Goal: Task Accomplishment & Management: Manage account settings

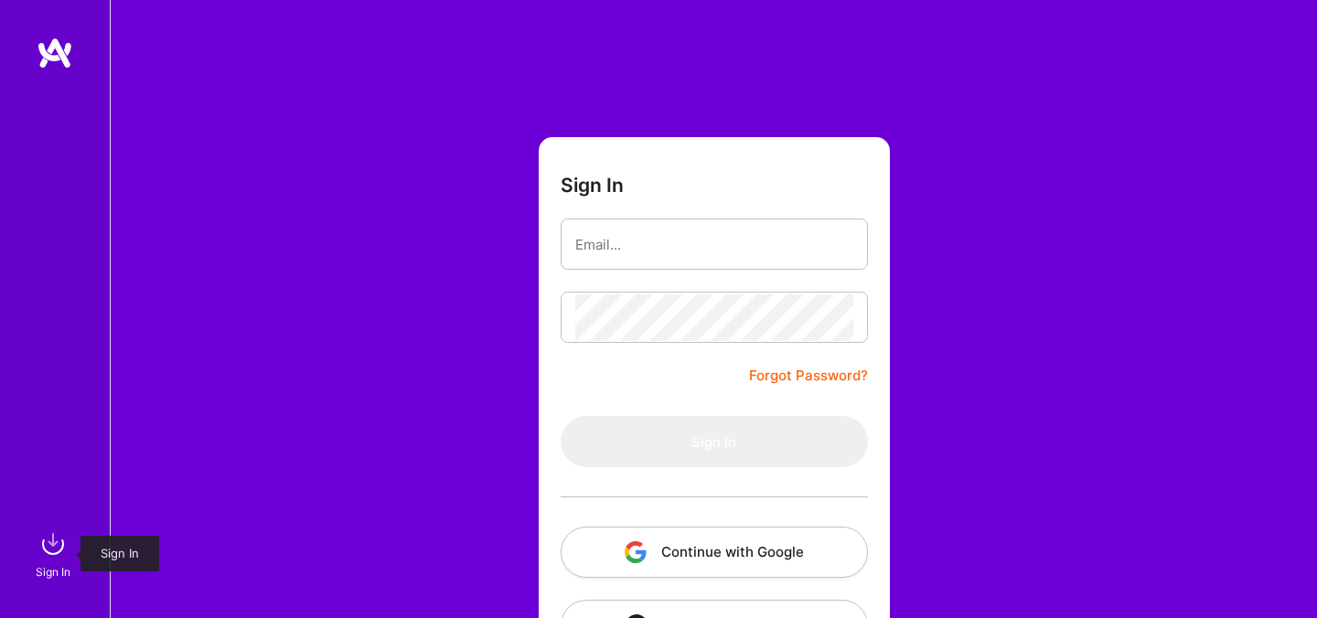
click at [40, 550] on img at bounding box center [53, 544] width 37 height 37
click at [766, 557] on button "Continue with Google" at bounding box center [714, 552] width 307 height 51
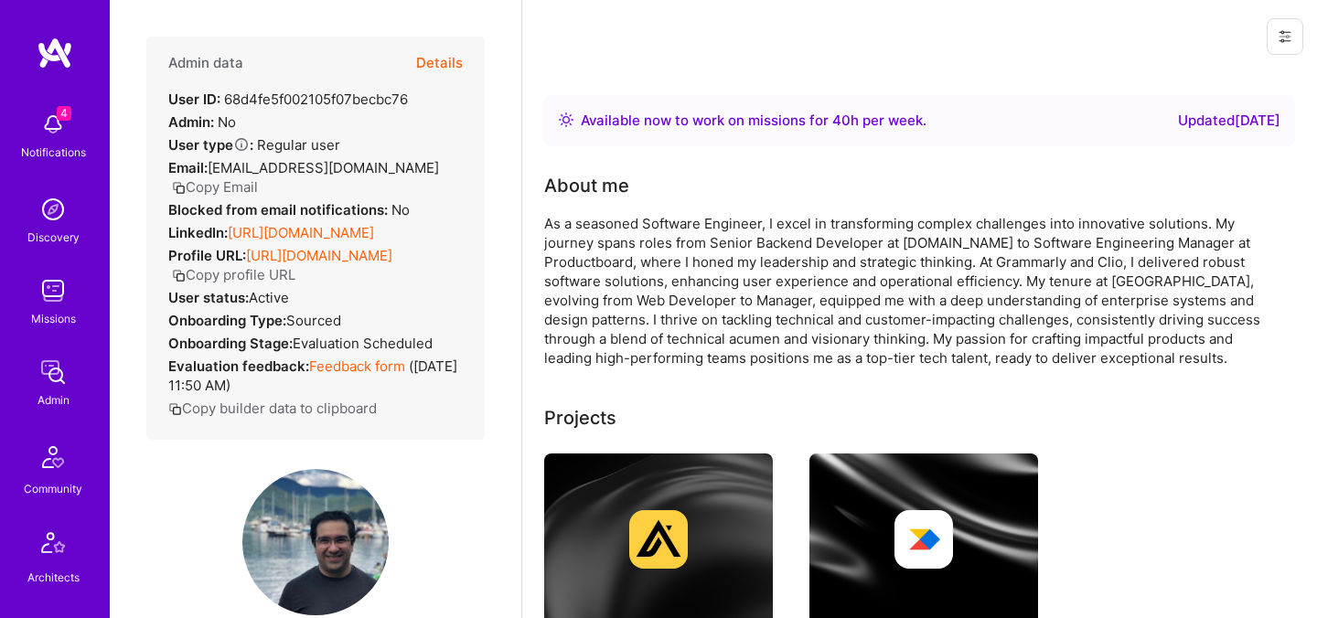
click at [454, 60] on button "Details" at bounding box center [439, 63] width 47 height 53
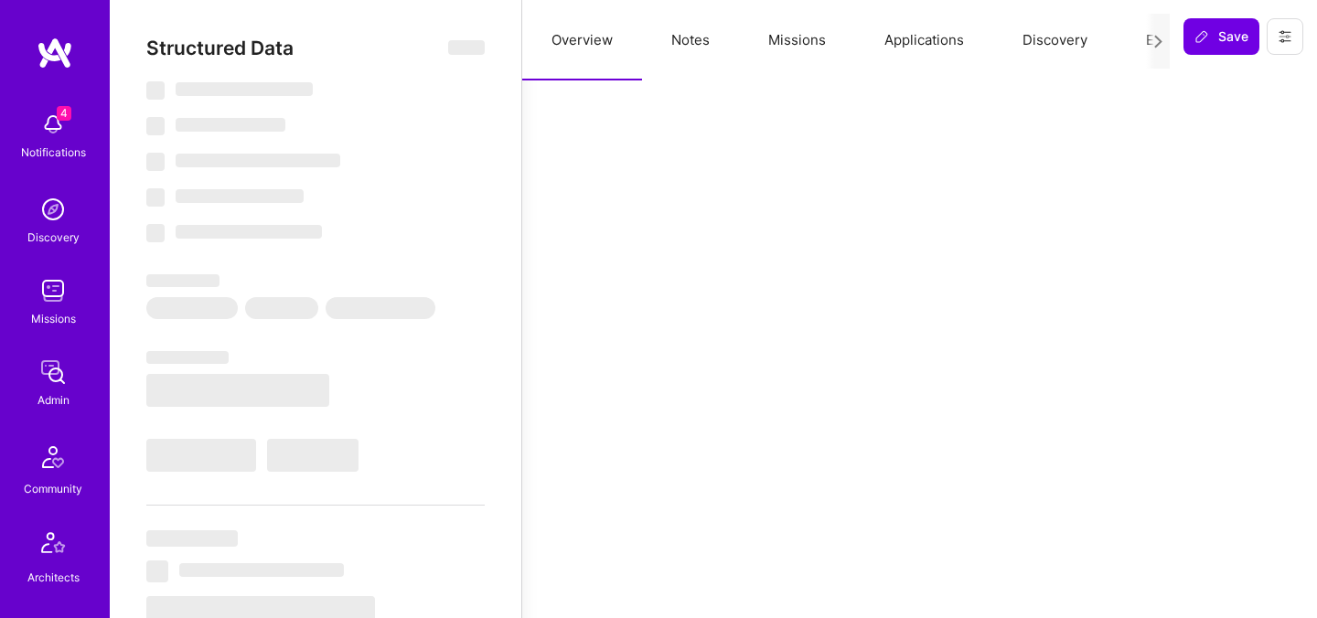
select select "Right Now"
select select "Verified"
select select "CA"
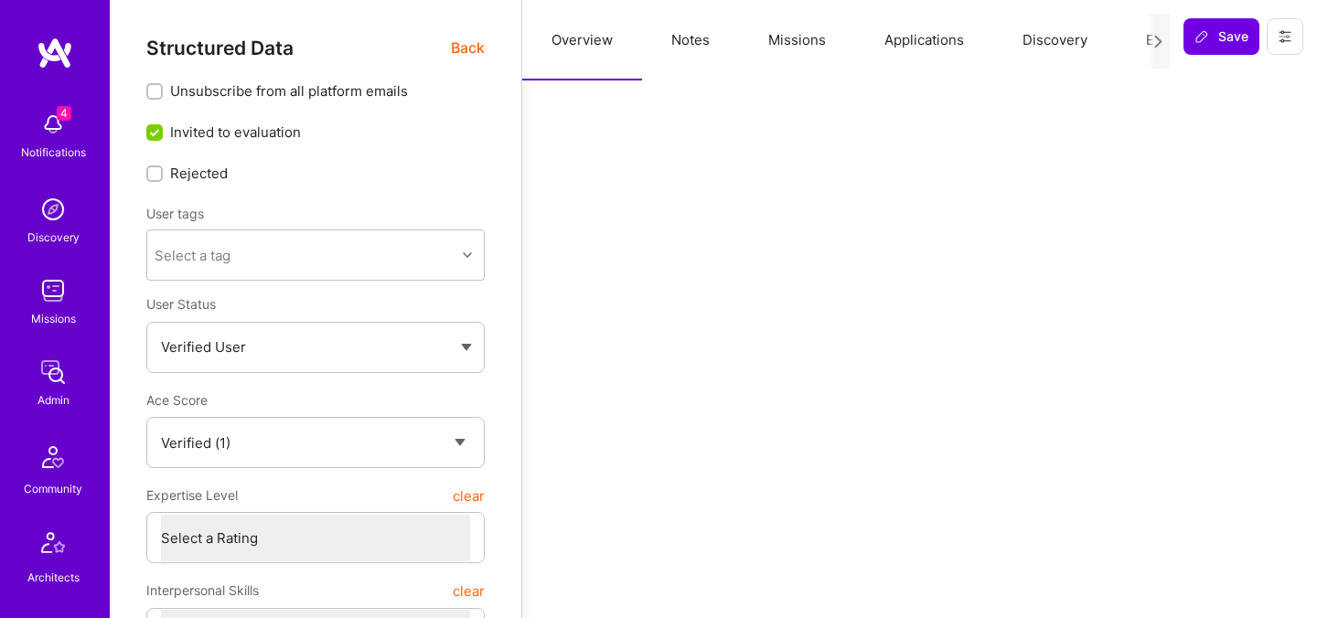
click at [1118, 45] on button "Evaluation" at bounding box center [1179, 40] width 125 height 80
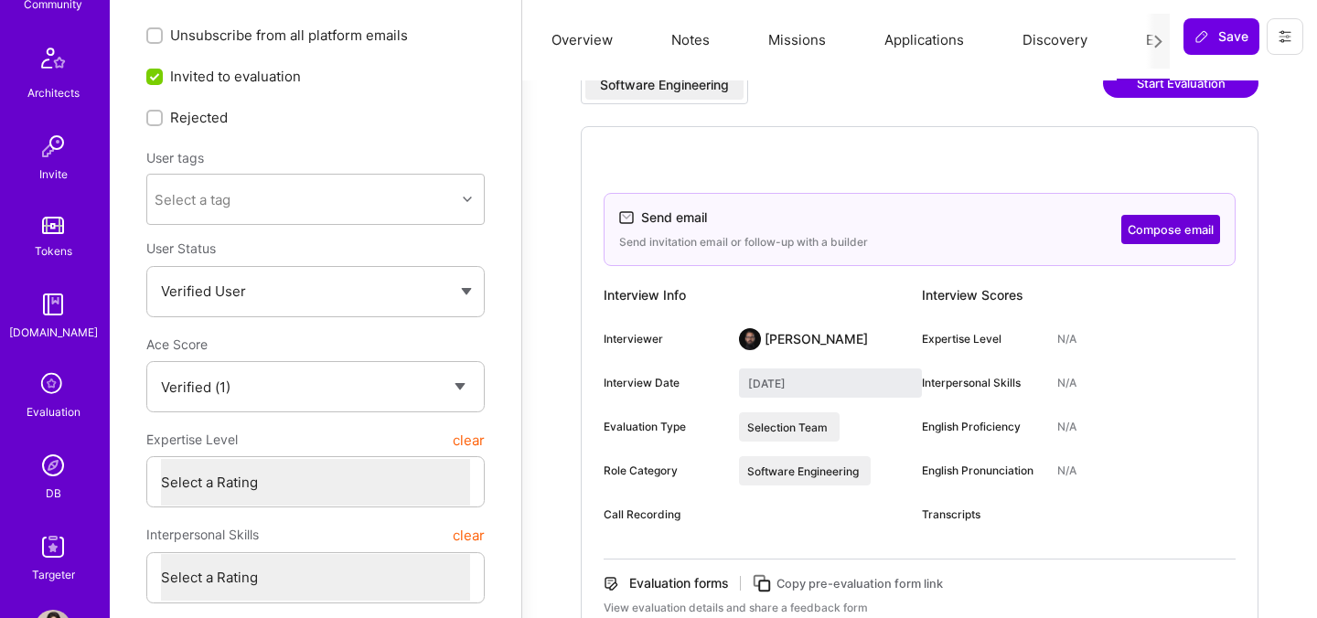
scroll to position [547, 0]
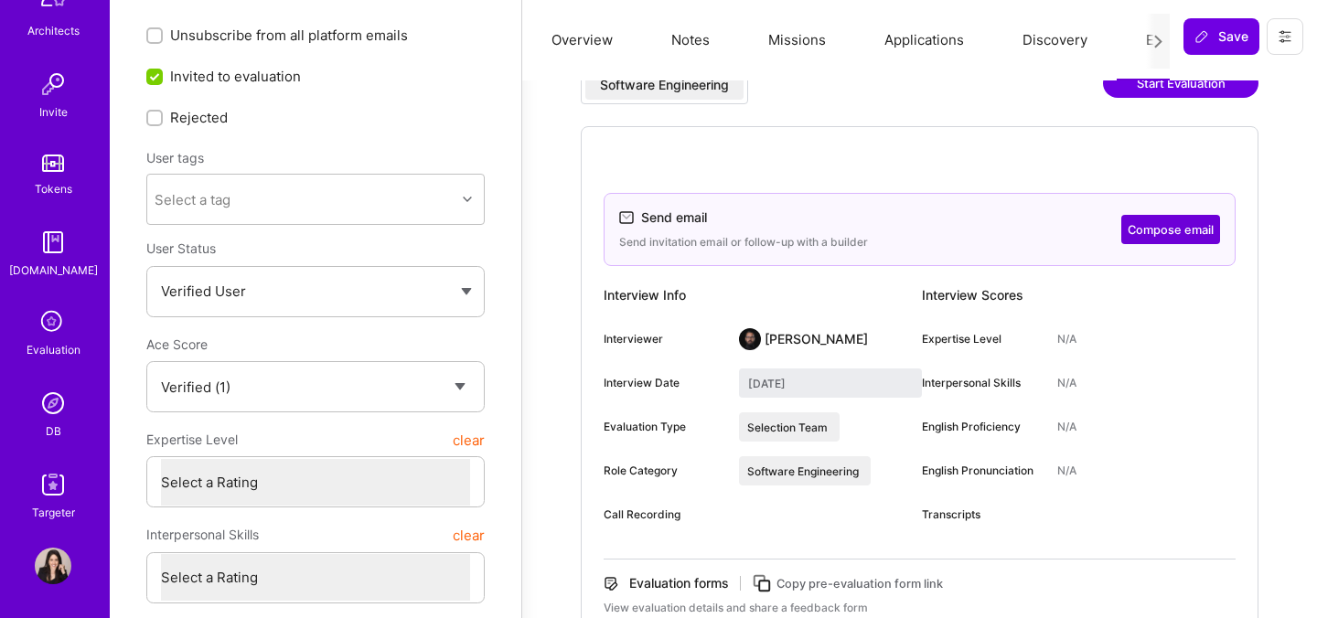
click at [45, 413] on img at bounding box center [53, 403] width 37 height 37
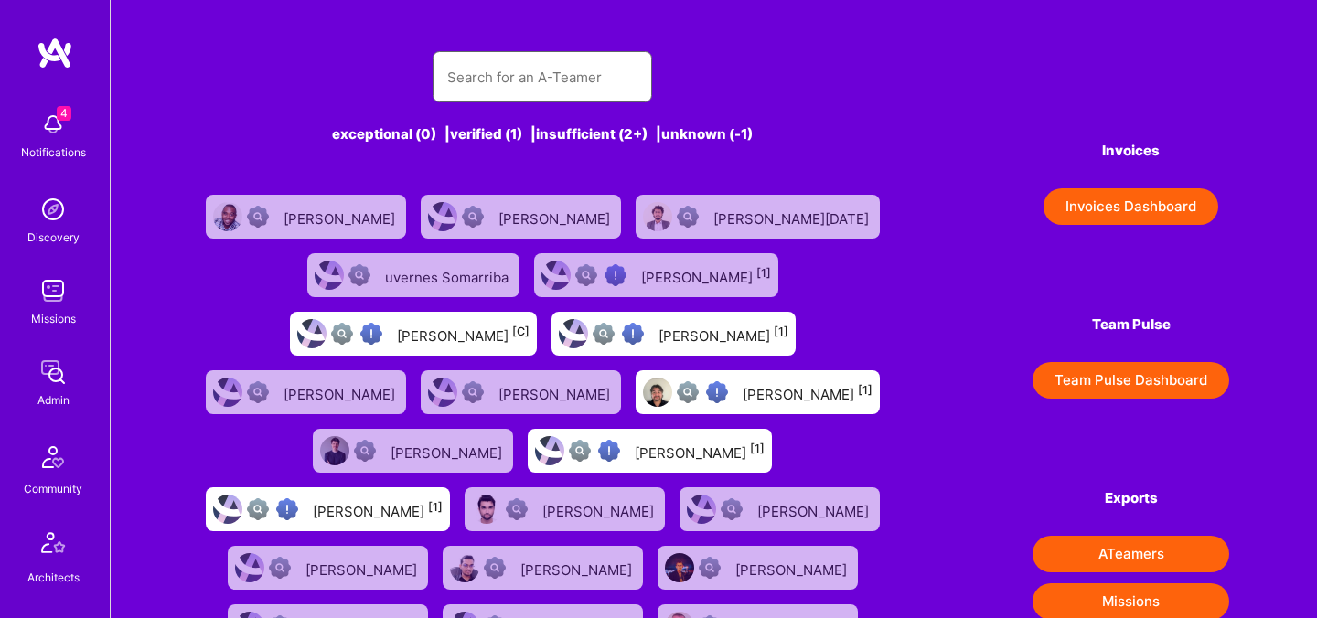
click at [518, 80] on input "text" at bounding box center [542, 77] width 190 height 47
paste input "Ashish Upadhyay"
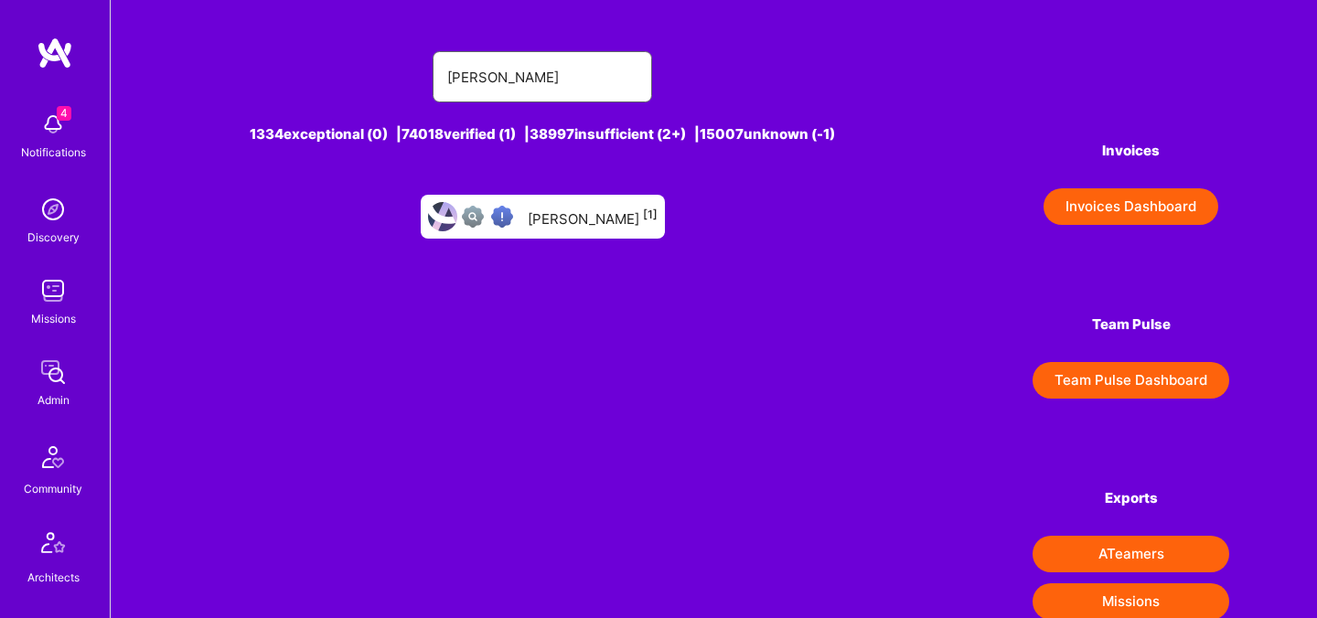
type input "Ashish Upadhyay"
click at [568, 219] on div "Ashish Upadhyay [1]" at bounding box center [593, 217] width 130 height 24
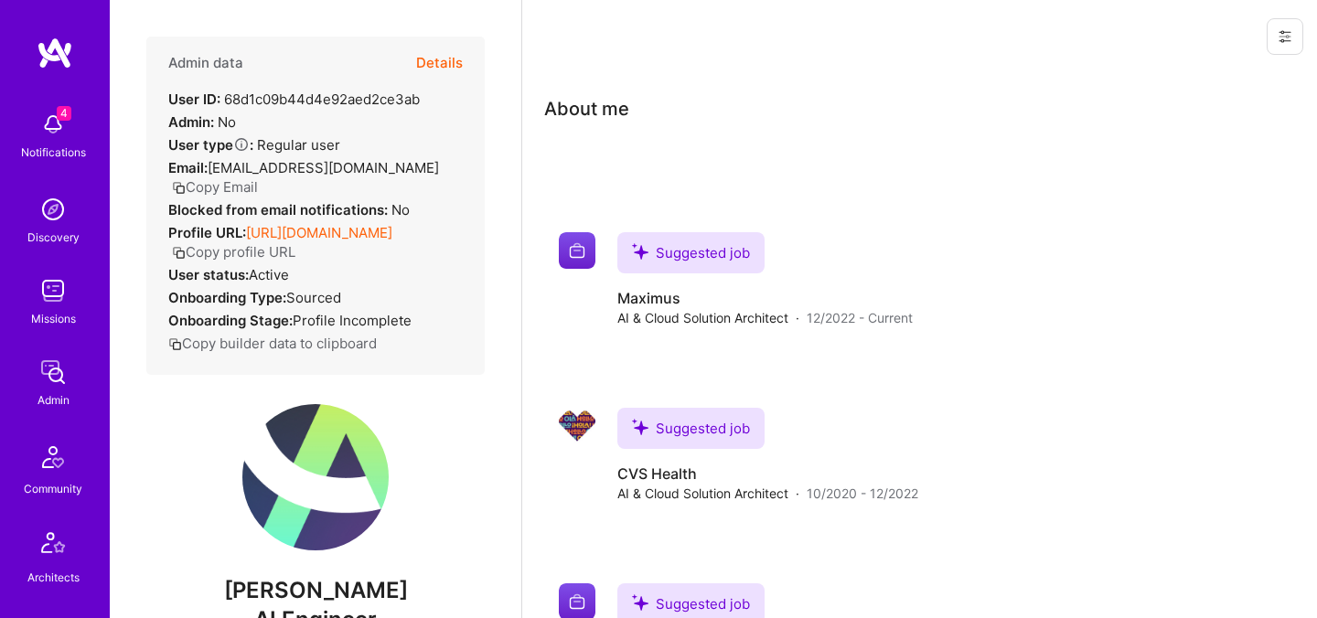
click at [439, 69] on button "Details" at bounding box center [439, 63] width 47 height 53
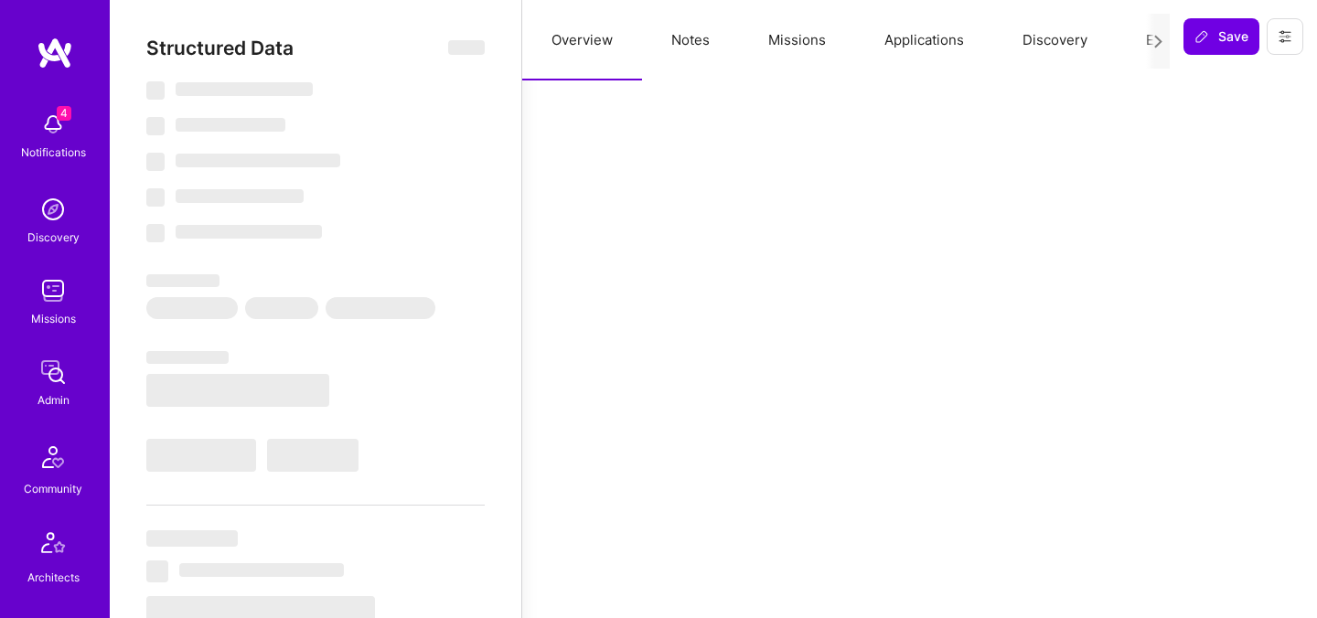
type textarea "x"
select select "Verified"
select select "US"
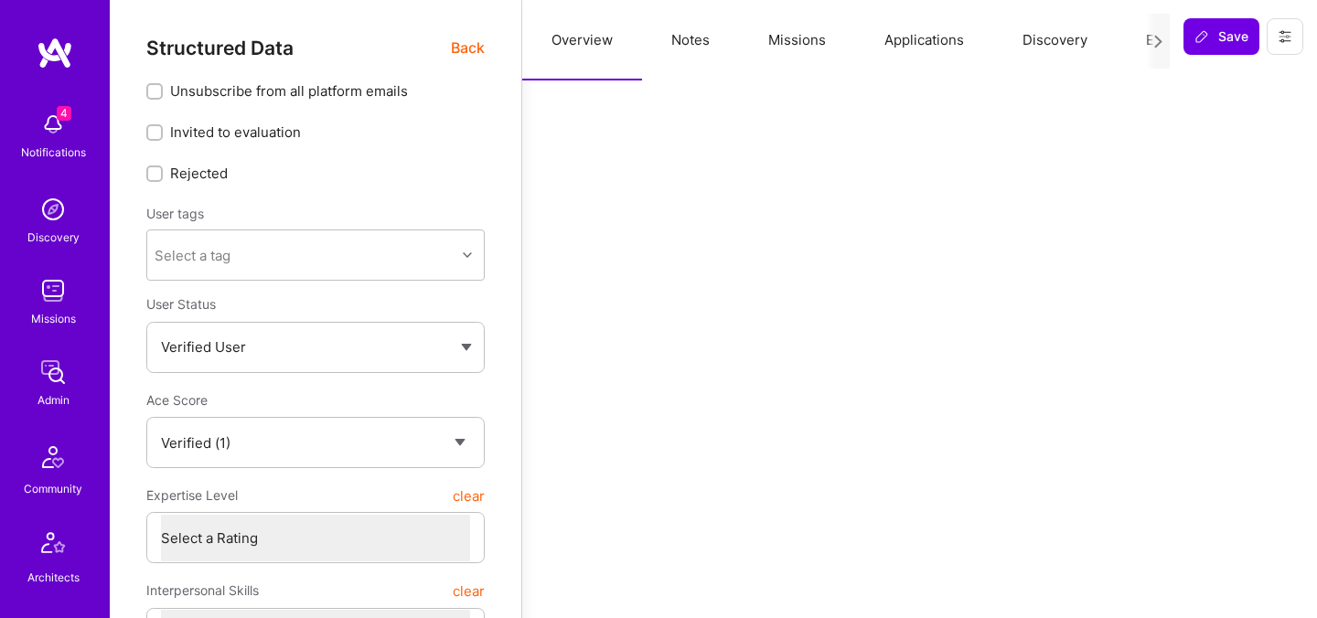
click at [1141, 41] on button "Evaluation" at bounding box center [1179, 40] width 125 height 80
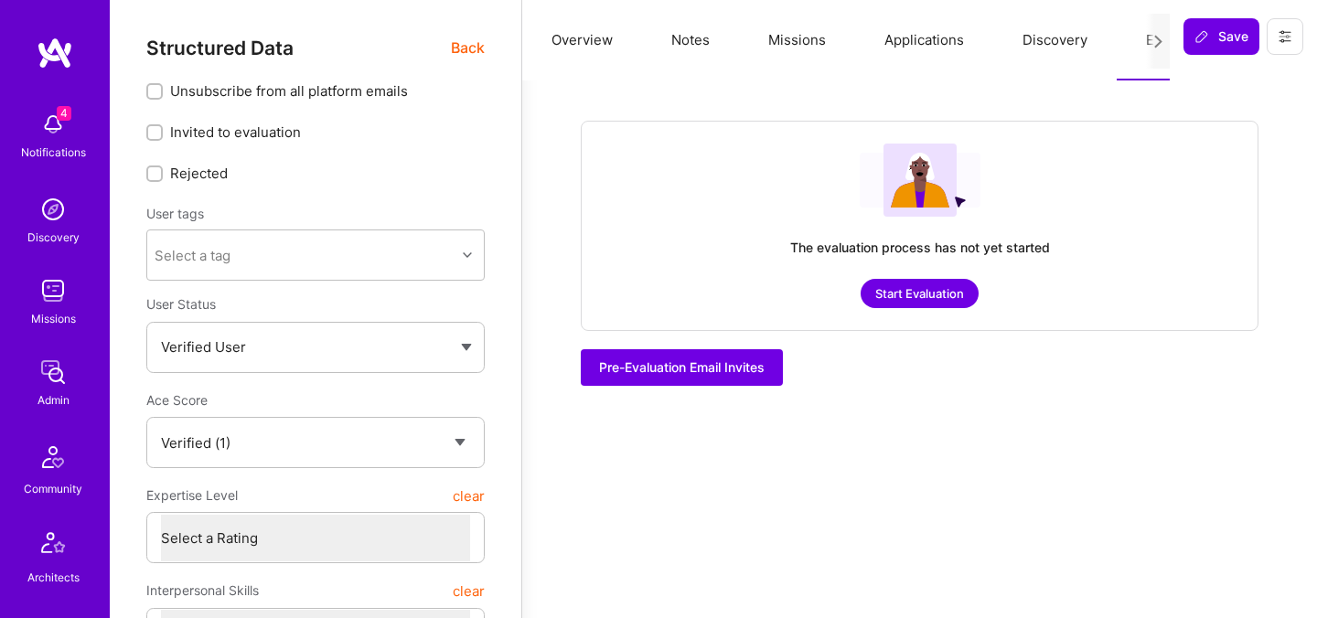
click at [889, 301] on button "Start Evaluation" at bounding box center [919, 293] width 118 height 29
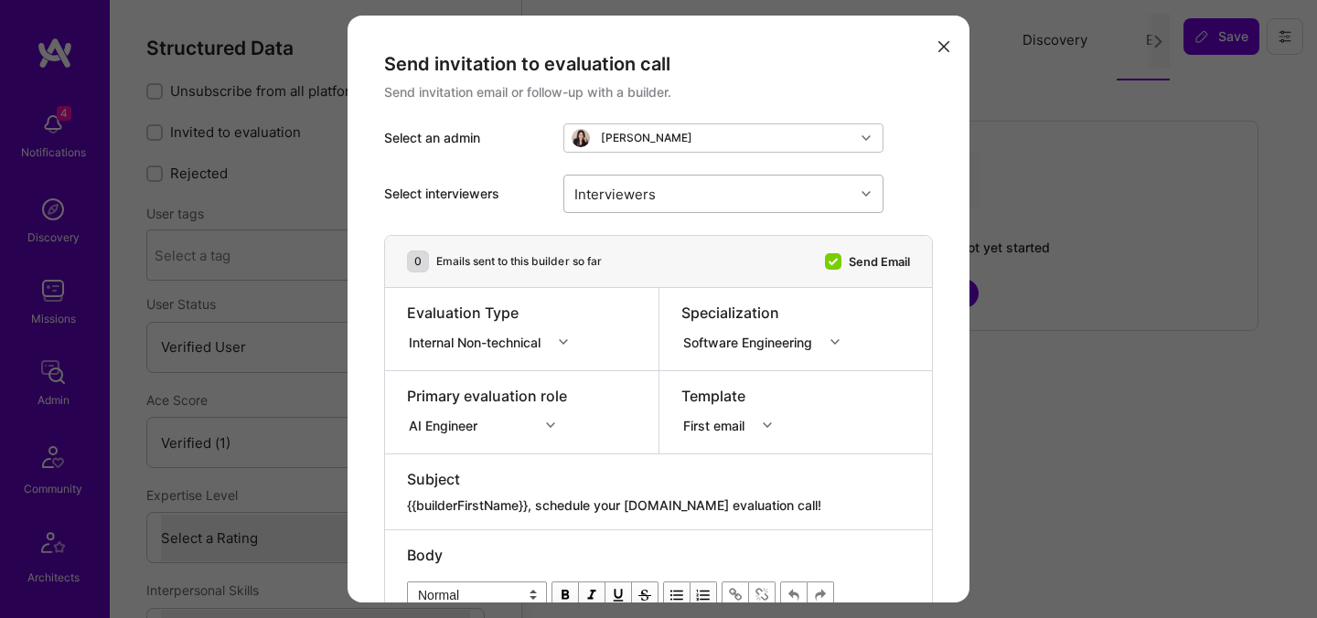
click at [635, 191] on div "Interviewers" at bounding box center [615, 193] width 91 height 27
click at [497, 330] on div "Internal Non-technical" at bounding box center [493, 339] width 173 height 18
click at [452, 440] on div "Internal Technical" at bounding box center [493, 444] width 173 height 34
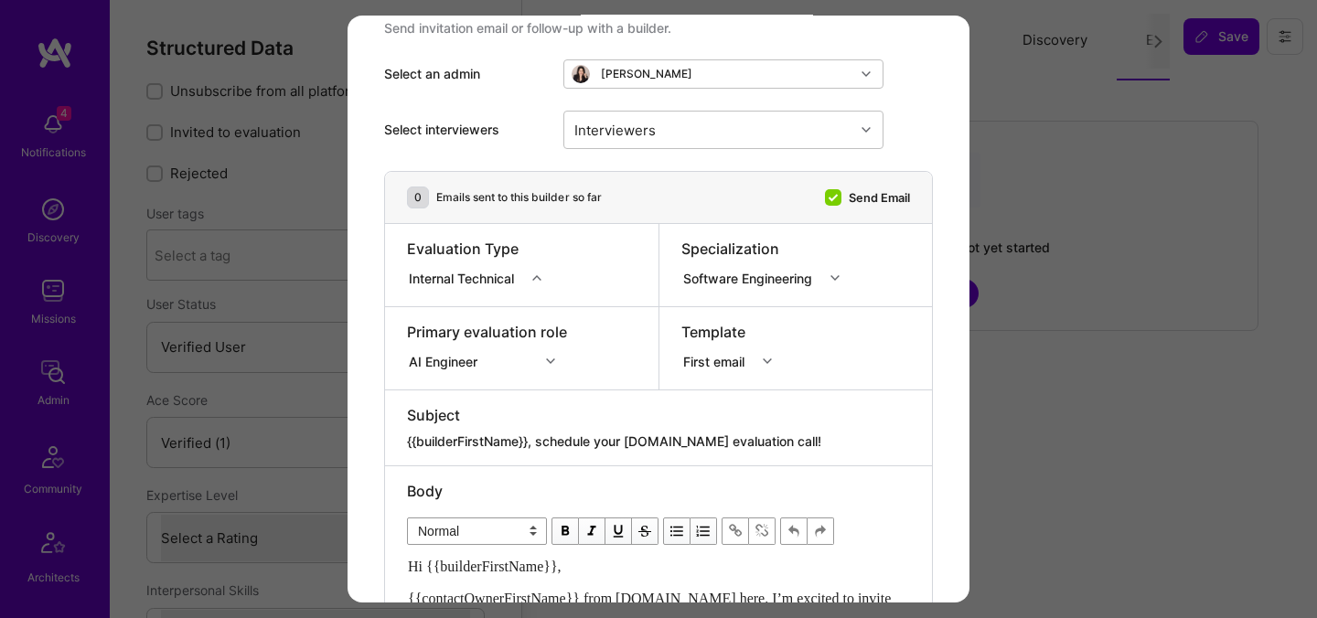
click at [552, 366] on div "AI Engineer" at bounding box center [487, 358] width 160 height 18
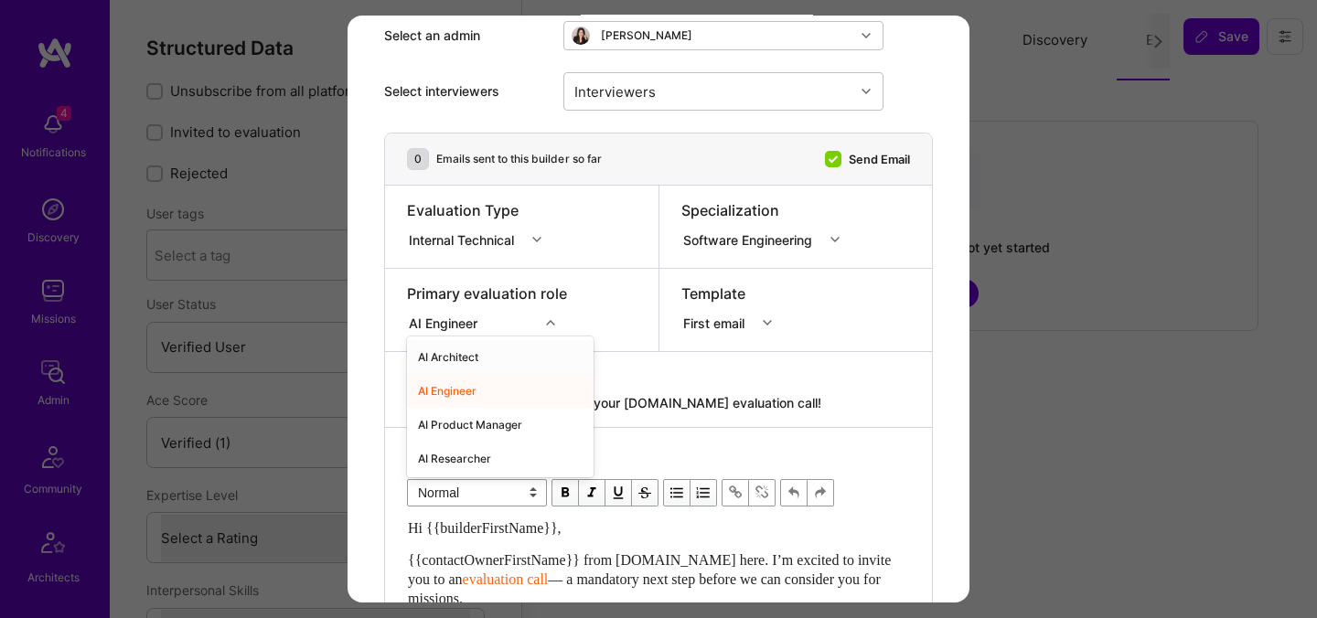
scroll to position [102, 0]
click at [517, 358] on div "AI Architect" at bounding box center [500, 357] width 187 height 34
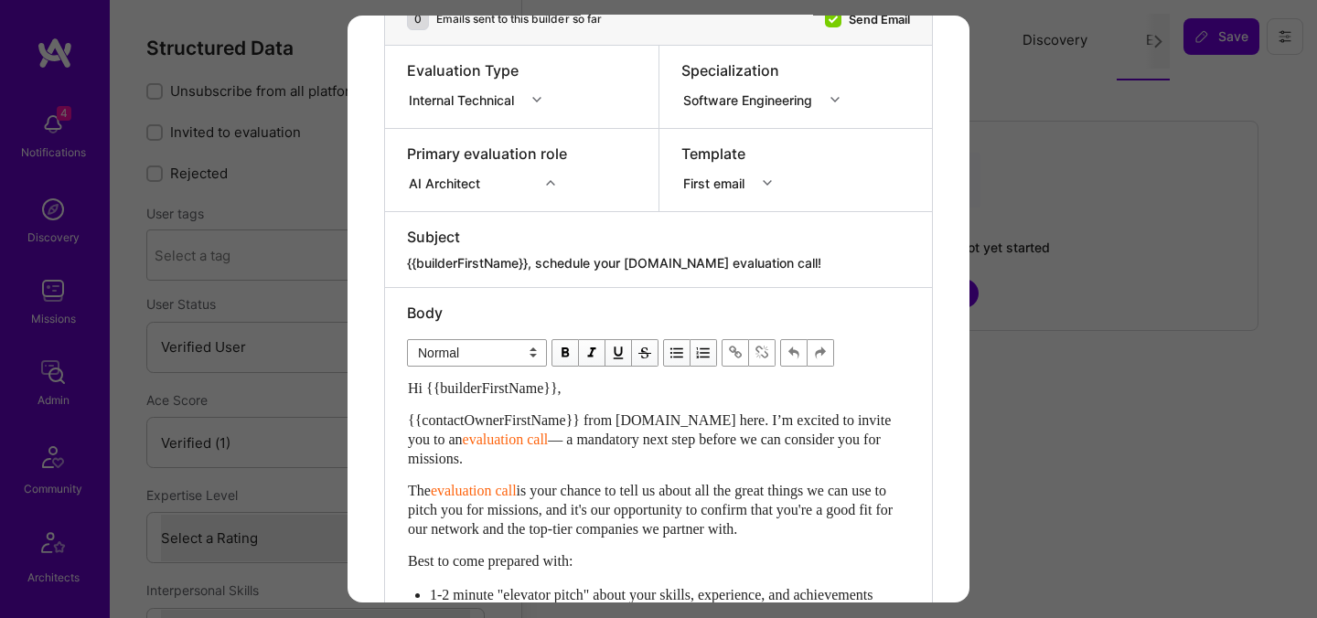
scroll to position [272, 0]
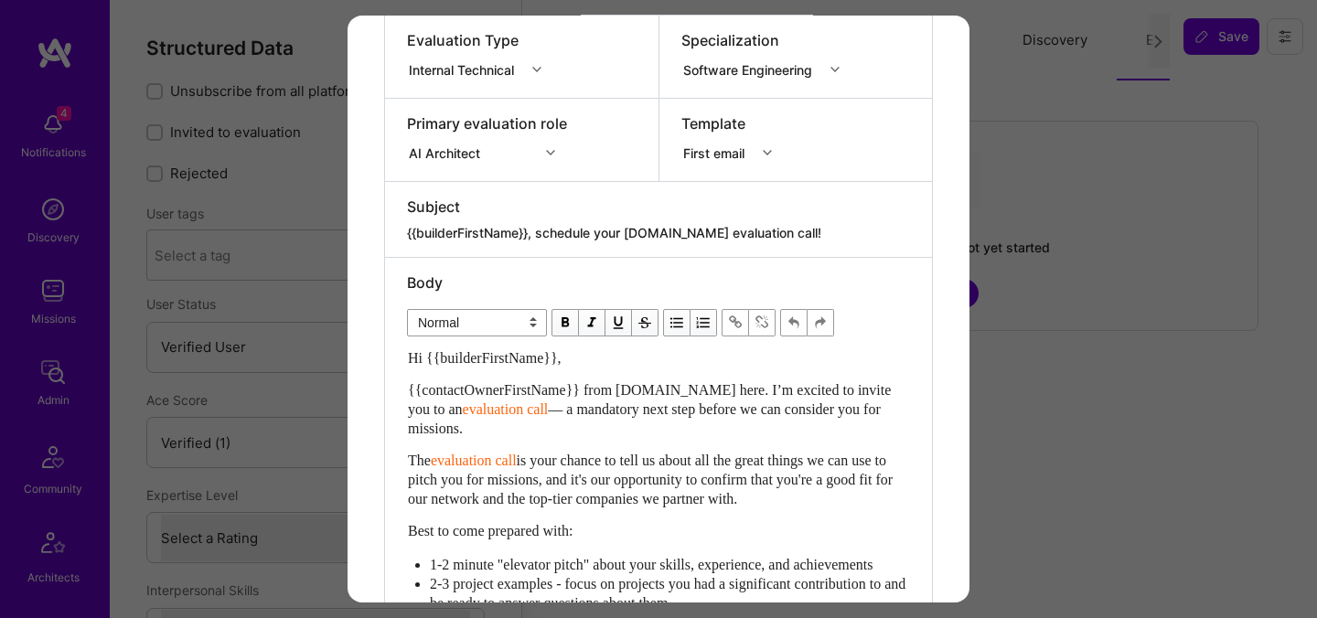
click at [431, 365] on div "Hi {{builderFirstName}}," at bounding box center [658, 357] width 501 height 19
click at [480, 211] on div "Subject" at bounding box center [658, 207] width 503 height 20
drag, startPoint x: 817, startPoint y: 237, endPoint x: 409, endPoint y: 206, distance: 409.0
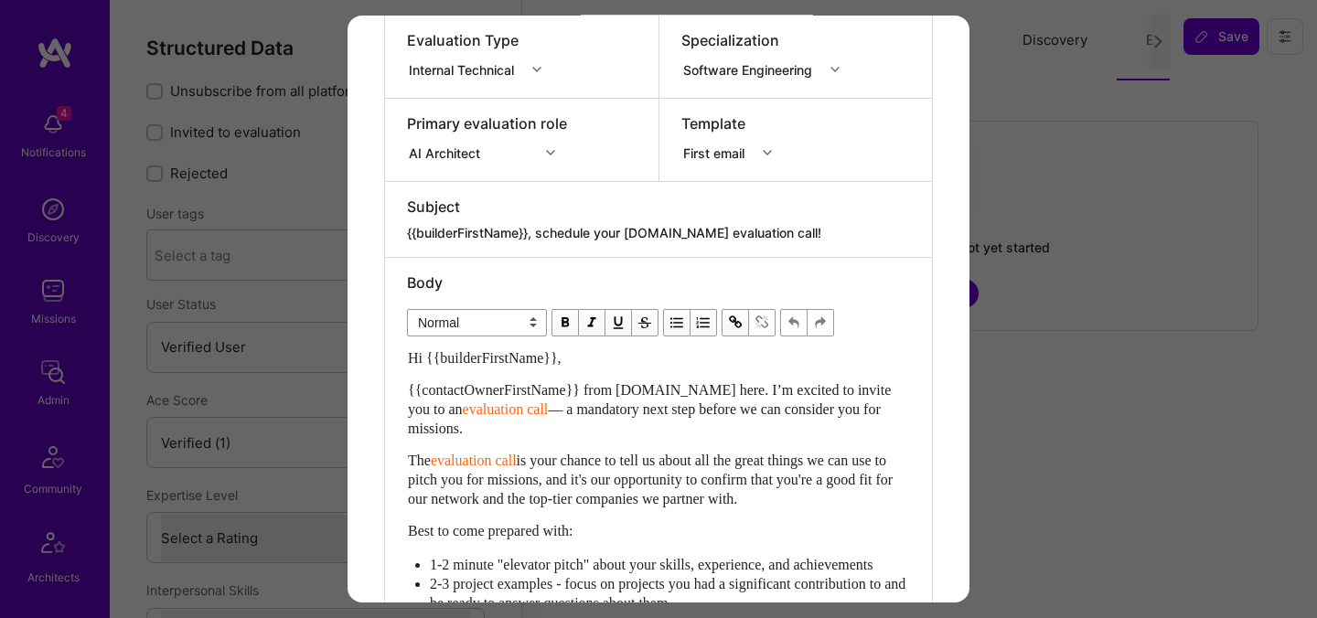
click at [408, 206] on div "Subject {{builderFirstName}}, schedule your A.Team evaluation call!" at bounding box center [658, 220] width 503 height 46
drag, startPoint x: 409, startPoint y: 206, endPoint x: 753, endPoint y: 231, distance: 345.7
click at [753, 231] on div "Subject {{builderFirstName}}, schedule your A.Team evaluation call!" at bounding box center [658, 220] width 503 height 46
copy div "Subject"
click at [516, 208] on div "Subject" at bounding box center [658, 207] width 503 height 20
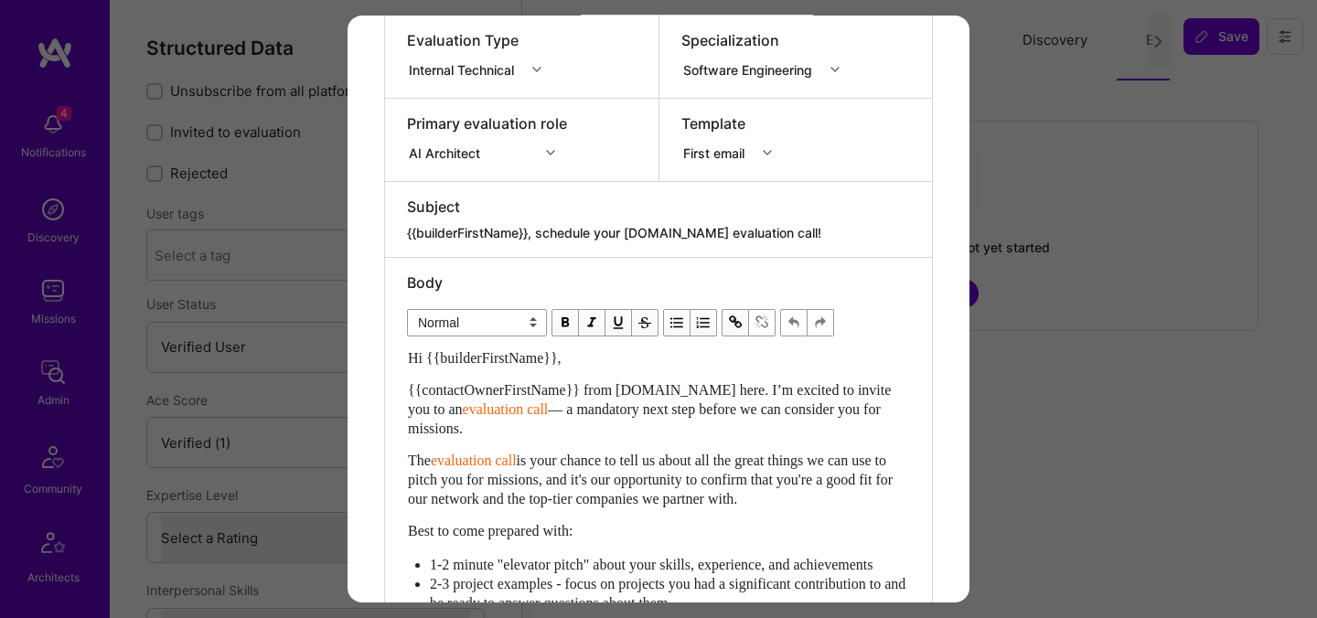
click at [516, 224] on textarea "{{builderFirstName}}, schedule your [DOMAIN_NAME] evaluation call!" at bounding box center [658, 233] width 503 height 18
click at [428, 289] on div "Body" at bounding box center [658, 282] width 503 height 20
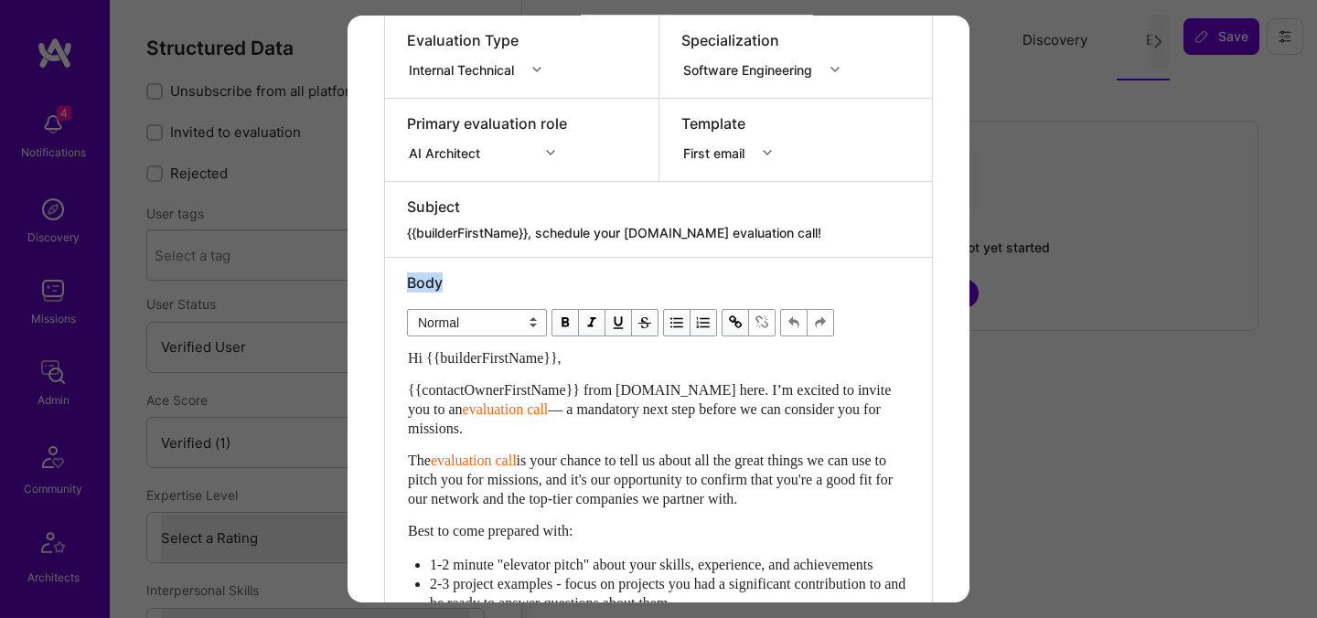
copy div "Body"
click at [449, 387] on span "{{contactOwnerFirstName}} from [DOMAIN_NAME] here. I’m excited to invite you to…" at bounding box center [651, 399] width 486 height 35
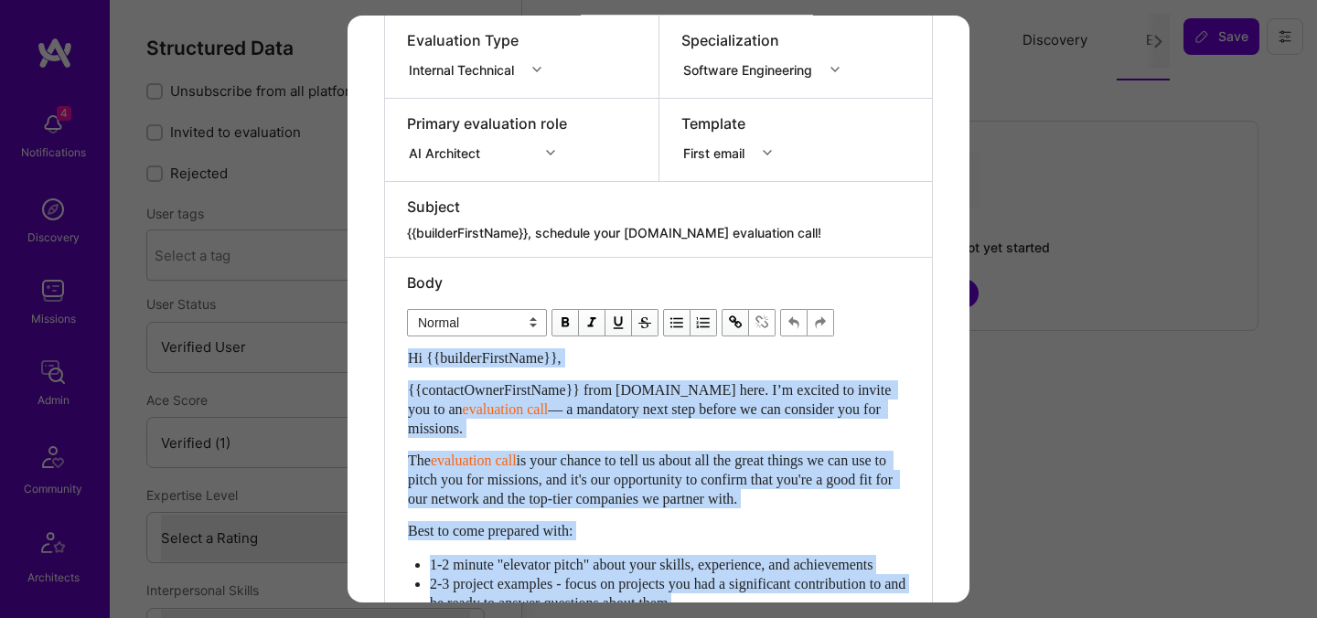
copy div "Hi {{builderFirstName}}, {{contactOwnerFirstName}} from A.Team here. I’m excite…"
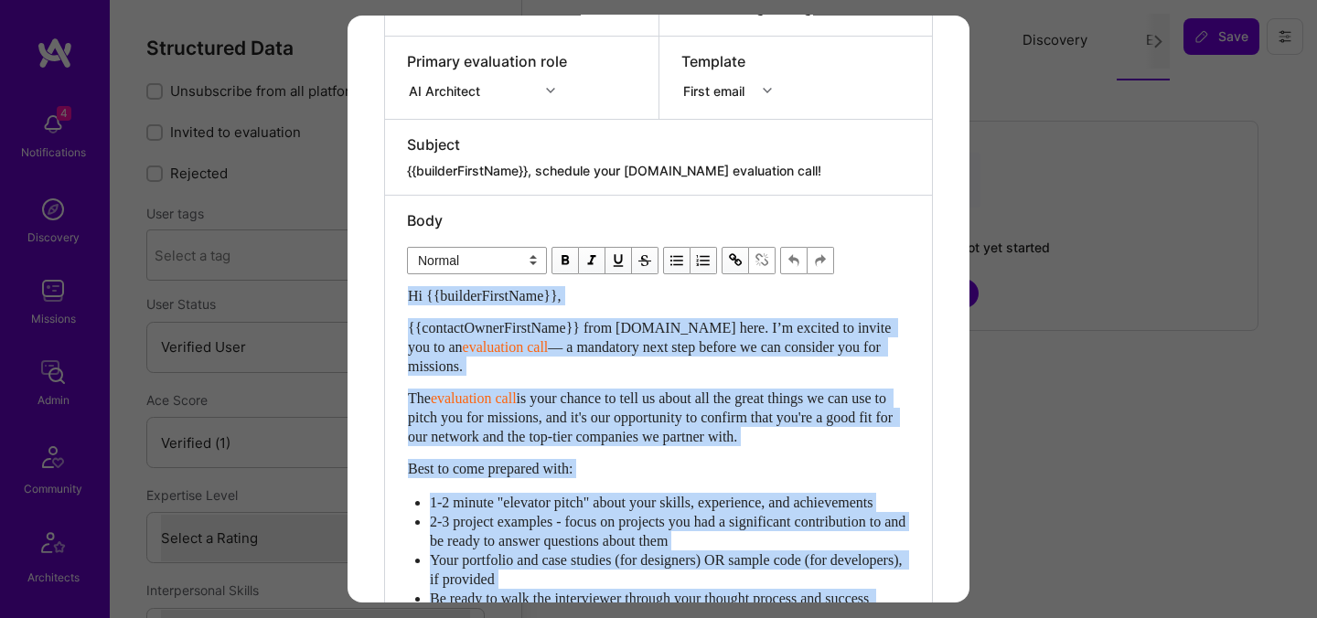
scroll to position [337, 0]
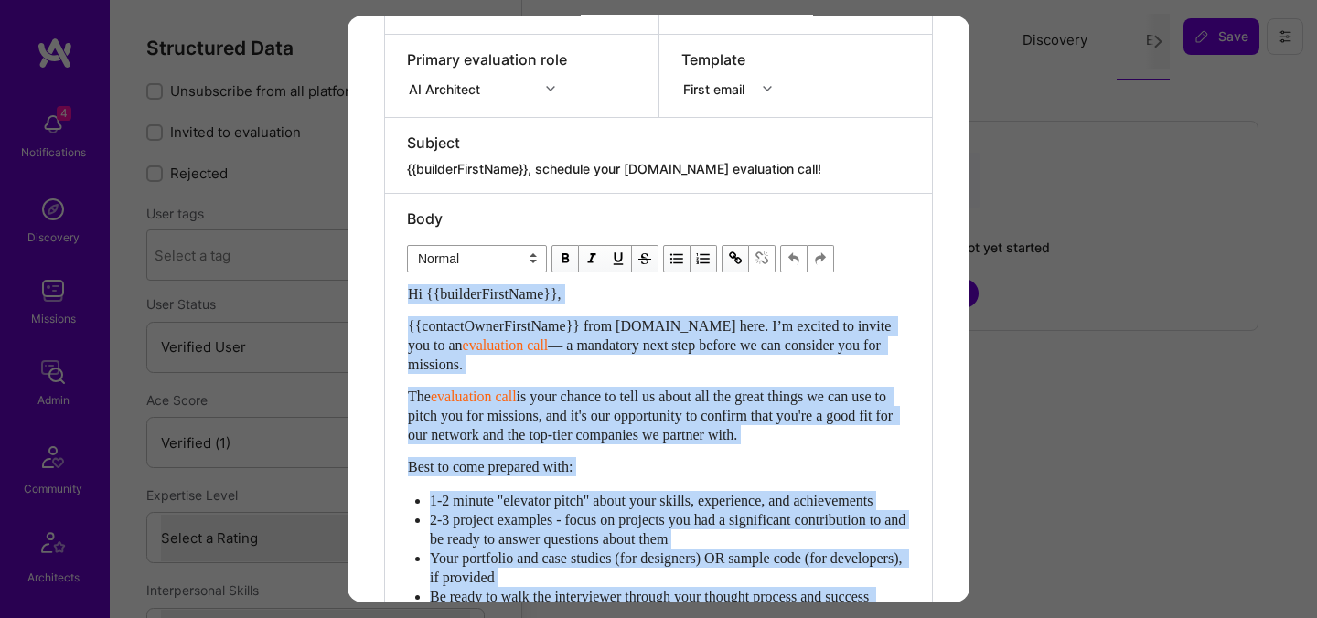
click at [612, 358] on div "{{contactOwnerFirstName}} from A.Team here. I’m excited to invite you to an eva…" at bounding box center [658, 345] width 501 height 58
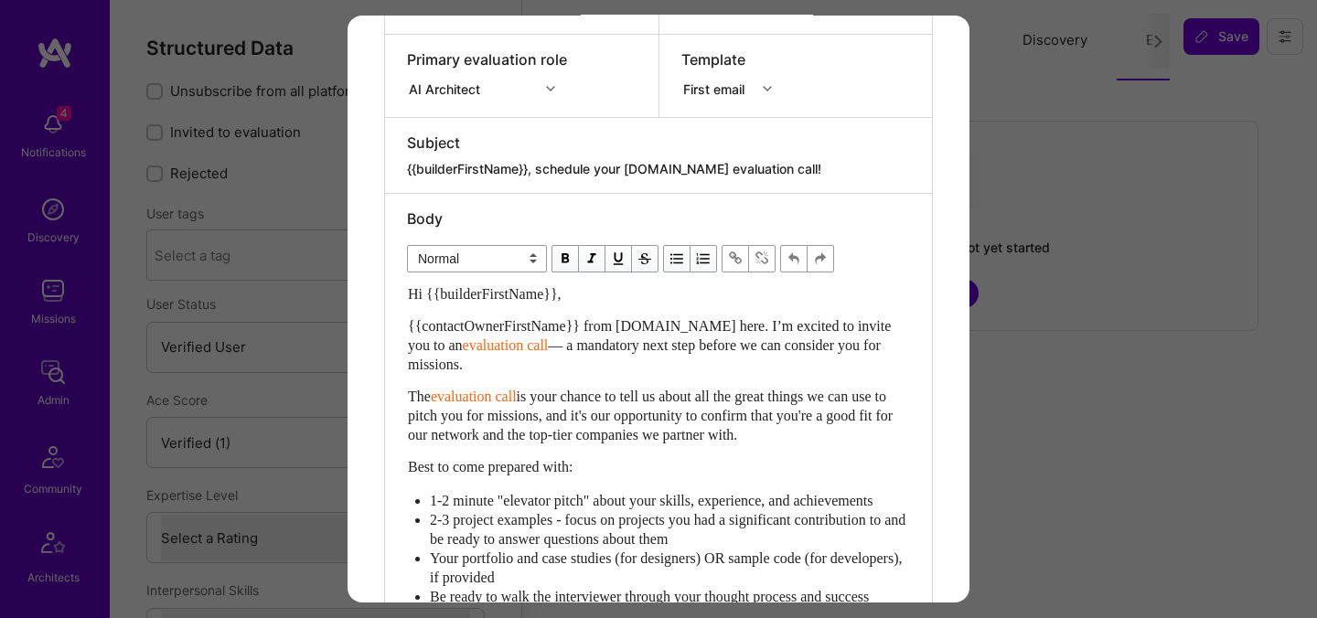
click at [532, 347] on span "— a mandatory next step before we can consider you for missions." at bounding box center [646, 354] width 476 height 35
click at [625, 369] on div "{{contactOwnerFirstName}} from A.Team here. I’m excited to invite you to an eva…" at bounding box center [658, 345] width 501 height 58
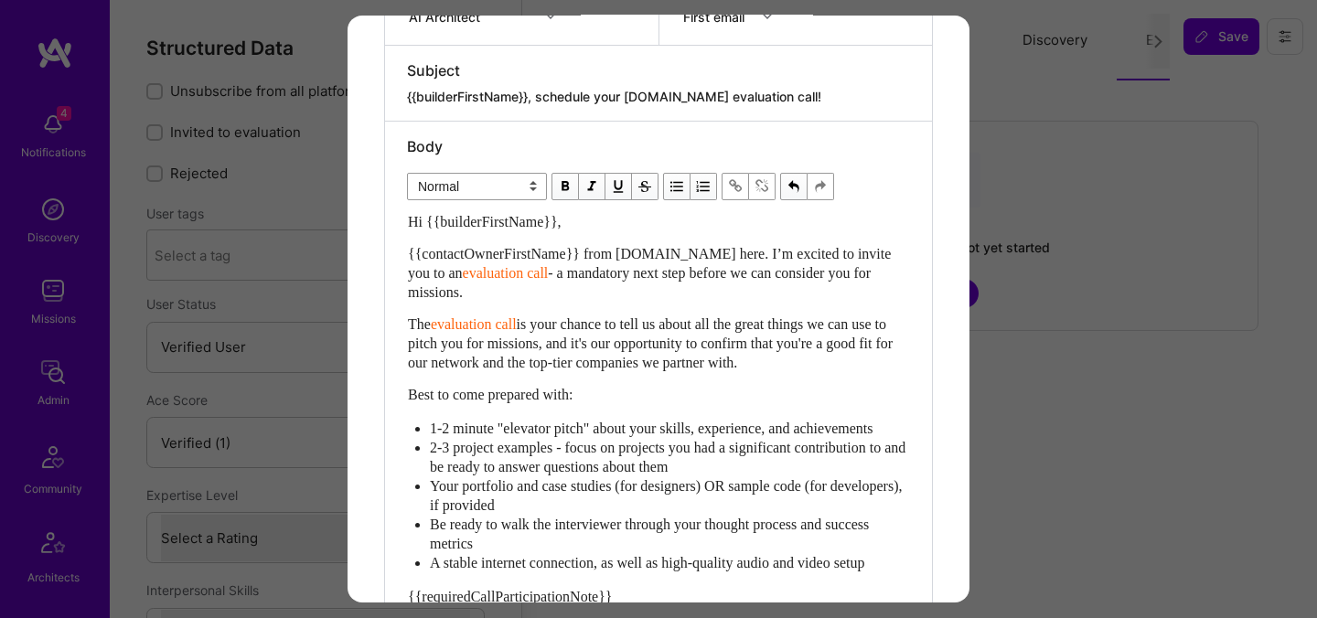
scroll to position [410, 0]
click at [584, 303] on div "Hi {{builderFirstName}}, {{contactOwnerFirstName}} from A.Team here. I’m excite…" at bounding box center [658, 518] width 501 height 614
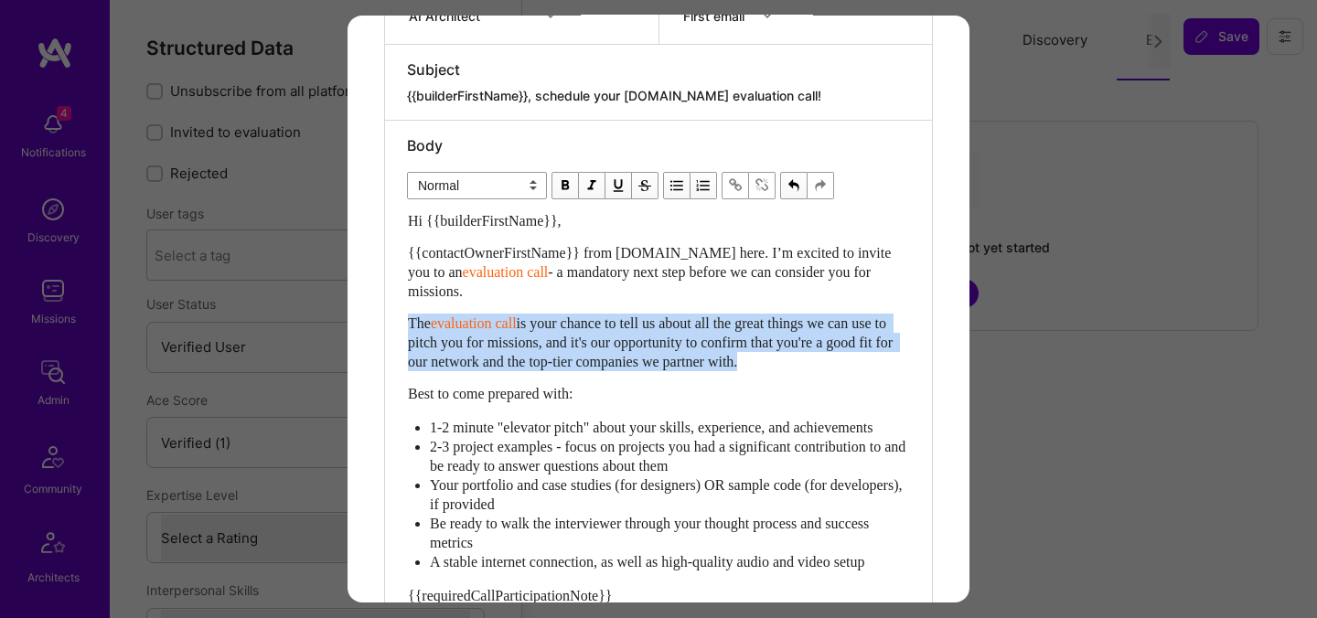
click at [584, 303] on div "Hi {{builderFirstName}}, {{contactOwnerFirstName}} from A.Team here. I’m excite…" at bounding box center [658, 518] width 501 height 614
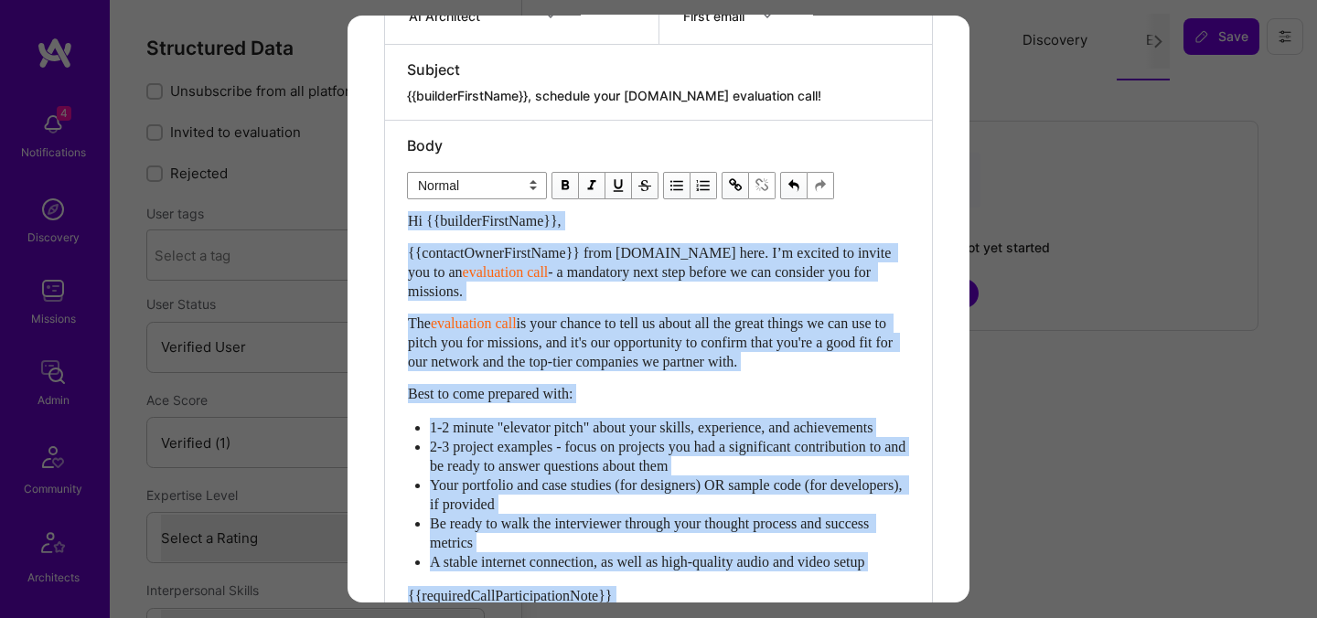
copy div "Hi {{builderFirstName}}, {{contactOwnerFirstName}} from A.Team here. I’m excite…"
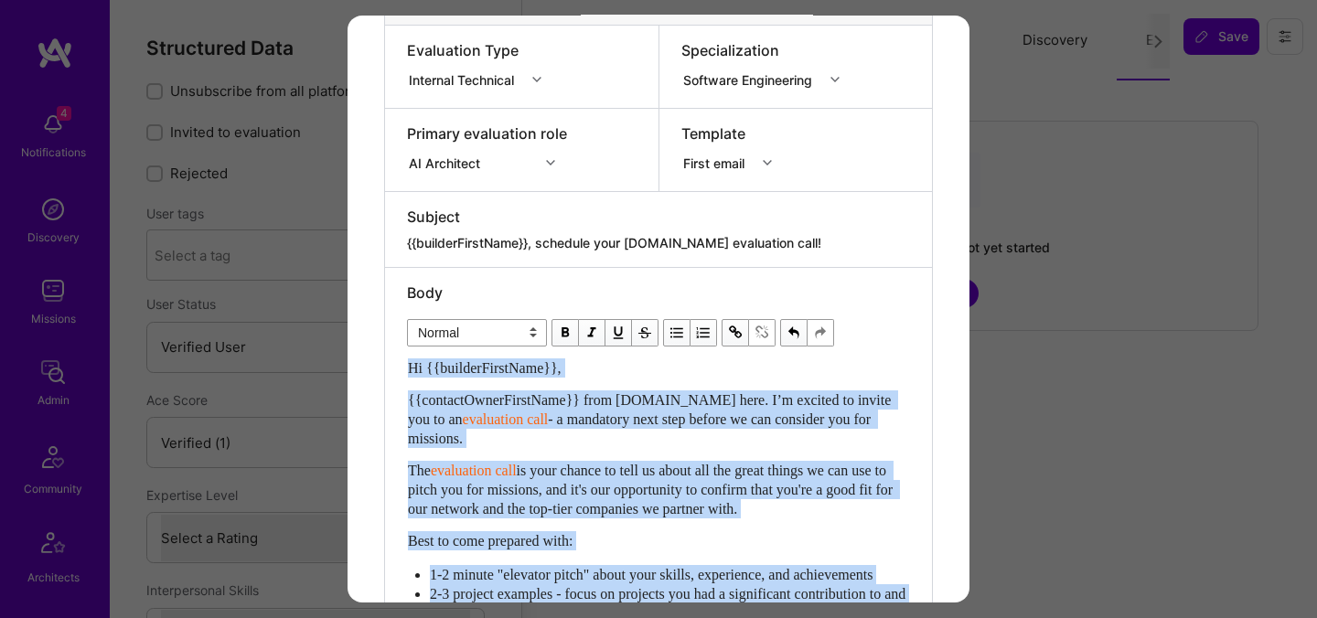
scroll to position [261, 0]
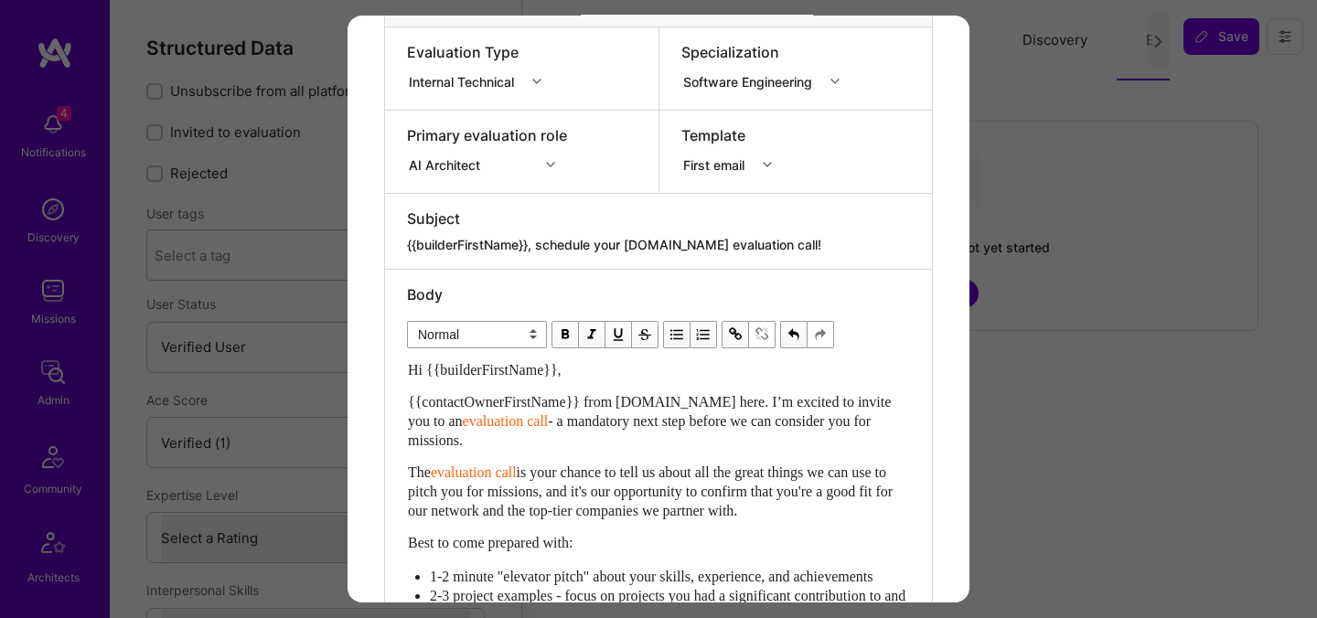
click at [785, 232] on div "modal" at bounding box center [658, 232] width 503 height 7
click at [788, 253] on textarea "{{builderFirstName}}, schedule your [DOMAIN_NAME] evaluation call!" at bounding box center [658, 245] width 503 height 18
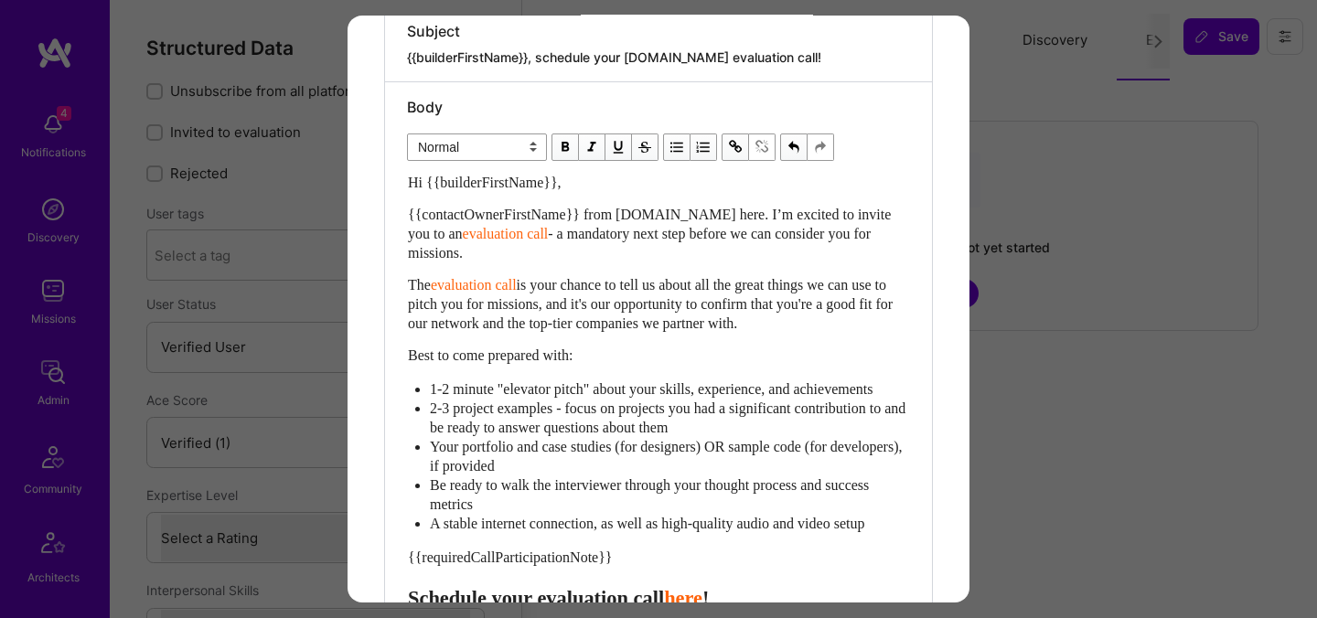
scroll to position [513, 0]
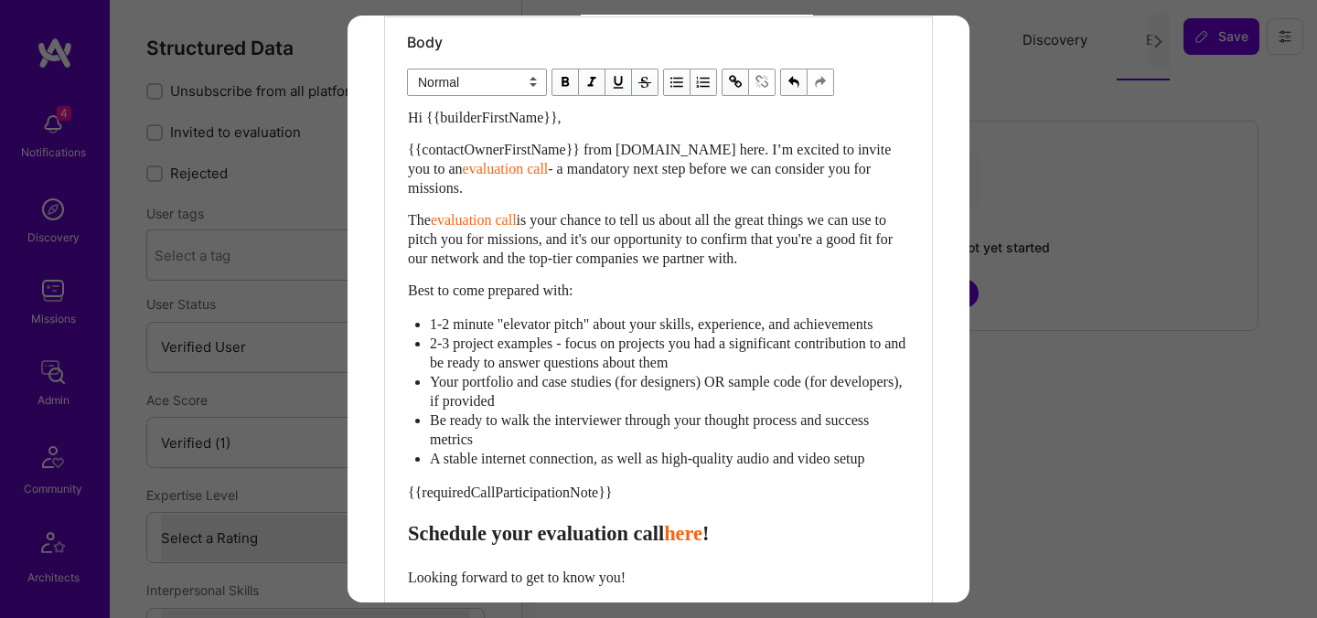
drag, startPoint x: 868, startPoint y: 267, endPoint x: 422, endPoint y: 247, distance: 445.8
click at [422, 247] on div "Hi {{builderFirstName}}, {{contactOwnerFirstName}} from A.Team here. I’m excite…" at bounding box center [658, 415] width 501 height 614
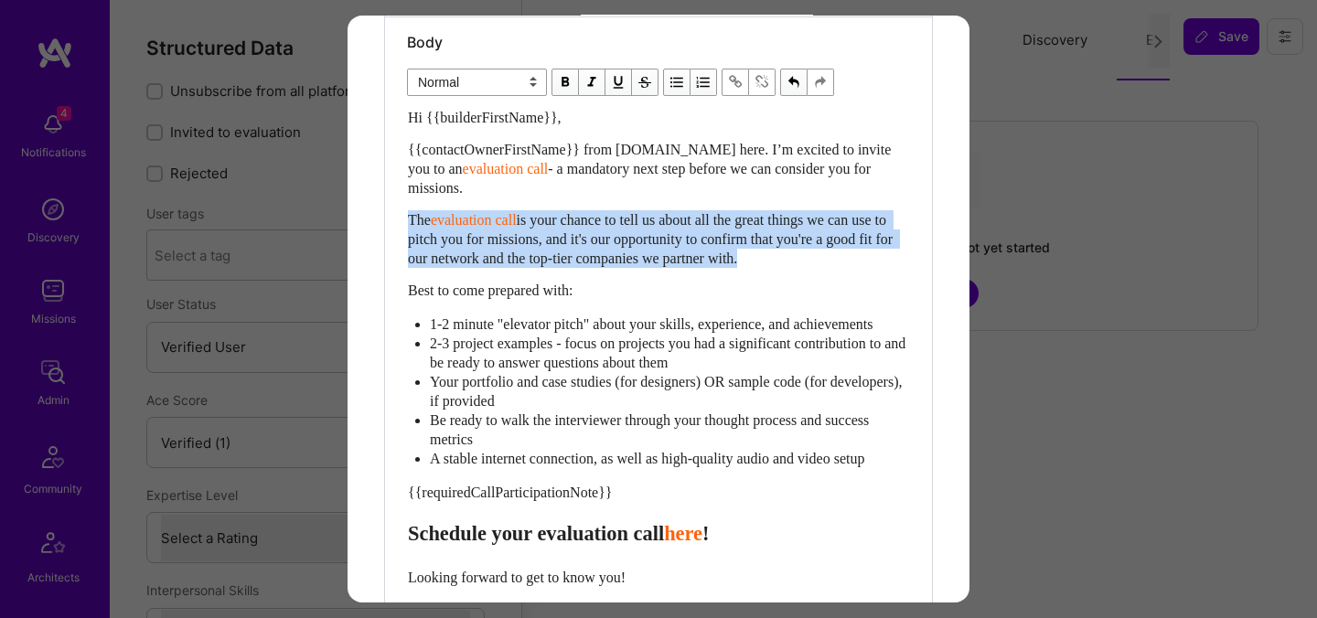
drag, startPoint x: 408, startPoint y: 216, endPoint x: 855, endPoint y: 264, distance: 449.8
click at [855, 264] on div "The evaluation call is your chance to tell us about all the great things we can…" at bounding box center [658, 239] width 501 height 58
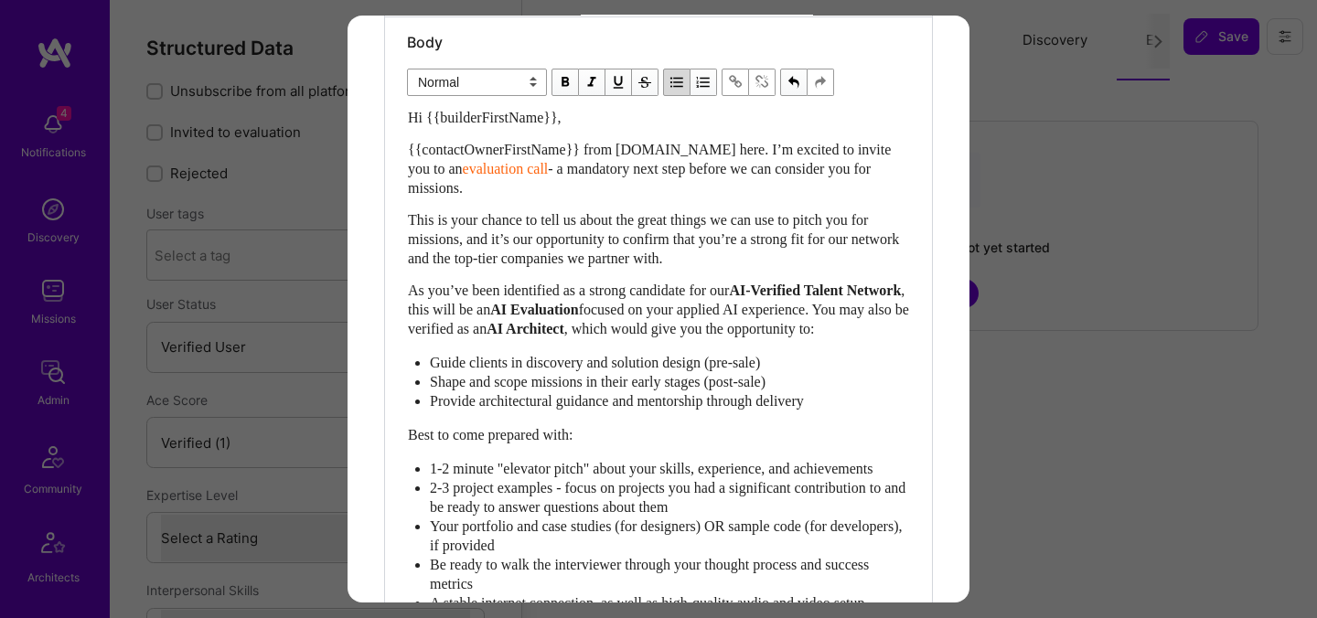
click at [427, 382] on ul "Guide clients in discovery and solution design (pre-sale) Shape and scope missi…" at bounding box center [658, 382] width 501 height 58
click at [430, 390] on span "Shape and scope missions in their early stages (post-sale)" at bounding box center [598, 382] width 336 height 16
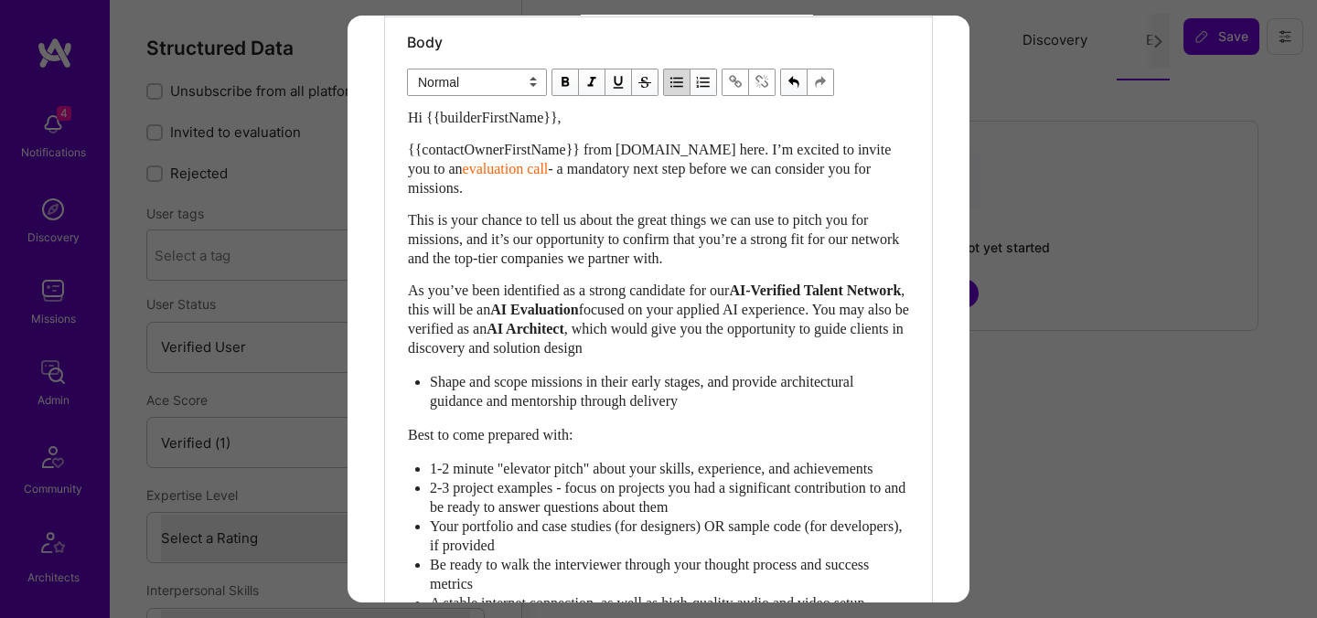
click at [760, 411] on div "Shape and scope missions in their early stages, and provide architectural guida…" at bounding box center [669, 391] width 479 height 38
click at [444, 399] on span "Shape and scope missions in their early stages, and provide architectural guida…" at bounding box center [643, 391] width 427 height 35
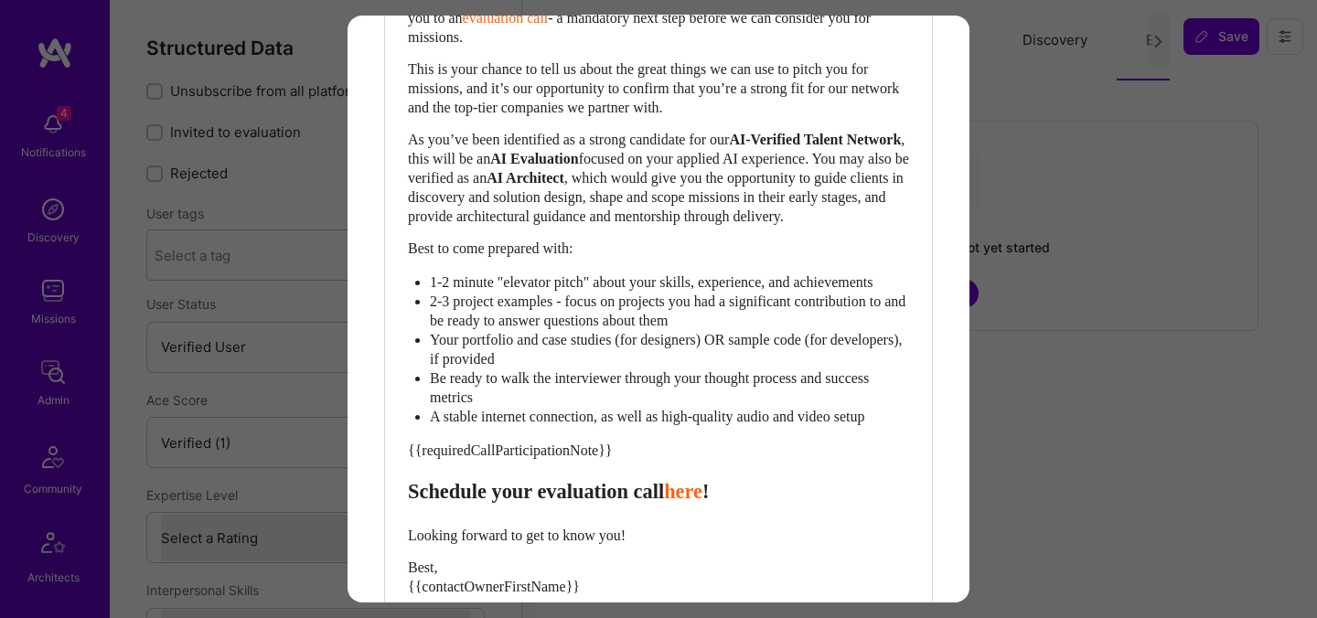
scroll to position [666, 0]
click at [576, 405] on div "Be ready to walk the interviewer through your thought process and success metri…" at bounding box center [669, 386] width 479 height 38
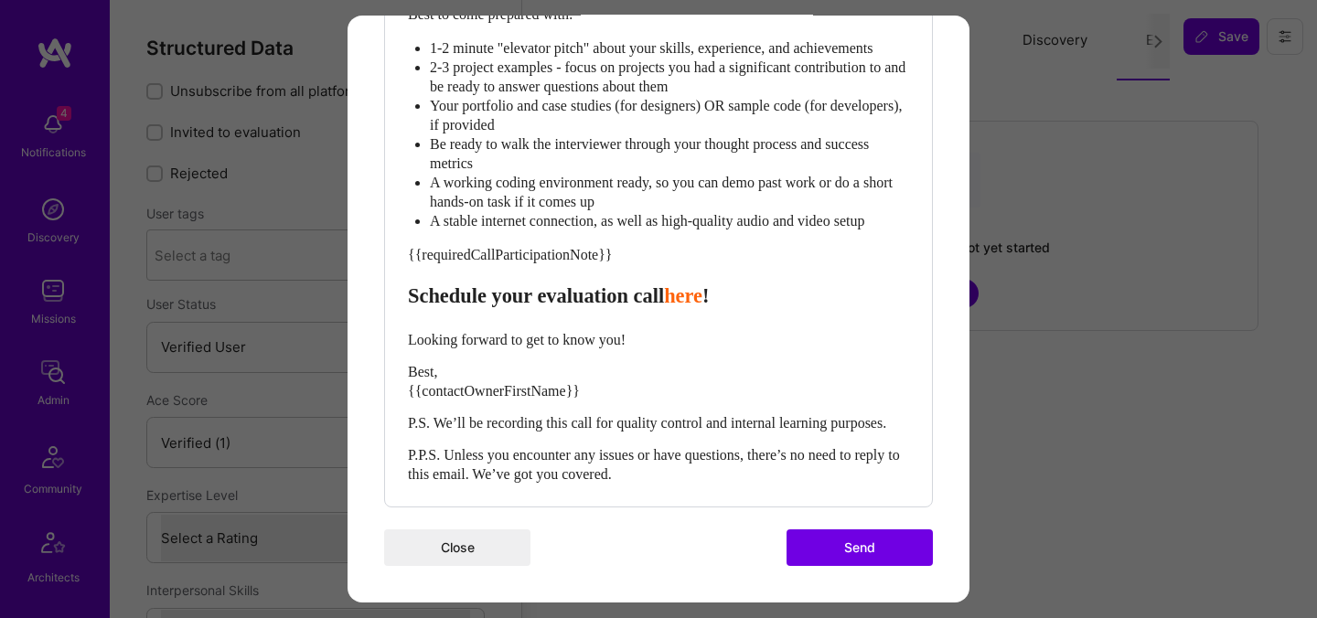
scroll to position [934, 0]
click at [565, 300] on span "Schedule your evaluation call" at bounding box center [536, 295] width 256 height 23
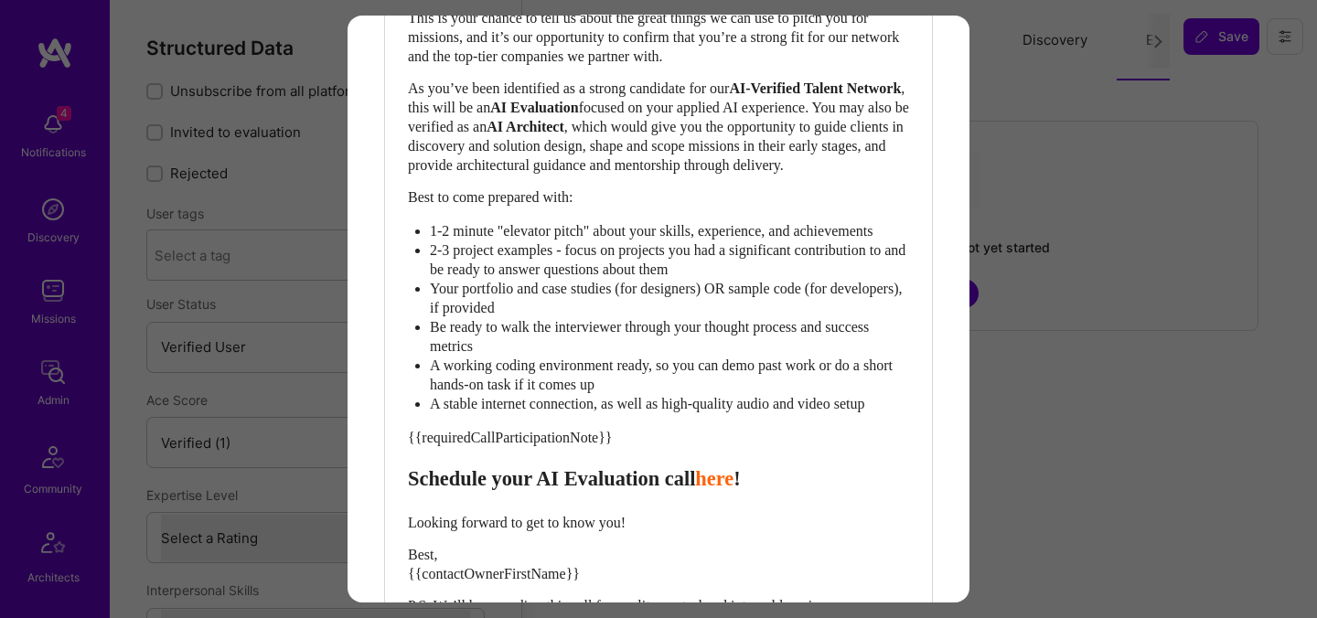
scroll to position [699, 0]
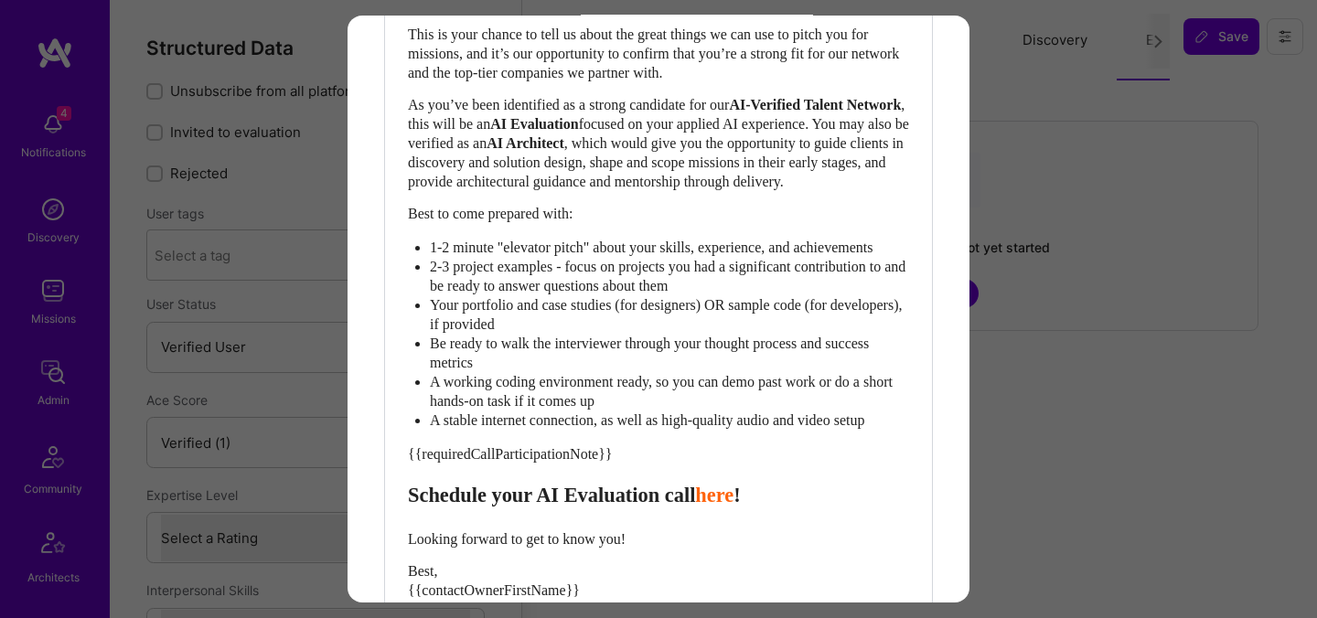
click at [636, 294] on span "2-3 project examples - focus on projects you had a significant contribution to …" at bounding box center [669, 276] width 479 height 35
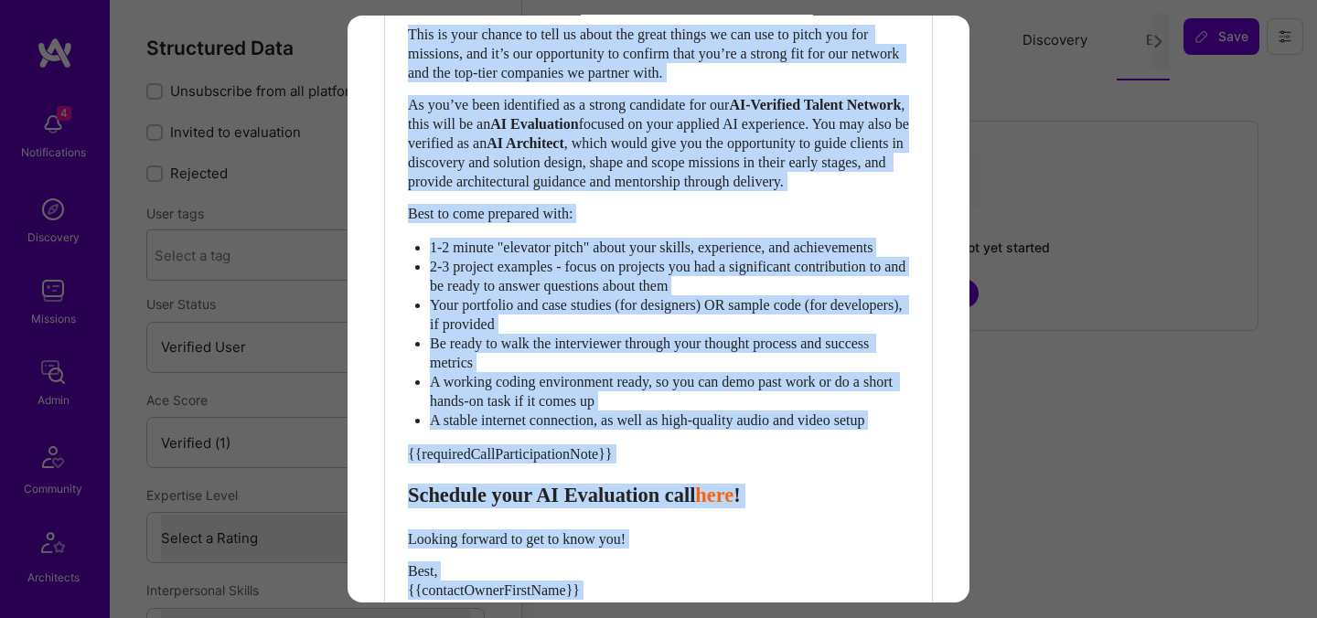
copy div "Hi {{builderFirstName}}, {{contactOwnerFirstName}} from A.Team here. I’m excite…"
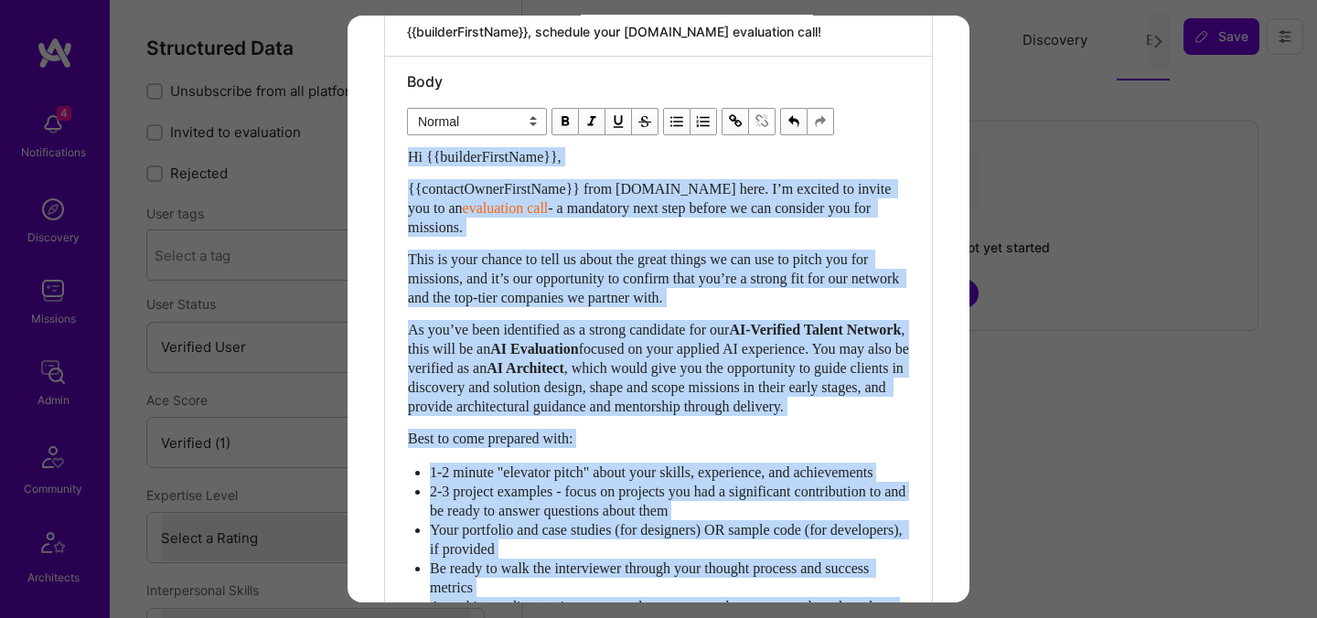
scroll to position [518, 0]
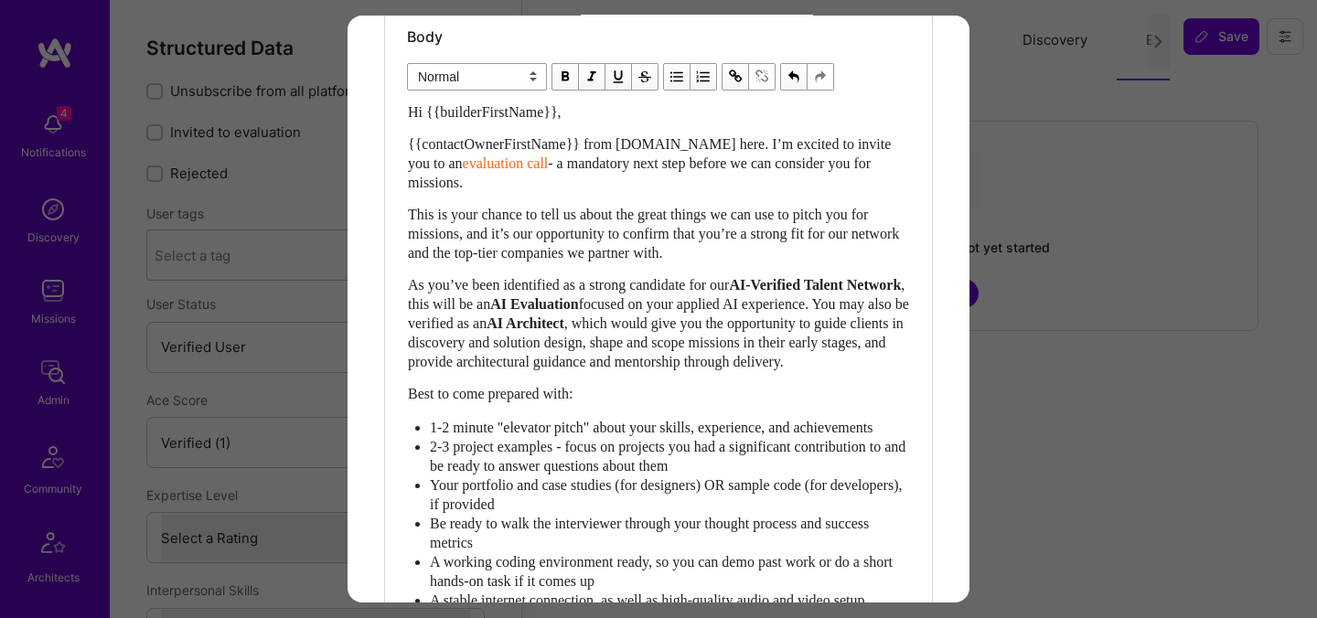
click at [558, 358] on span ", which would give you the opportunity to guide clients in discovery and soluti…" at bounding box center [657, 342] width 499 height 54
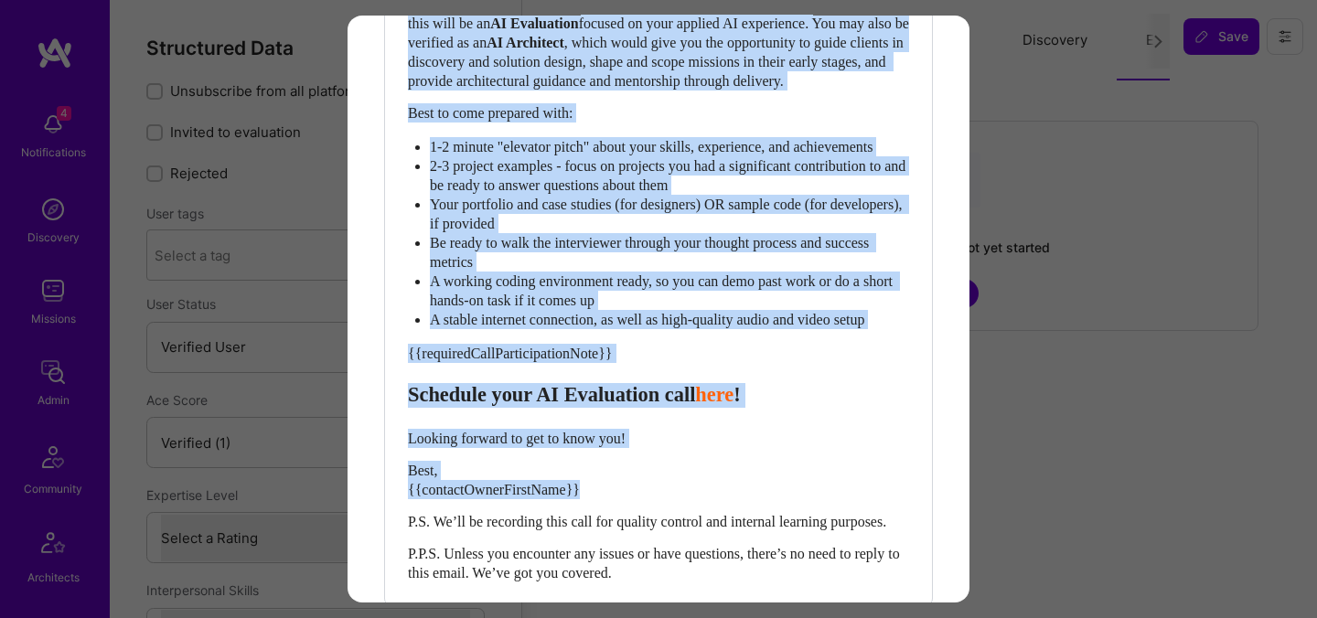
scroll to position [816, 0]
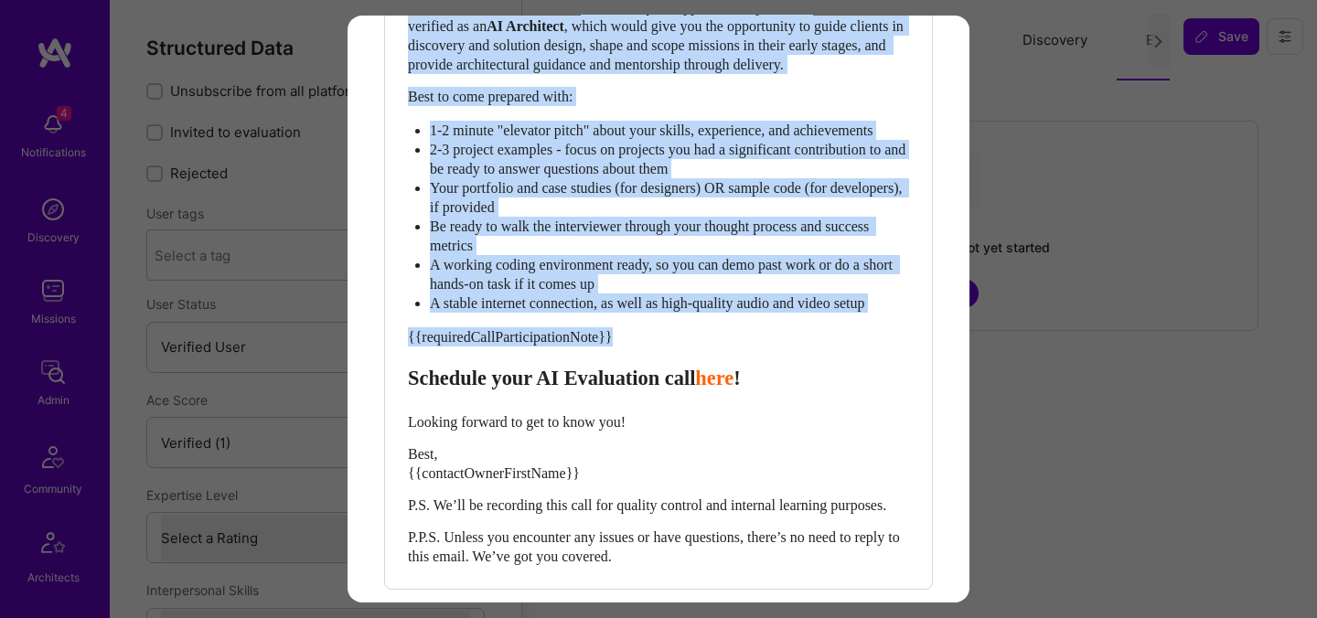
drag, startPoint x: 412, startPoint y: 111, endPoint x: 640, endPoint y: 372, distance: 346.8
click at [640, 372] on div "Hi {{builderFirstName}}, {{contactOwnerFirstName}} from A.Team here. I’m excite…" at bounding box center [658, 185] width 501 height 761
copy div "Hi {{builderFirstName}}, {{contactOwnerFirstName}} from A.Team here. I’m excite…"
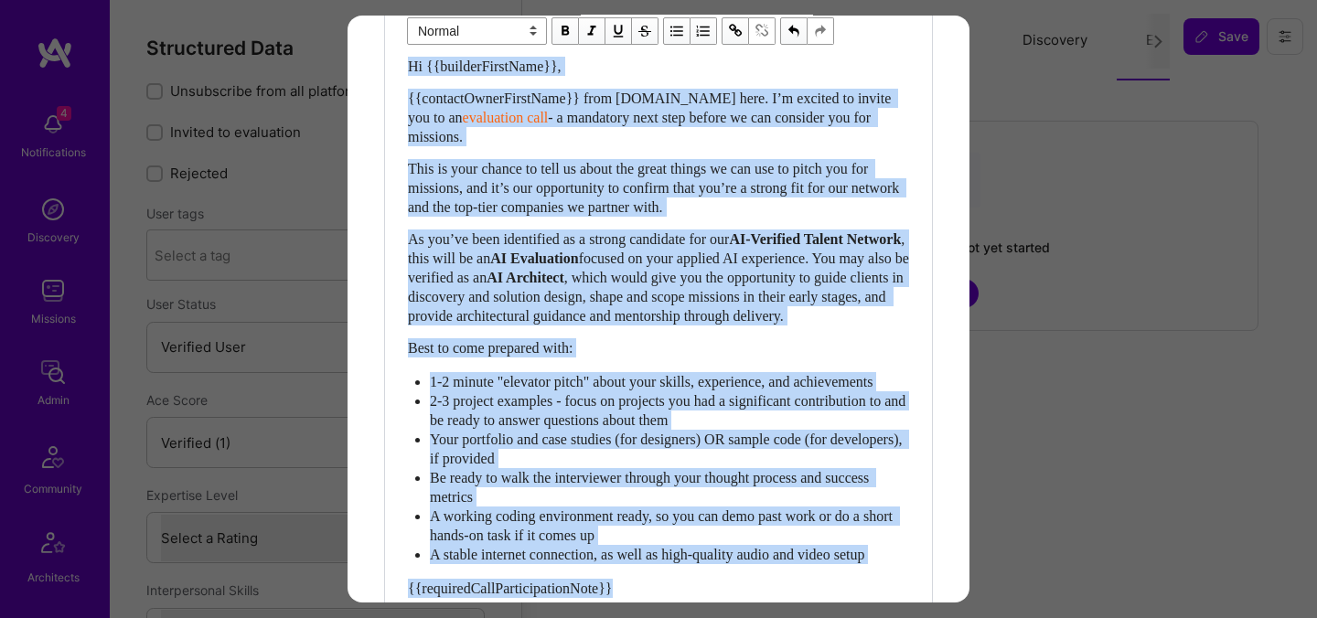
scroll to position [432, 0]
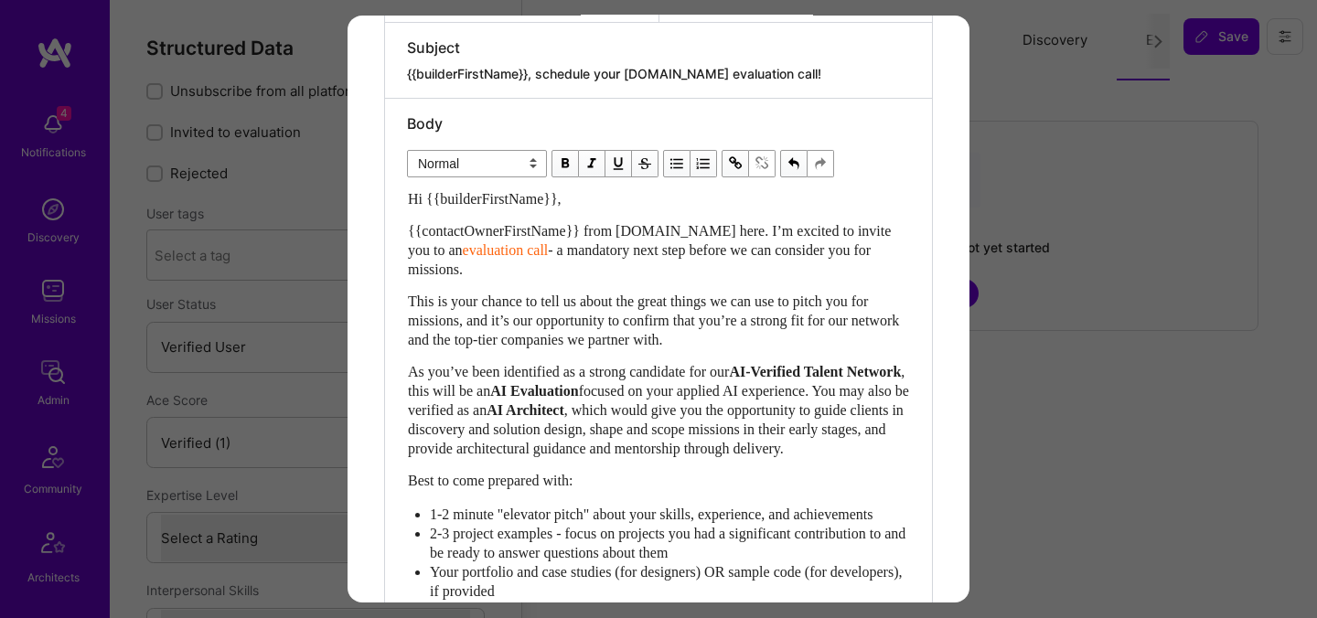
drag, startPoint x: 805, startPoint y: 73, endPoint x: 540, endPoint y: 71, distance: 265.2
click at [540, 71] on textarea "{{builderFirstName}}, schedule your [DOMAIN_NAME] evaluation call!" at bounding box center [658, 74] width 503 height 18
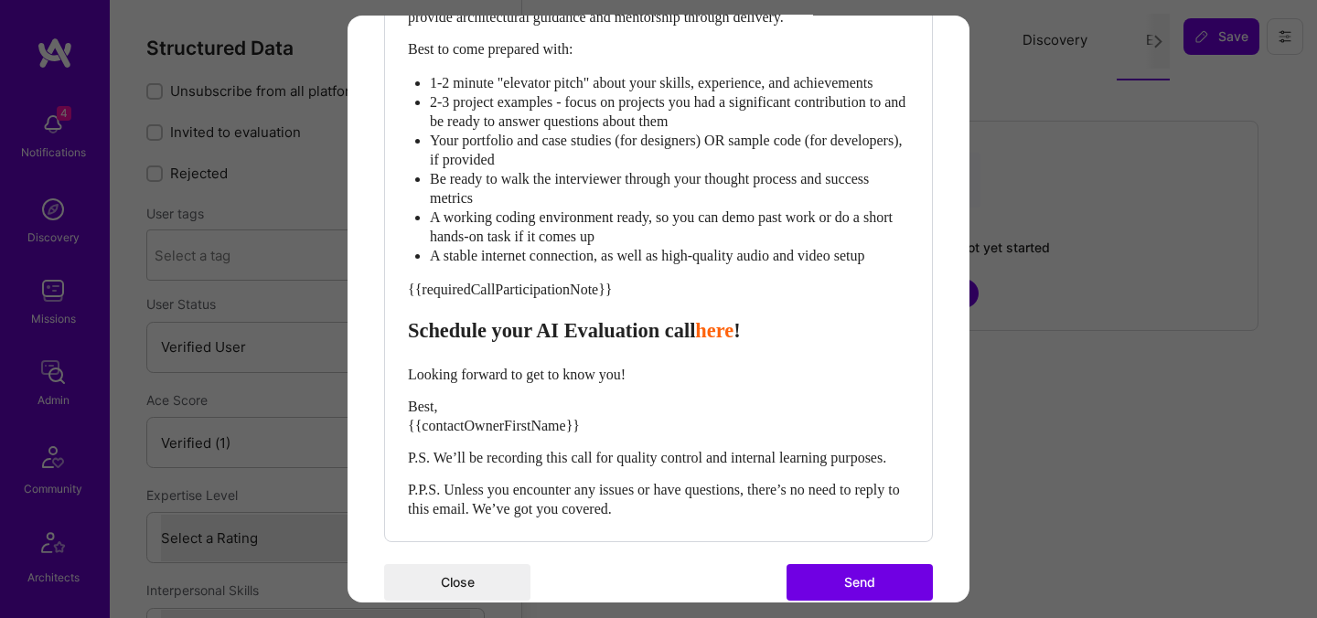
scroll to position [871, 0]
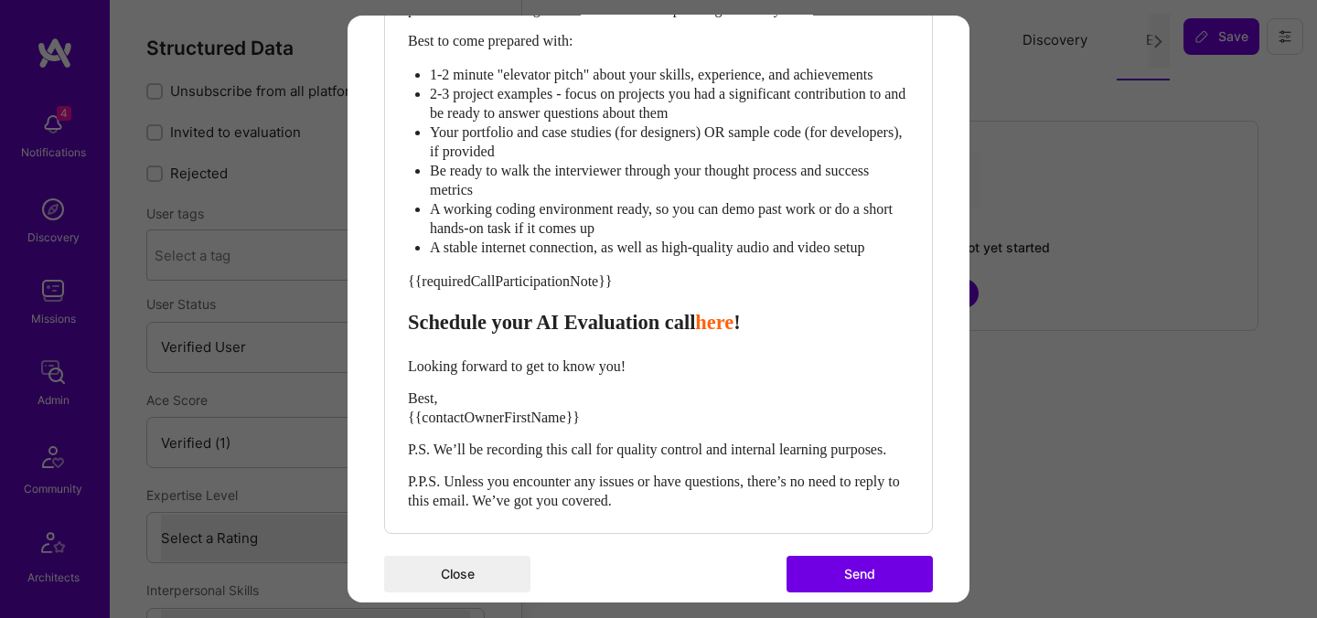
click at [429, 334] on span "Schedule your AI Evaluation call" at bounding box center [551, 322] width 287 height 23
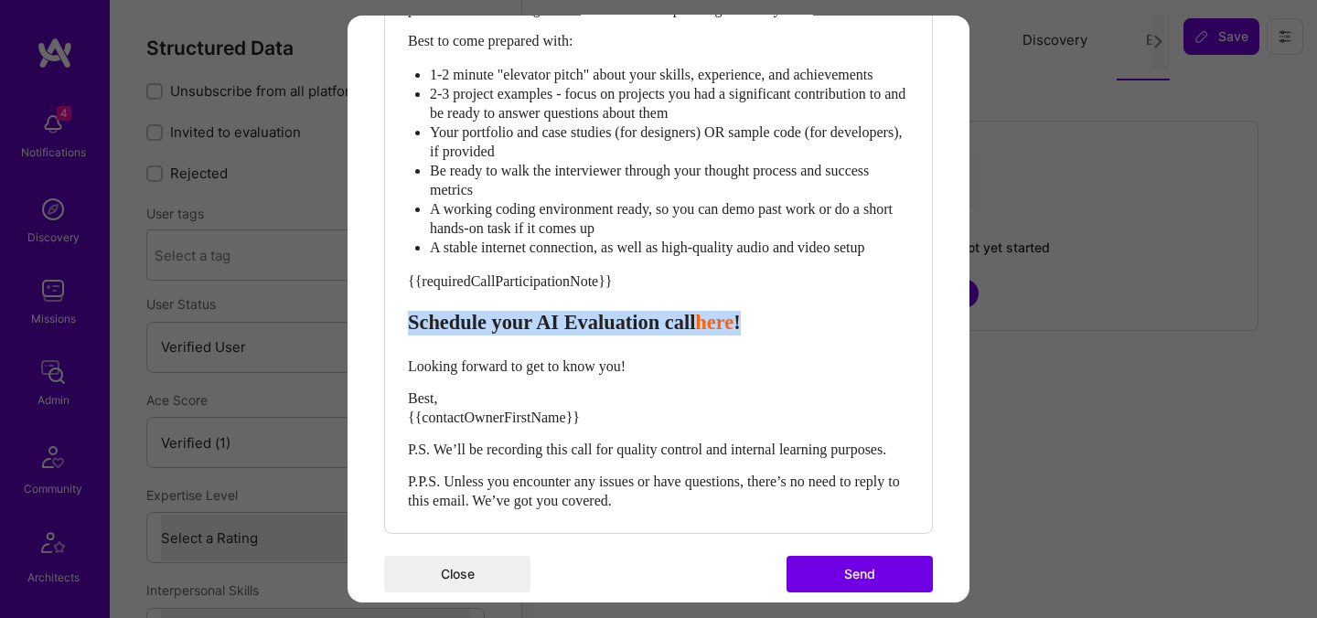
click at [429, 334] on span "Schedule your AI Evaluation call" at bounding box center [551, 322] width 287 height 23
copy div "Schedule your AI Evaluation call here !"
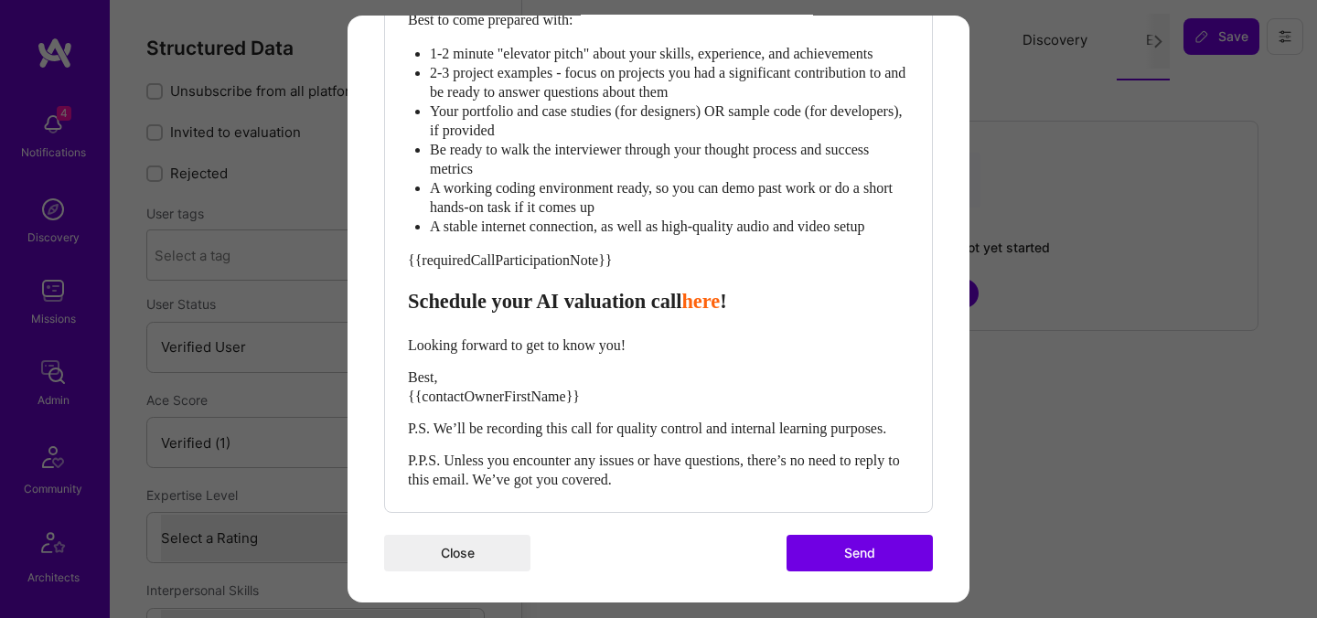
scroll to position [901, 0]
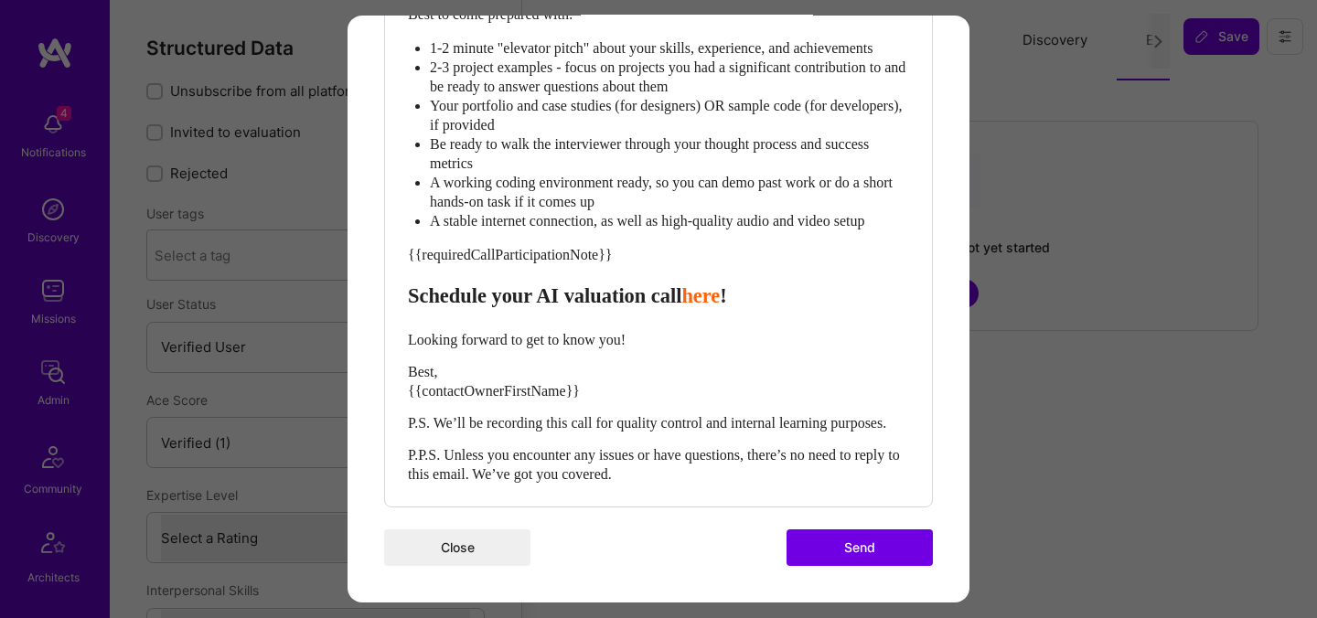
drag, startPoint x: 406, startPoint y: 328, endPoint x: 709, endPoint y: 328, distance: 302.7
click at [709, 328] on div "Body Normal Heading Large Heading Medium Heading Small Heading Small Hi {{build…" at bounding box center [658, 69] width 547 height 874
drag, startPoint x: 411, startPoint y: 327, endPoint x: 736, endPoint y: 330, distance: 325.5
click at [681, 307] on span "Schedule your AI valuation call" at bounding box center [544, 295] width 273 height 23
copy span "Schedule your AI valuation call"
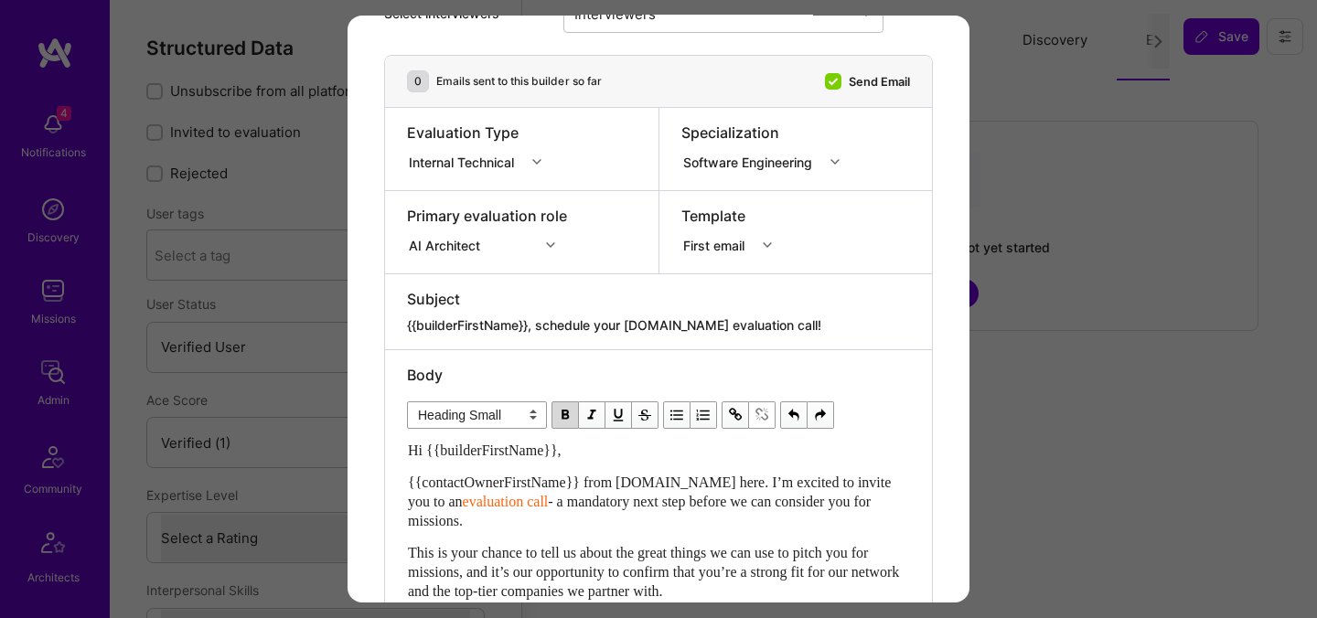
scroll to position [0, 0]
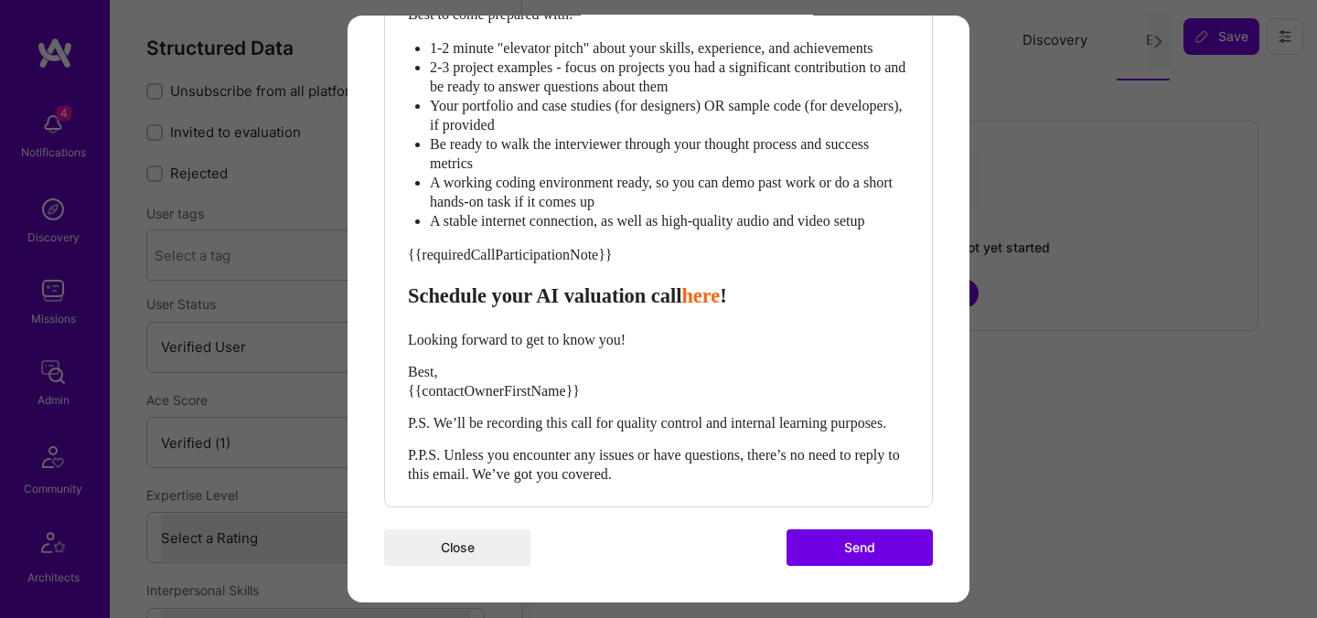
click at [742, 330] on div "Looking forward to get to know you!" at bounding box center [658, 339] width 501 height 19
select select "unstyled"
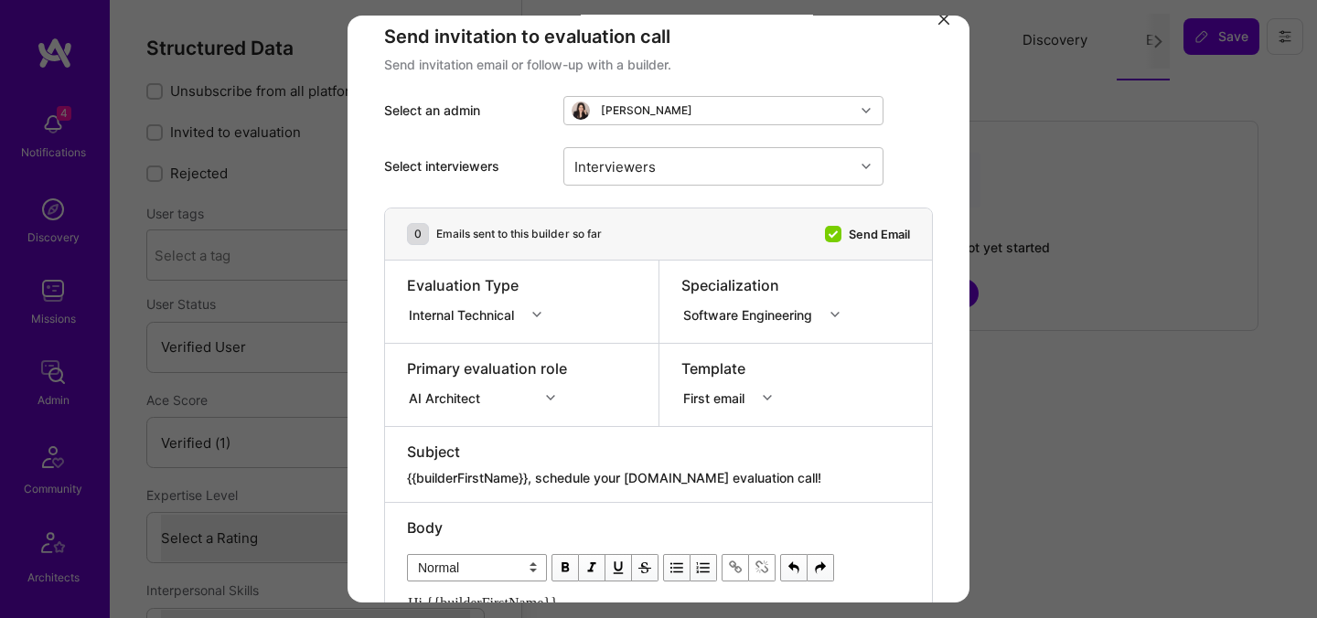
scroll to position [28, 0]
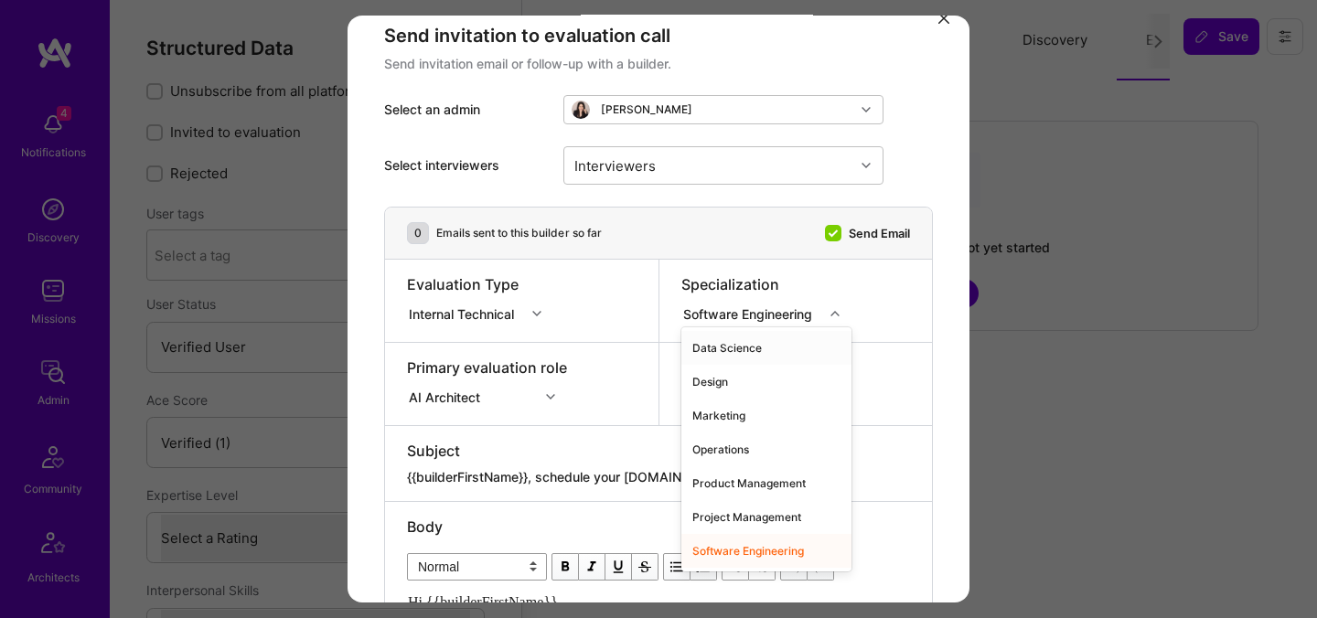
click at [742, 314] on div "Software Engineering" at bounding box center [751, 313] width 136 height 19
click at [543, 395] on div "AI Architect" at bounding box center [487, 394] width 160 height 18
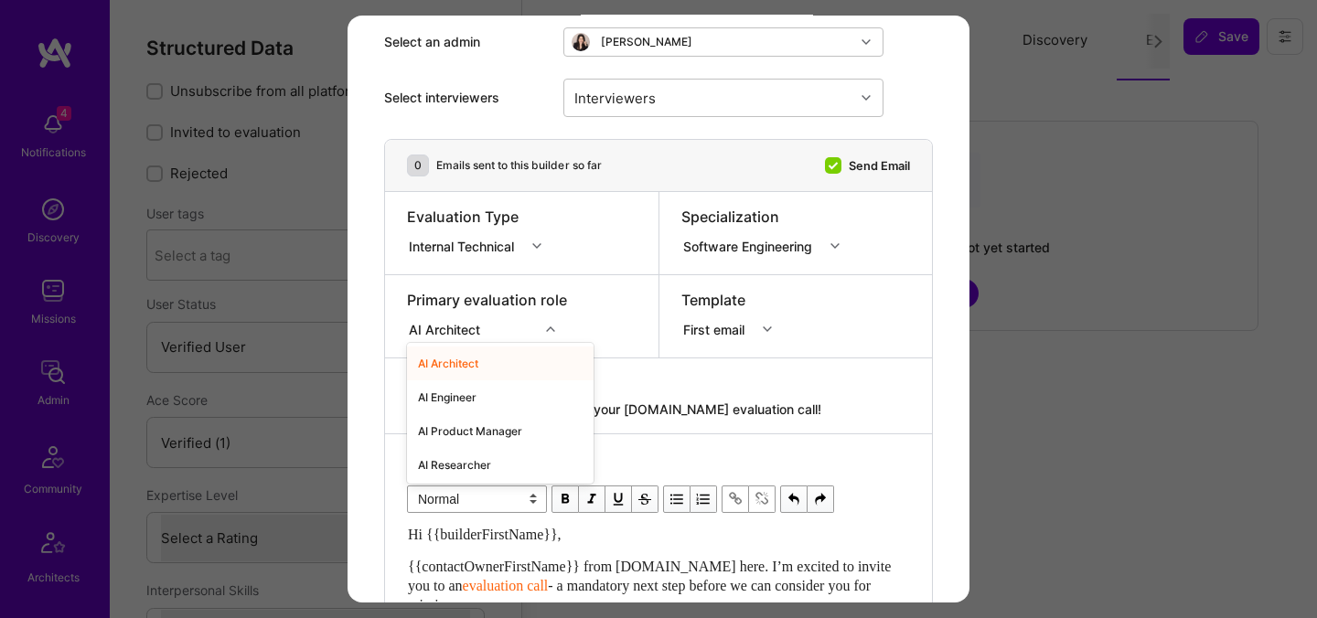
scroll to position [102, 0]
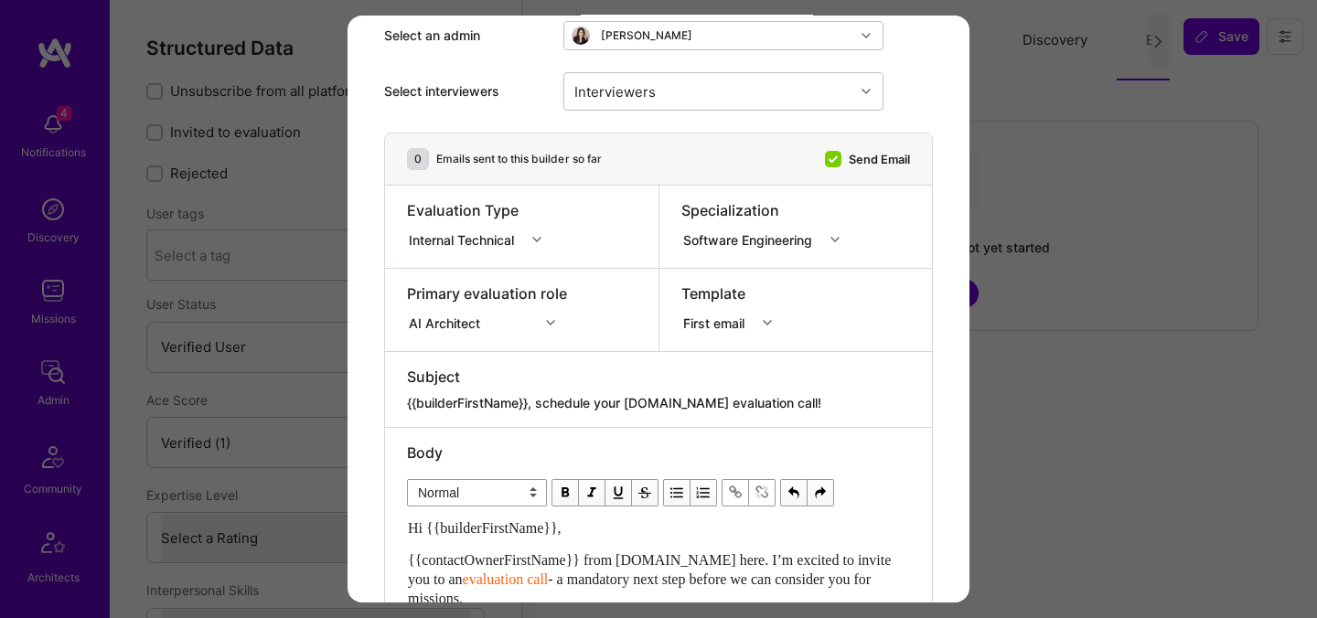
click at [698, 379] on div "Subject" at bounding box center [658, 377] width 503 height 20
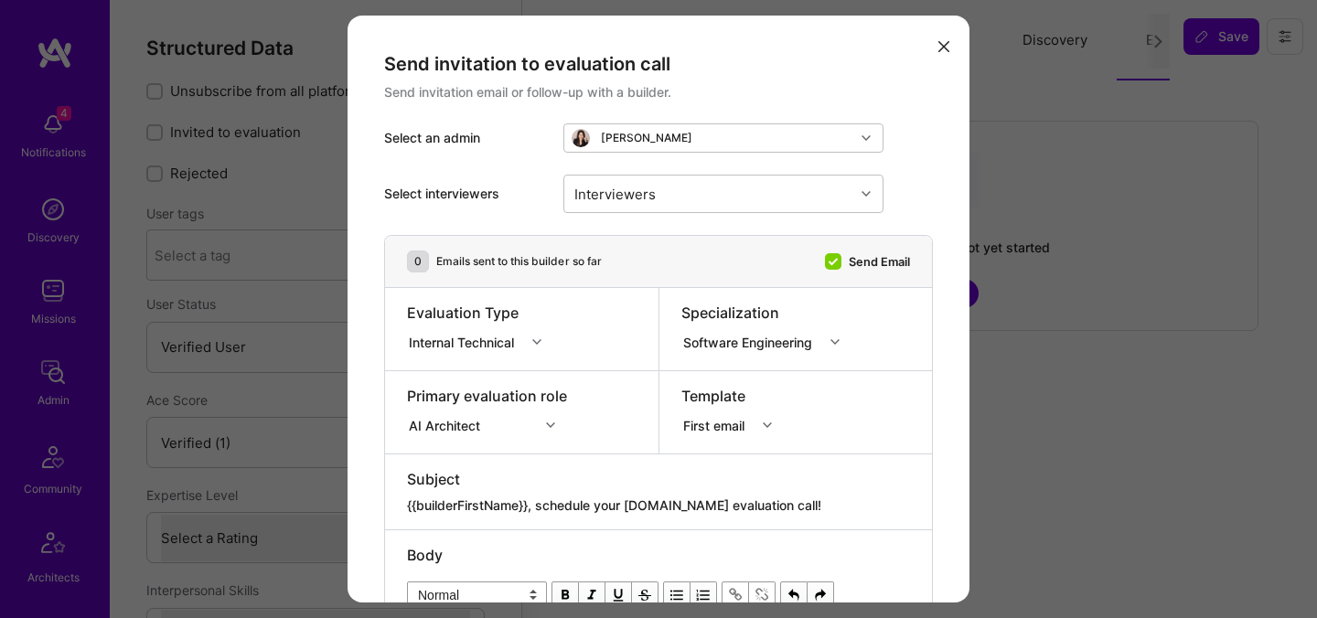
scroll to position [1, 0]
click at [719, 190] on div "Interviewers" at bounding box center [709, 193] width 290 height 37
type input "pedro"
click at [723, 240] on div "Pedro Nogueira" at bounding box center [723, 239] width 298 height 19
checkbox input "true"
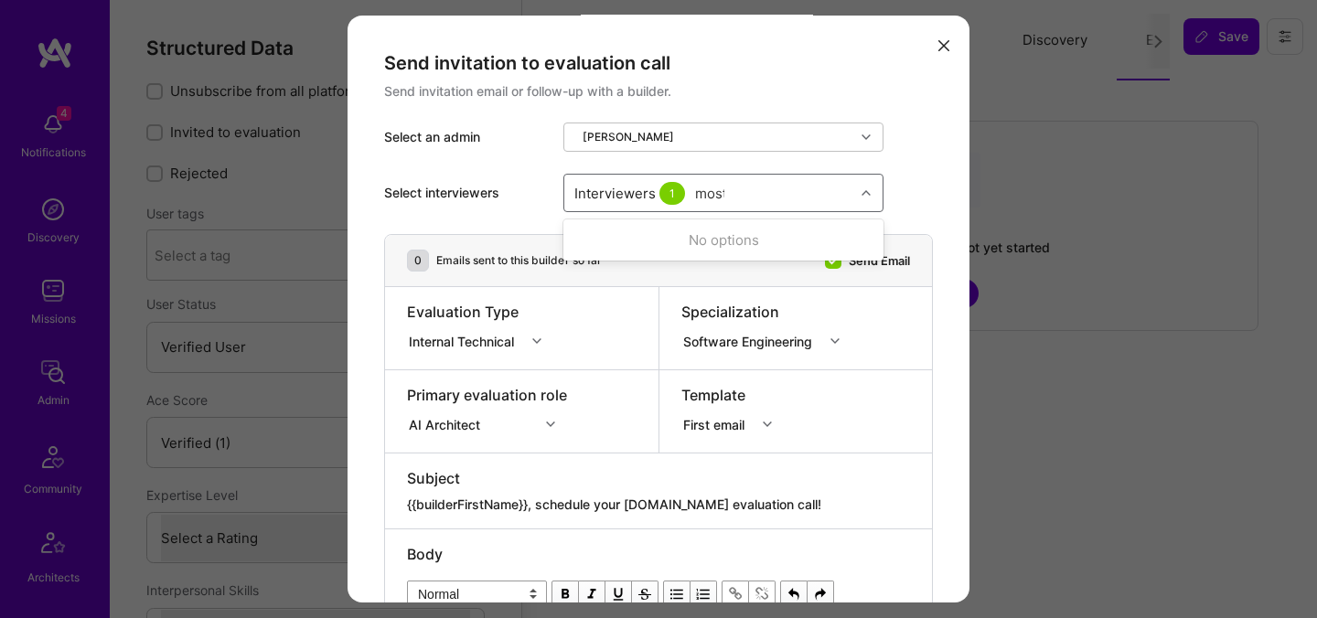
type input "mosta"
click at [646, 271] on div "Mostafa D" at bounding box center [723, 273] width 298 height 19
checkbox input "true"
type input "nick"
click at [659, 245] on div "Nick Bartlett" at bounding box center [723, 239] width 298 height 19
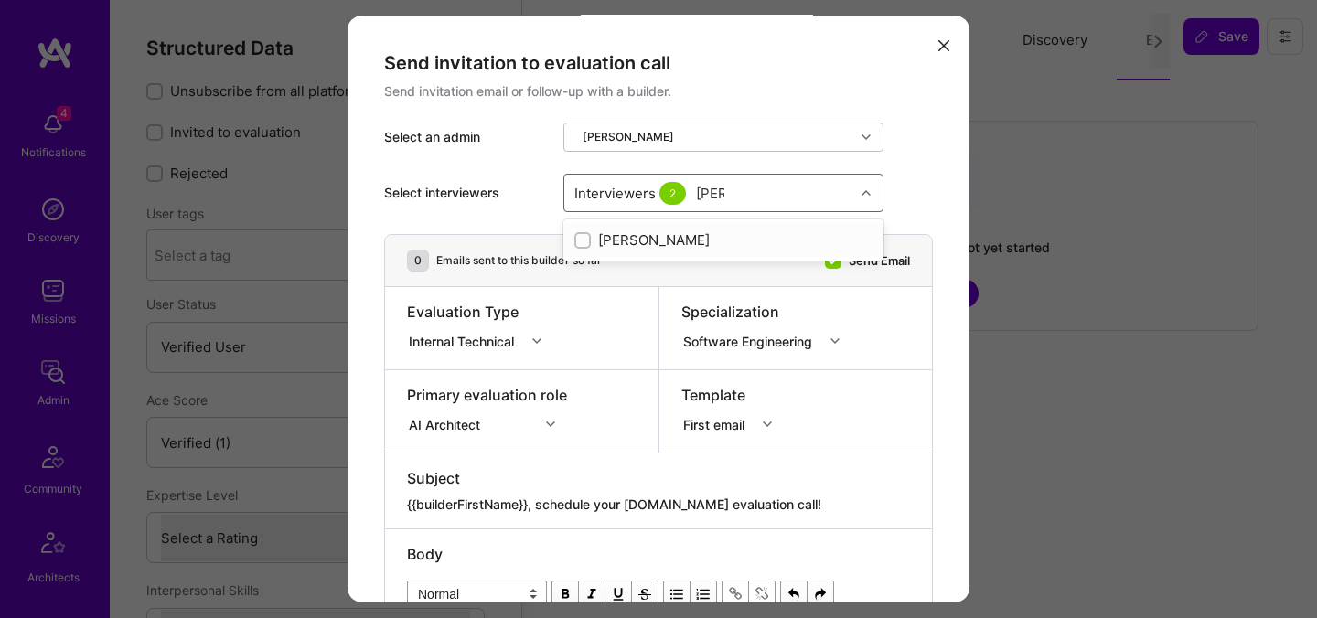
checkbox input "true"
type input "tomi"
click at [637, 244] on div "Tomislav Peharda" at bounding box center [723, 239] width 298 height 19
checkbox input "true"
type input "elon"
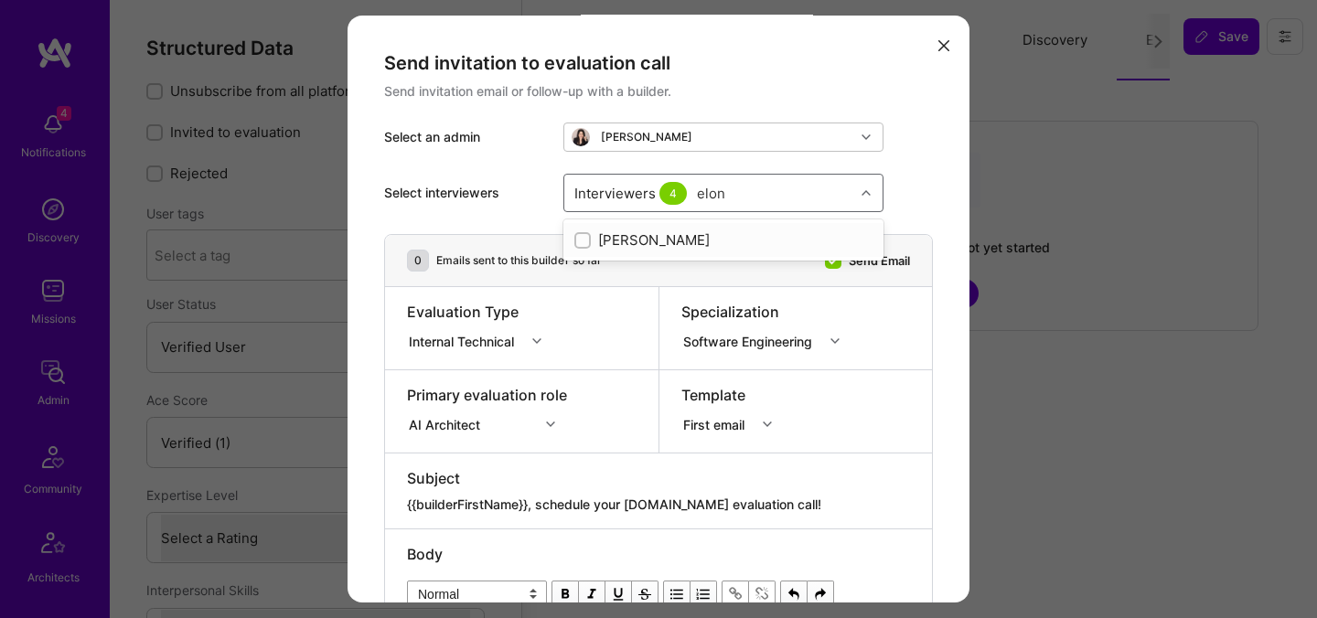
click at [610, 240] on div "Elon Salfati" at bounding box center [723, 239] width 298 height 19
checkbox input "true"
type input "luis"
drag, startPoint x: 642, startPoint y: 239, endPoint x: 624, endPoint y: 309, distance: 72.7
click at [624, 309] on div "Luís Teófilo Luis Montoya Luis Teofilo" at bounding box center [723, 273] width 320 height 109
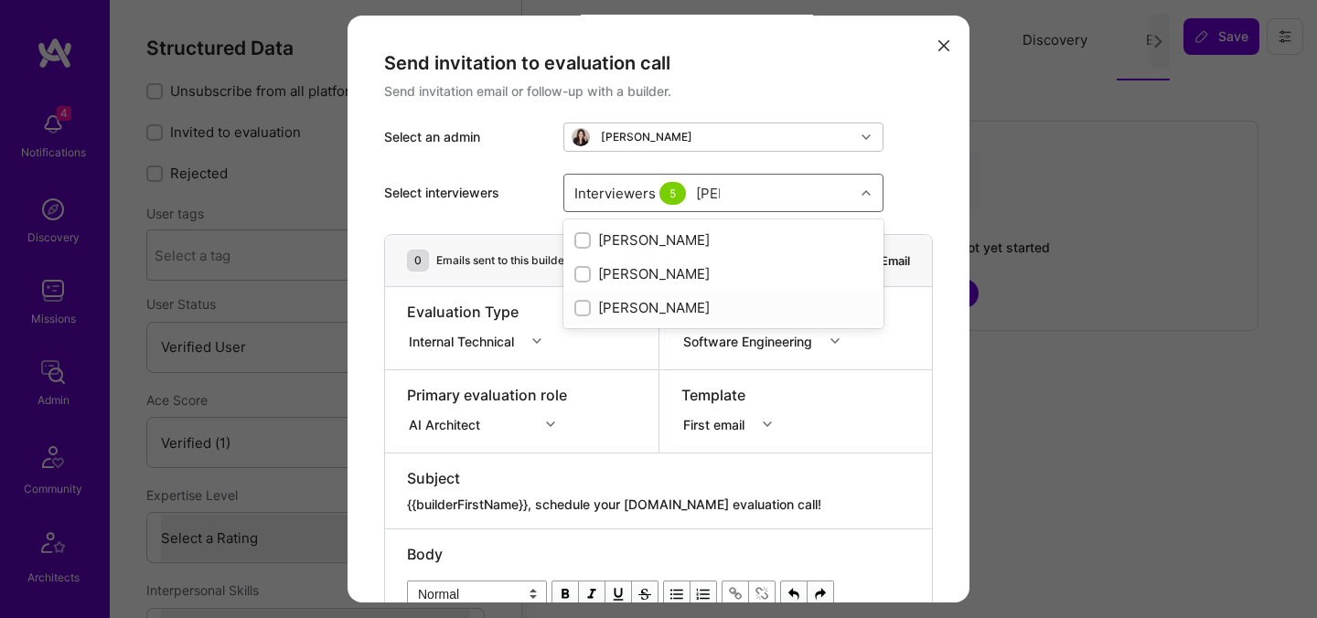
click at [624, 309] on div "[PERSON_NAME]" at bounding box center [723, 307] width 298 height 19
checkbox input "true"
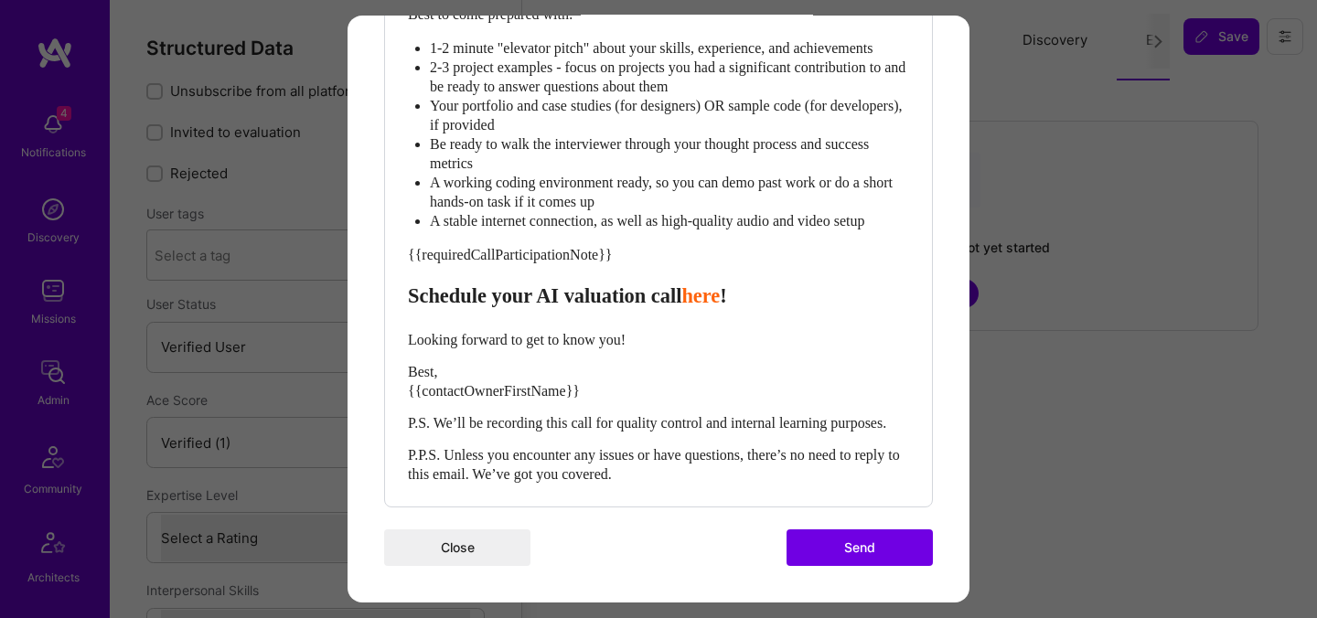
scroll to position [955, 0]
click at [845, 547] on button "Send" at bounding box center [859, 547] width 146 height 37
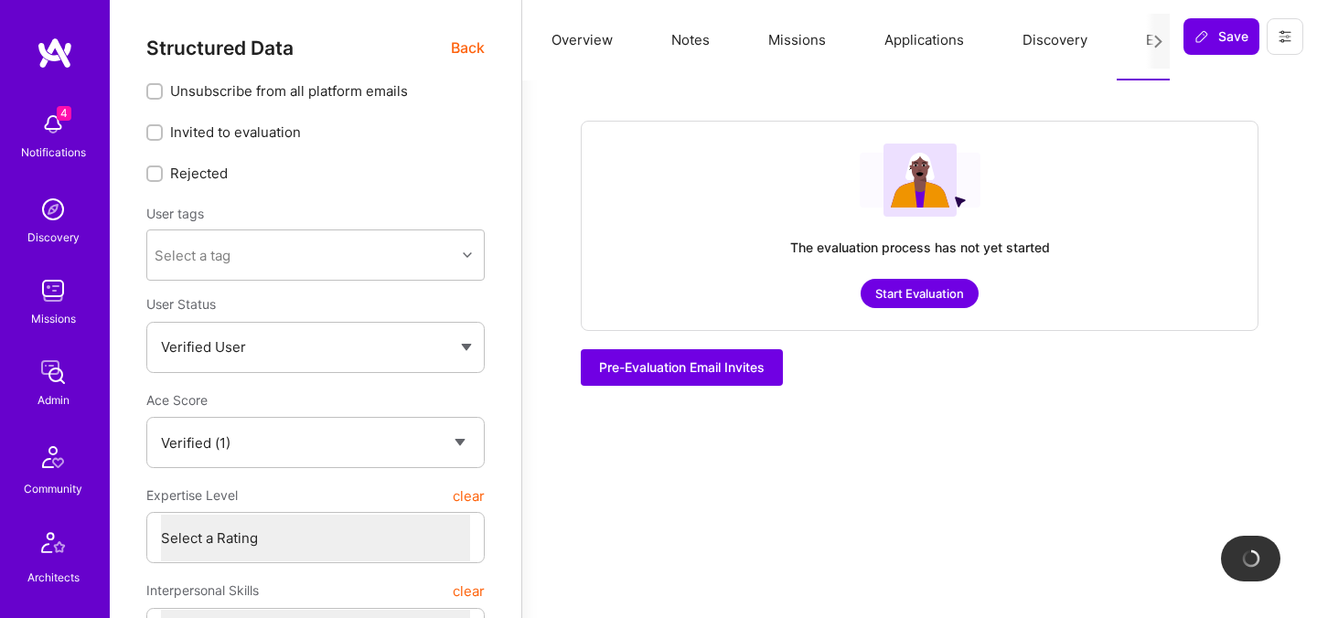
checkbox input "true"
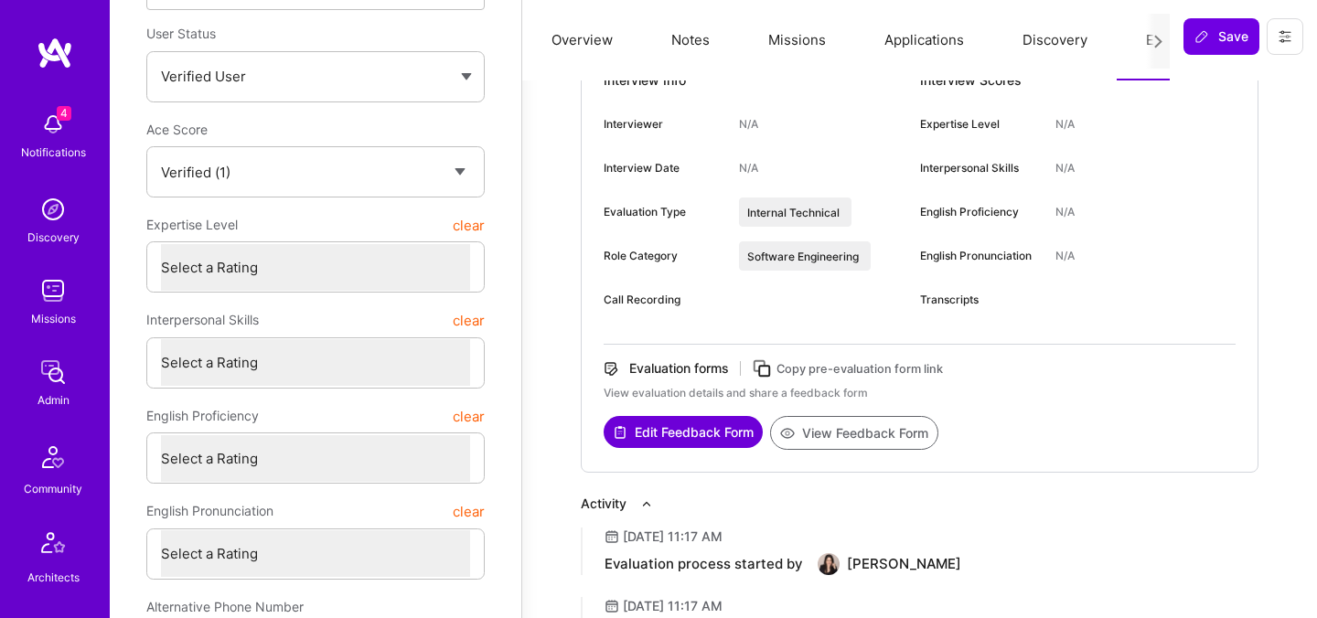
scroll to position [0, 0]
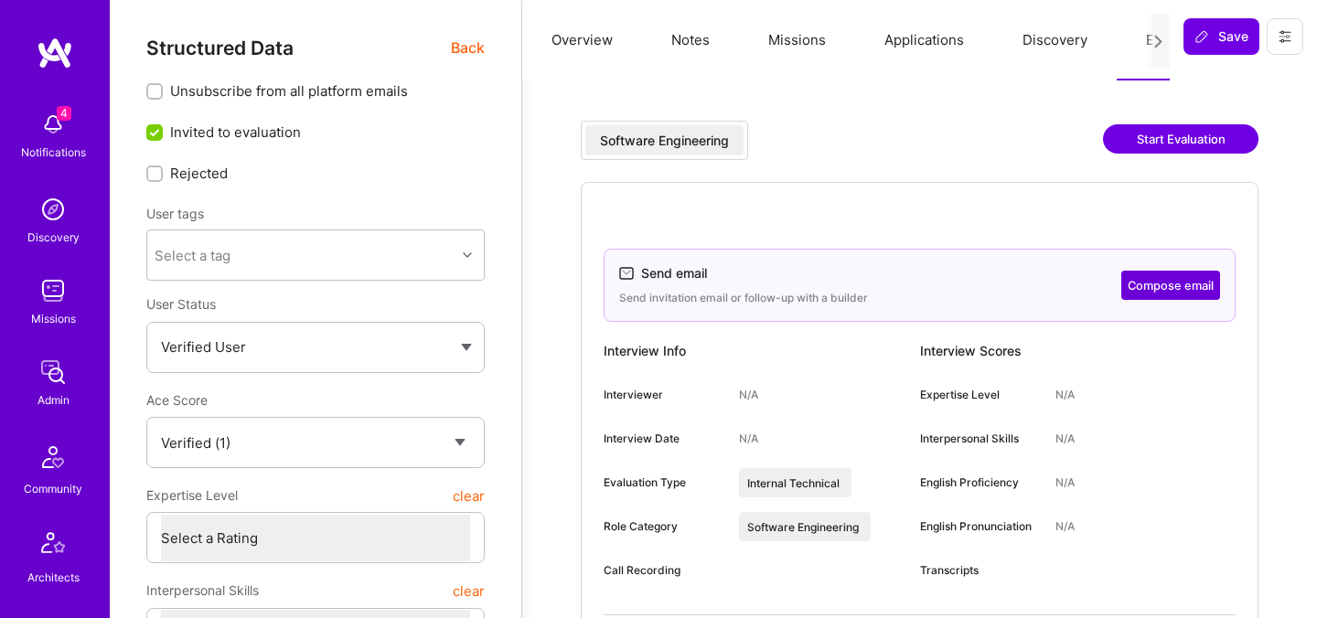
click at [475, 48] on span "Back" at bounding box center [468, 48] width 34 height 23
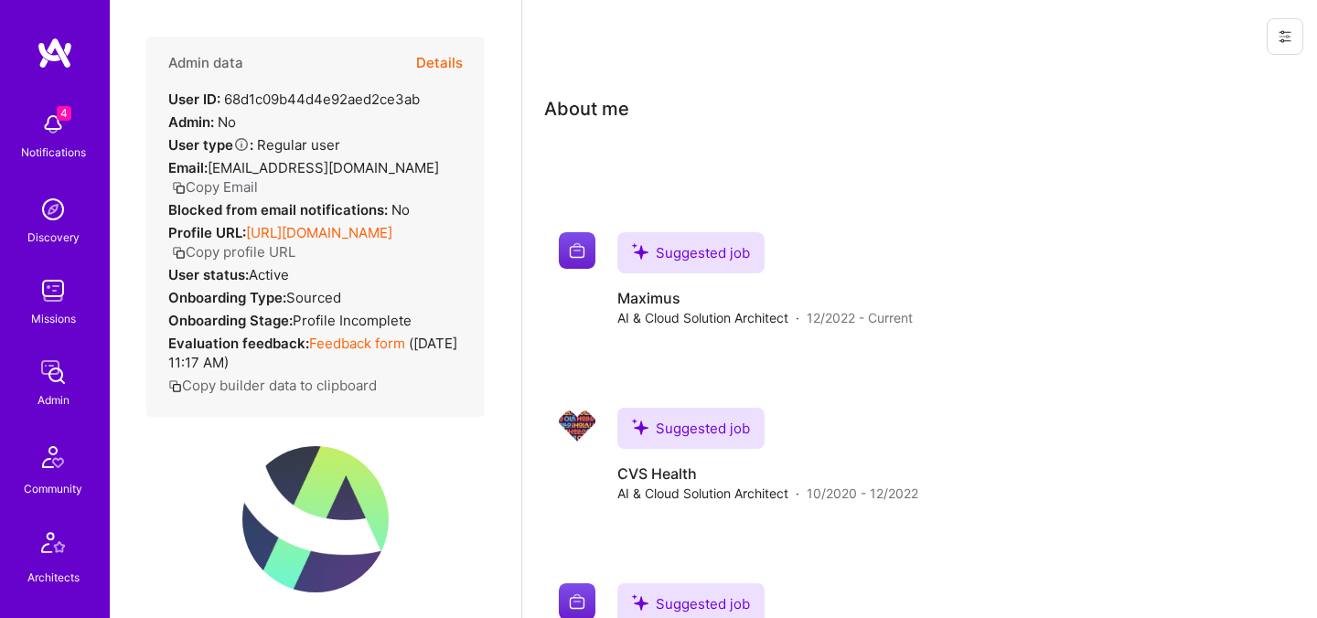
click at [422, 443] on div "Admin data Details User ID: 68d1c09b44d4e92aed2ce3ab Admin: No User type Regula…" at bounding box center [315, 392] width 338 height 711
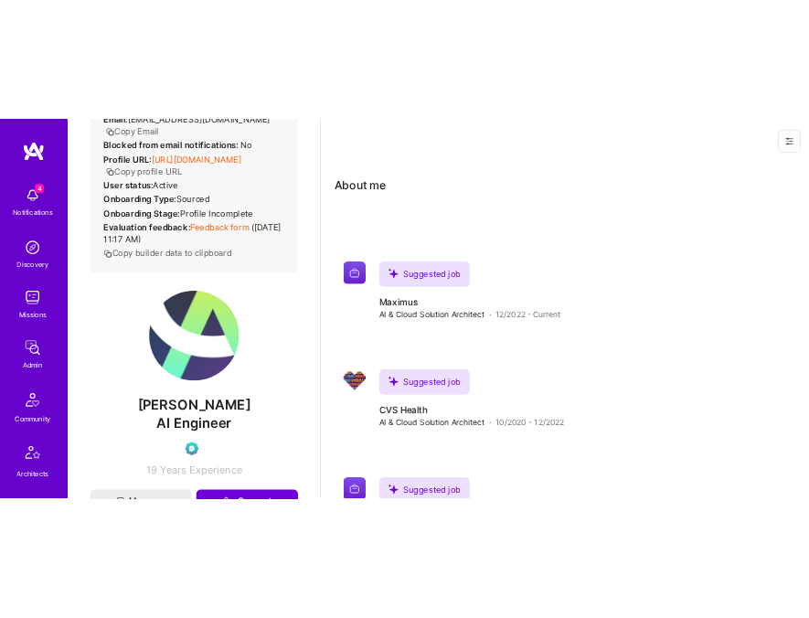
scroll to position [222, 0]
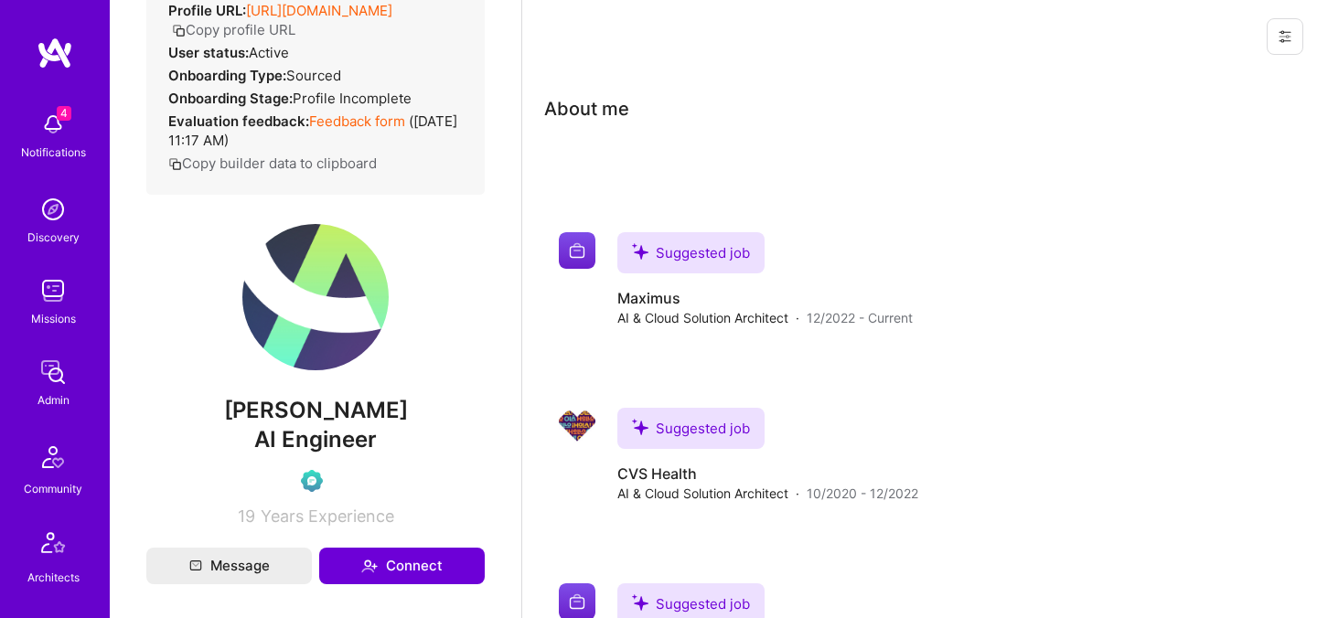
click at [343, 424] on span "Ashish Upadhyay" at bounding box center [315, 410] width 338 height 27
copy span "Ashish Upadhyay"
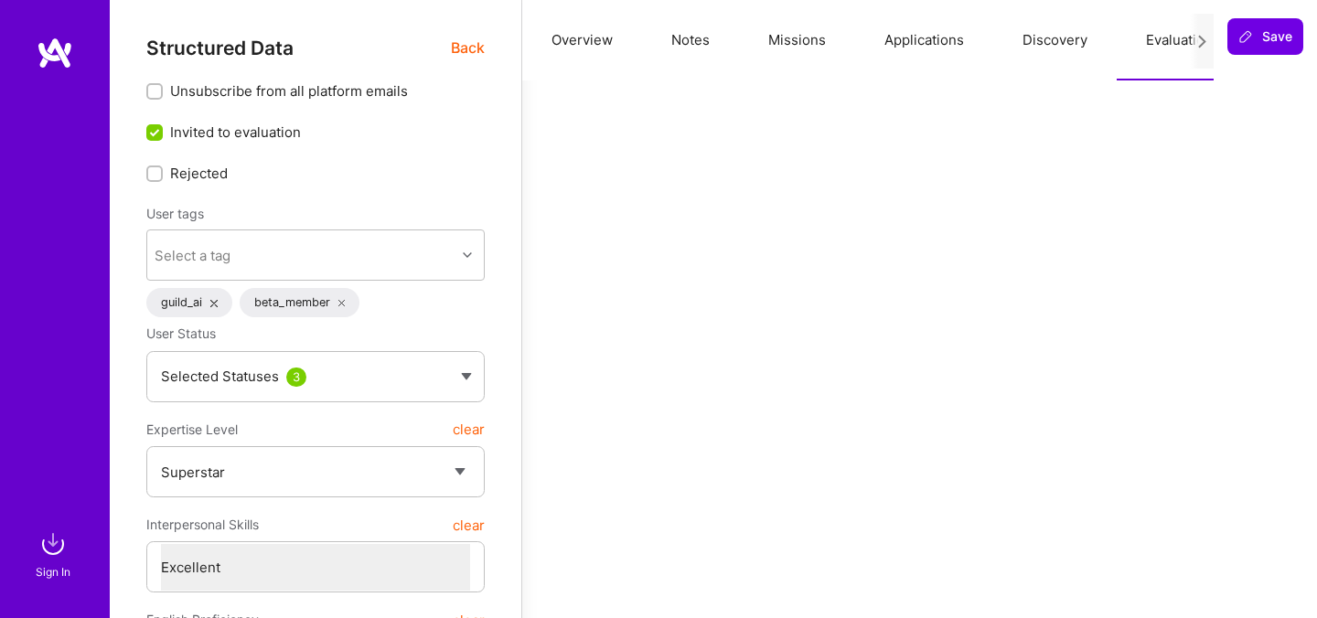
select select "7"
select select "US"
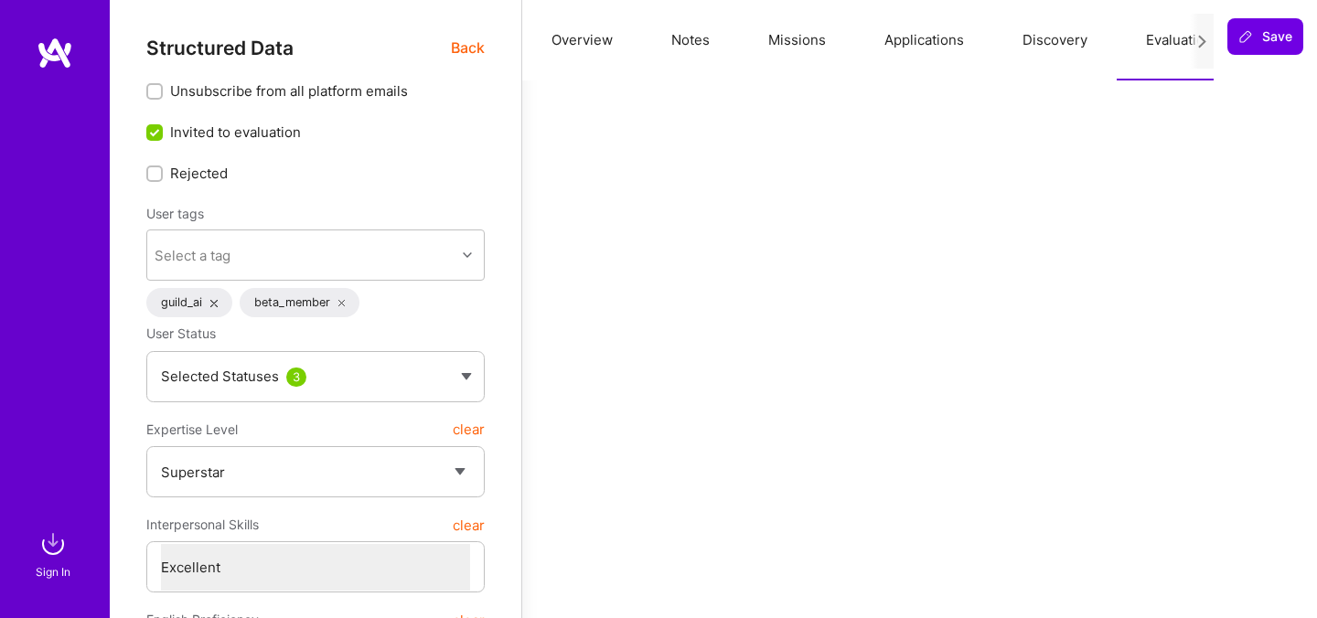
select select "Right Now"
click at [51, 557] on img at bounding box center [53, 544] width 37 height 37
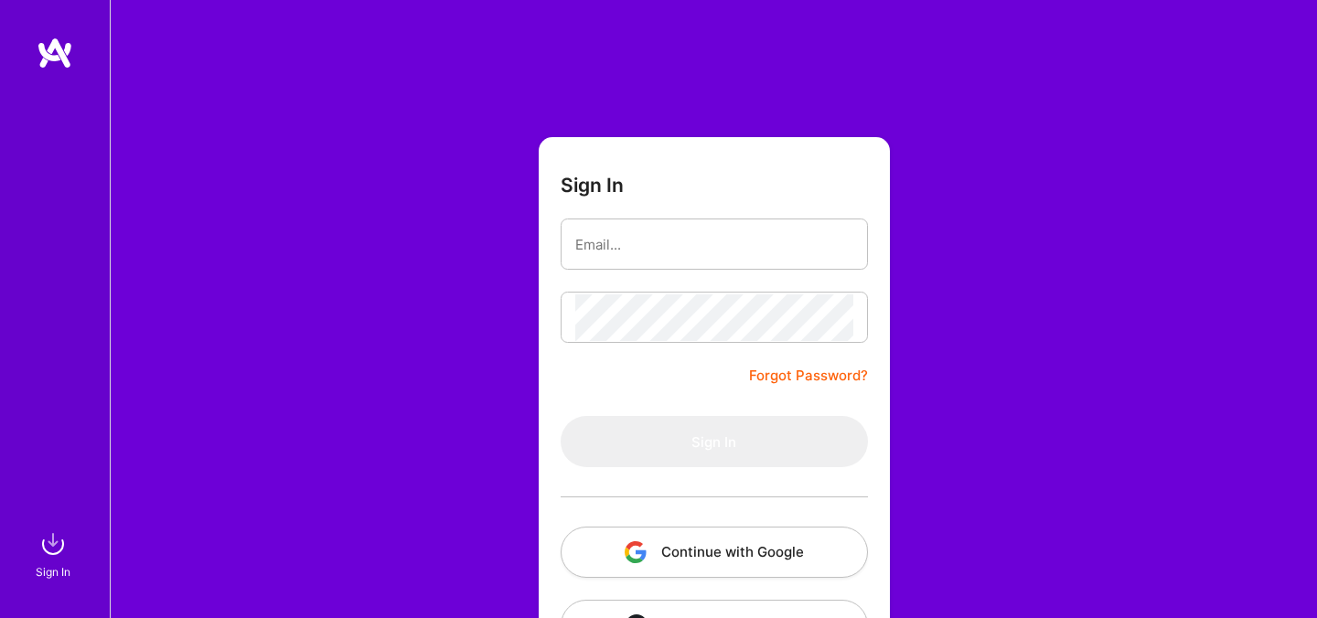
click at [693, 550] on button "Continue with Google" at bounding box center [714, 552] width 307 height 51
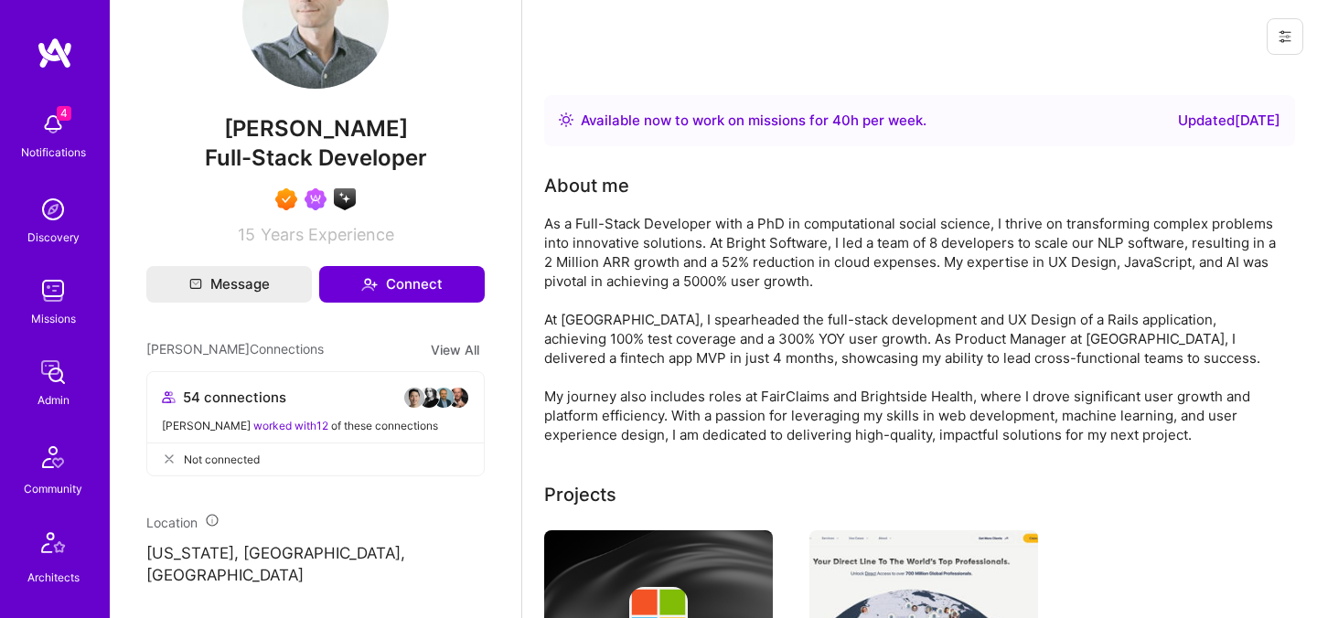
scroll to position [701, 0]
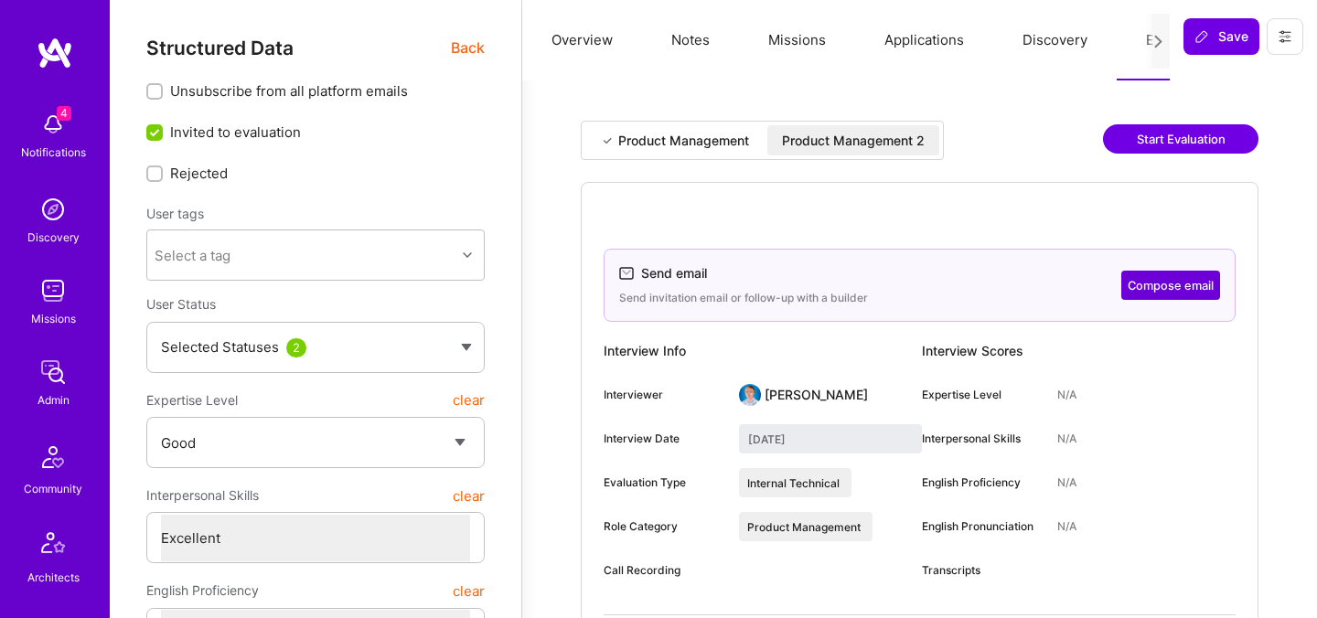
select select "4"
select select "7"
select select "US"
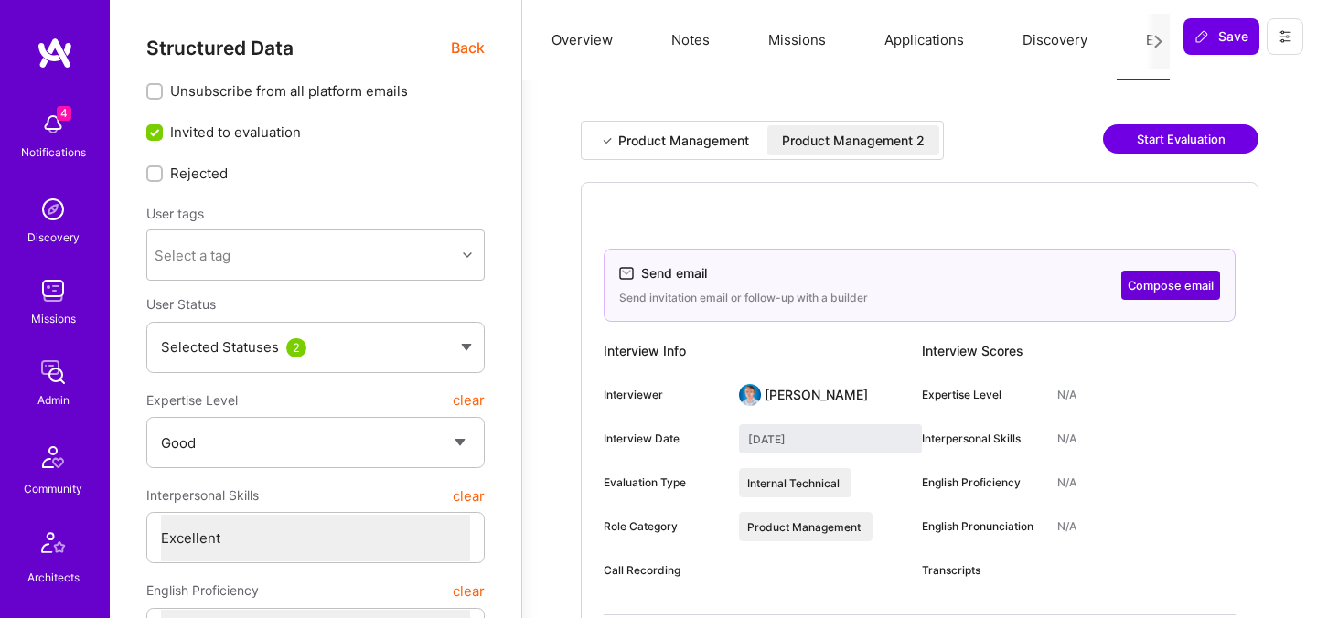
select select "Right Now"
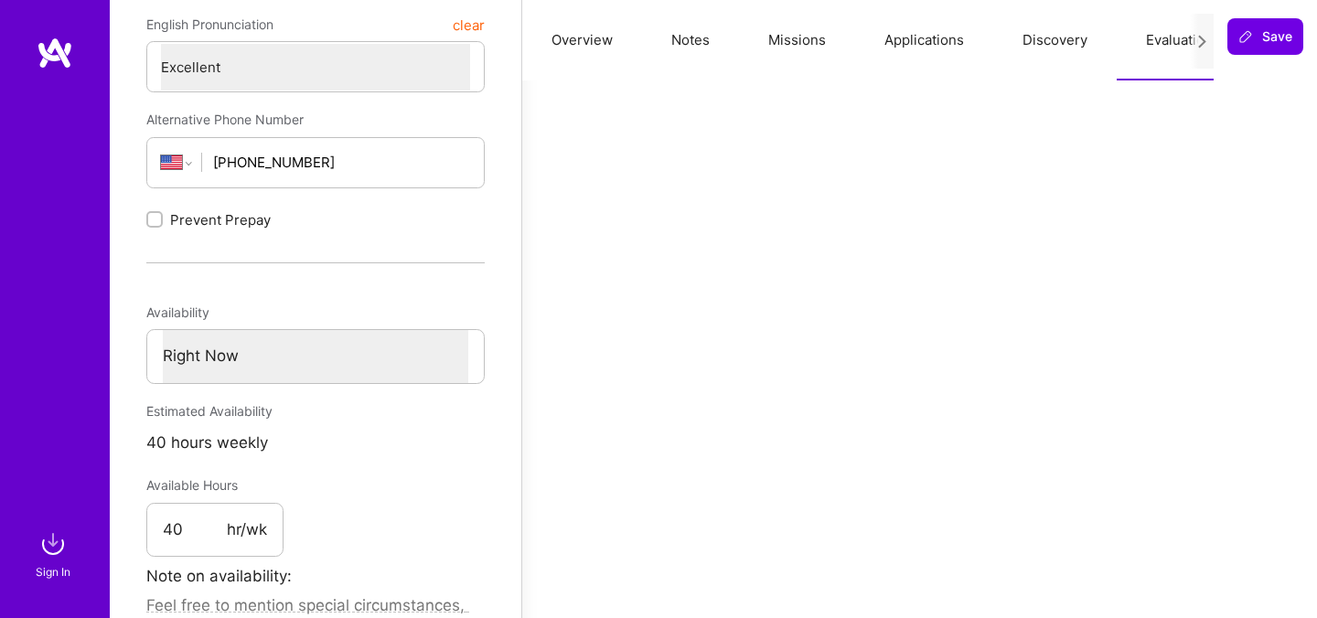
click at [465, 21] on button "clear" at bounding box center [469, 24] width 32 height 33
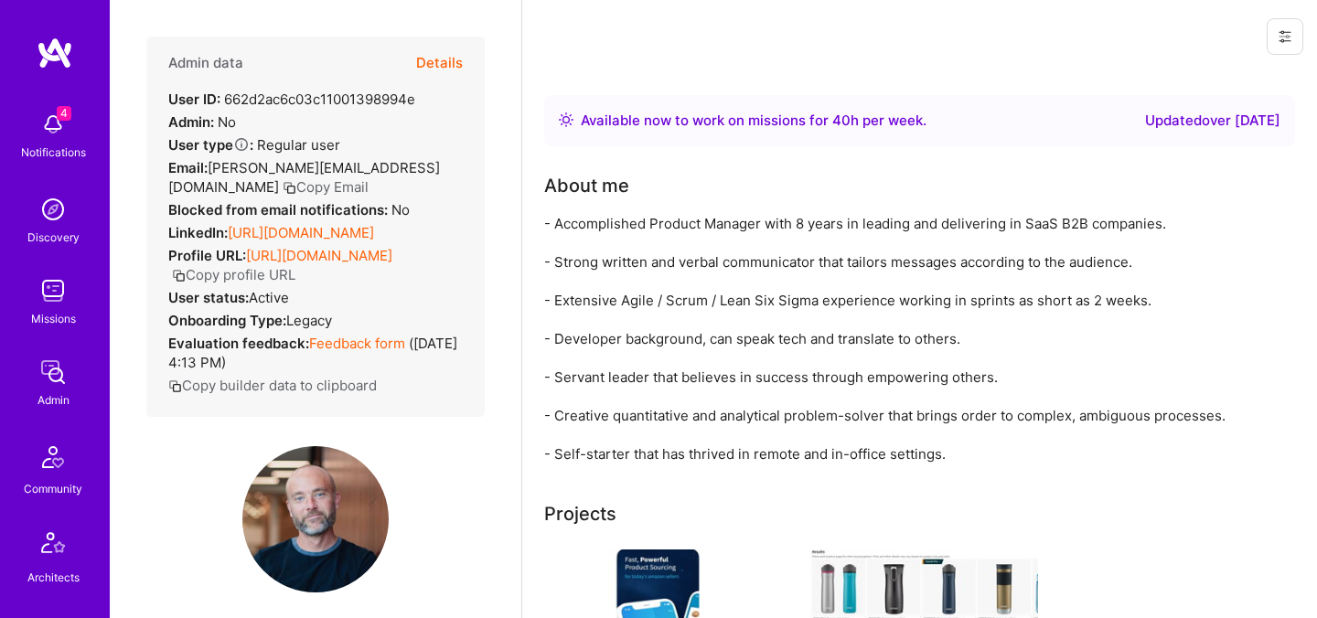
click at [449, 63] on button "Details" at bounding box center [439, 63] width 47 height 53
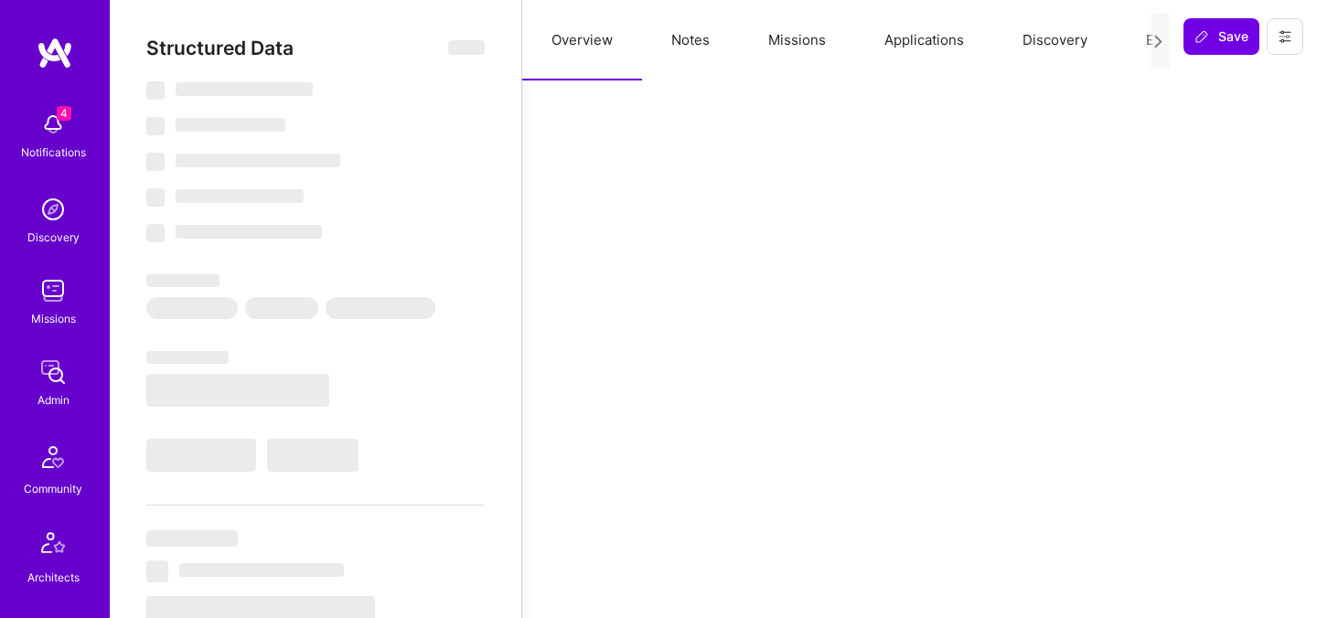
click at [1144, 38] on button "Evaluation" at bounding box center [1179, 40] width 125 height 80
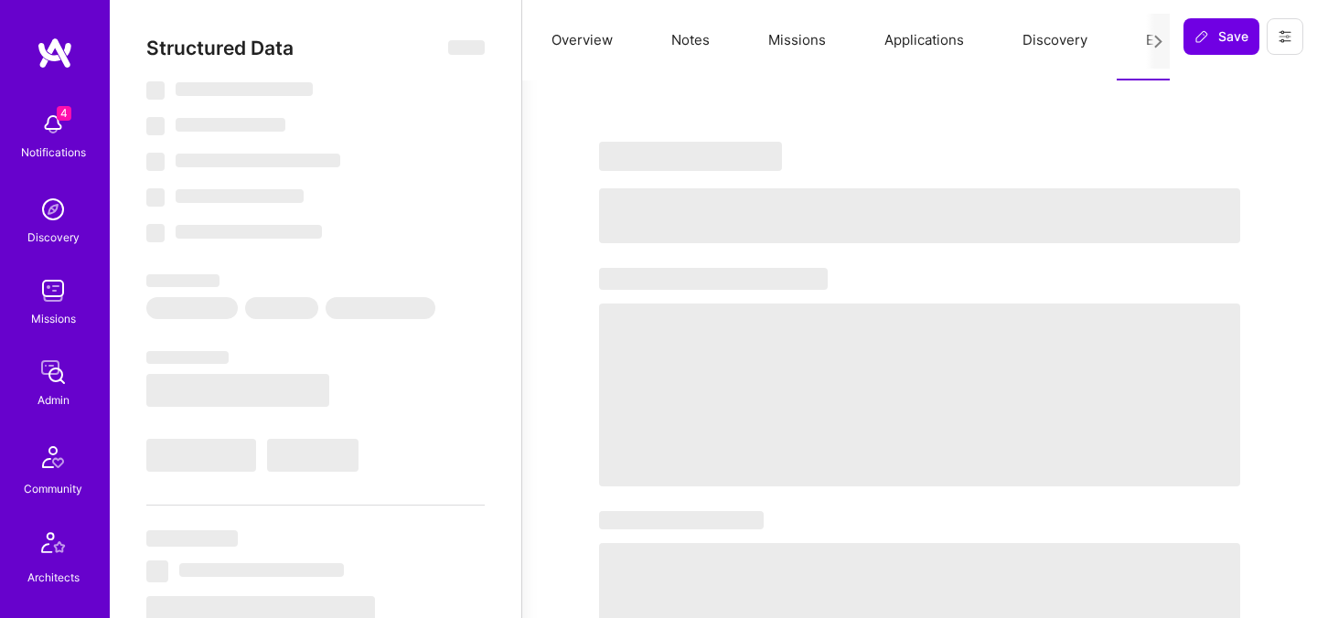
select select "Right Now"
select select "4"
select select "7"
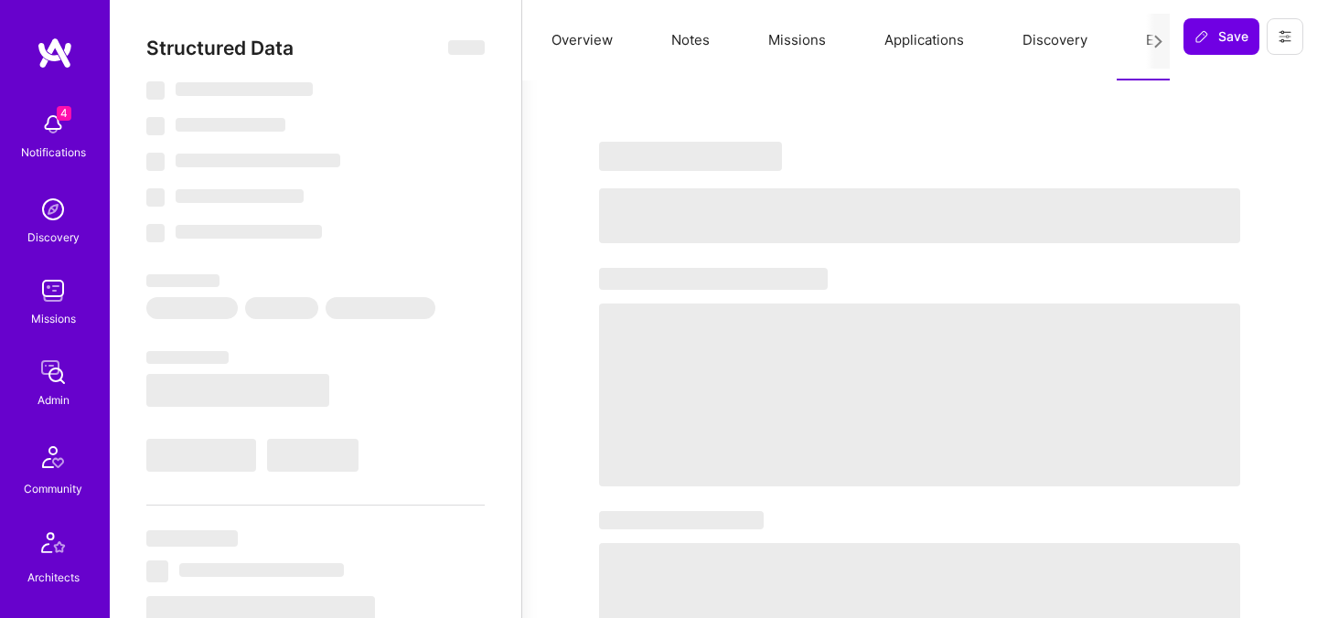
select select "US"
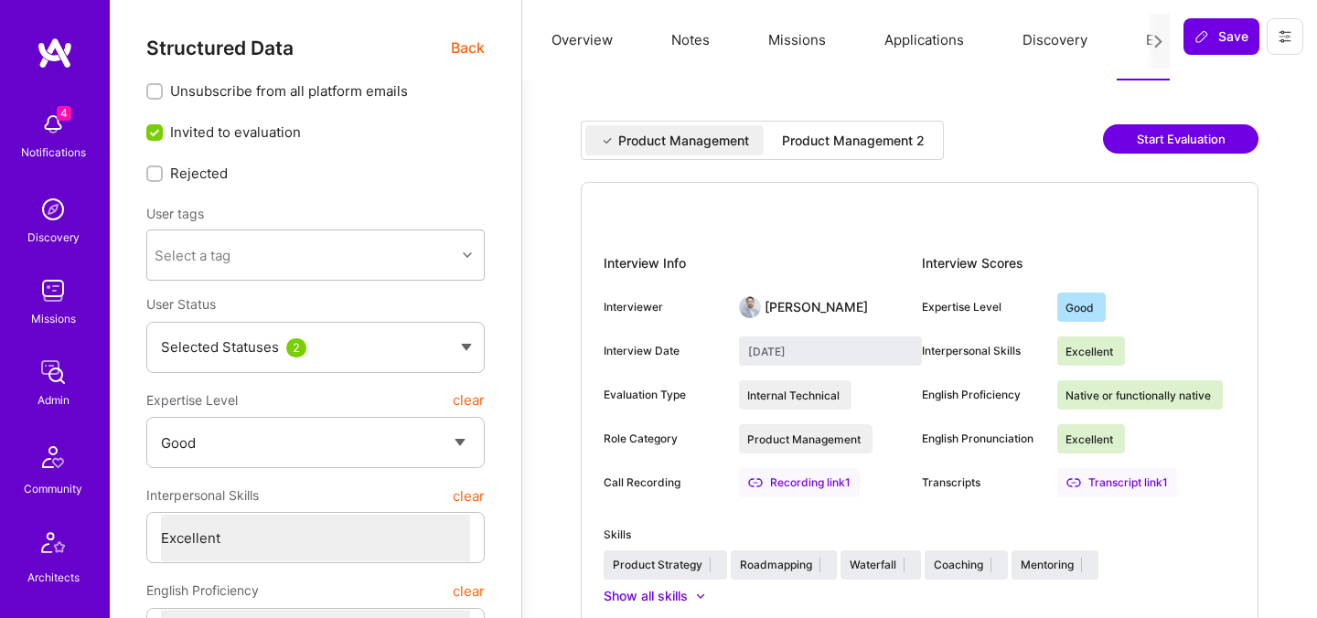
click at [843, 163] on div "Product Management Product Management 2 Start Evaluation" at bounding box center [920, 151] width 678 height 61
click at [844, 150] on div "Product Management 2" at bounding box center [853, 140] width 172 height 30
type input "September 26, 2025"
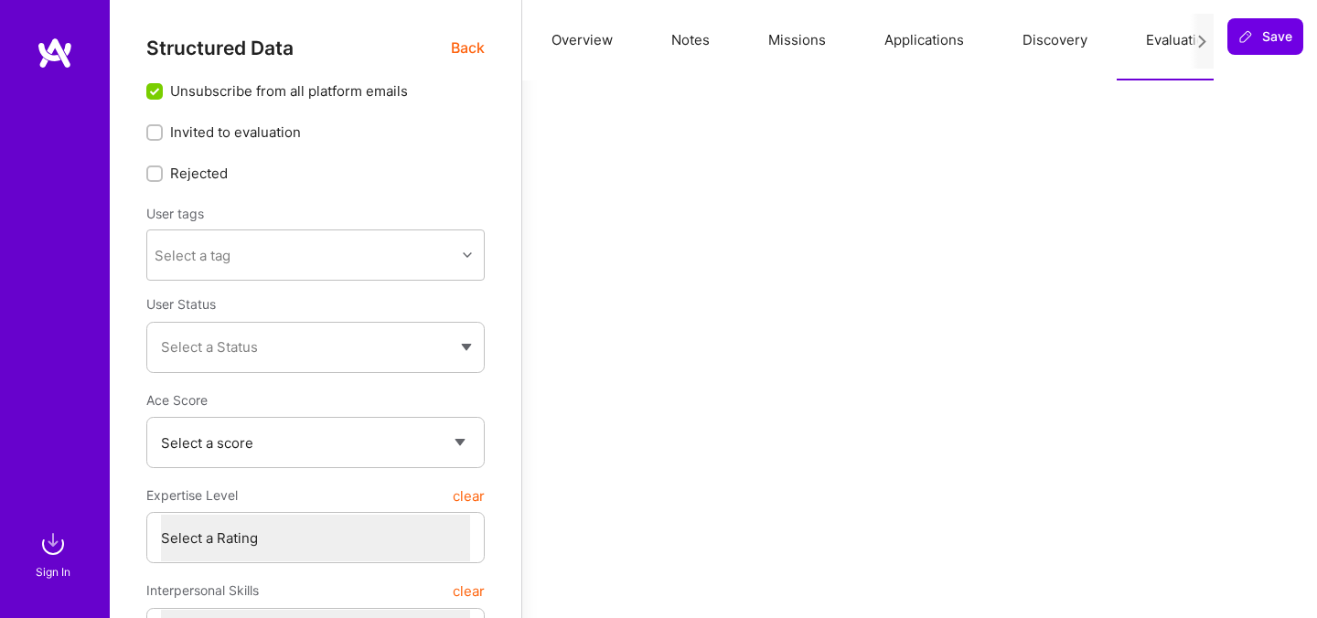
select select "US"
click at [471, 50] on span "Back" at bounding box center [468, 48] width 34 height 23
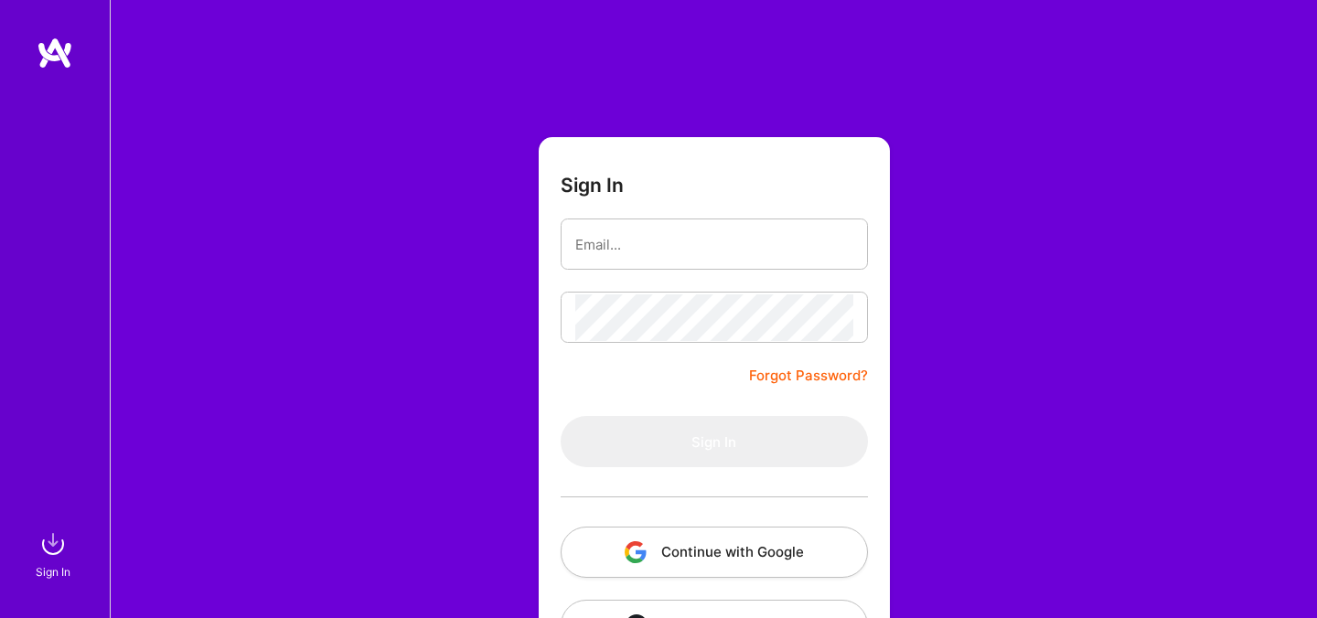
click at [644, 550] on img "button" at bounding box center [636, 552] width 22 height 22
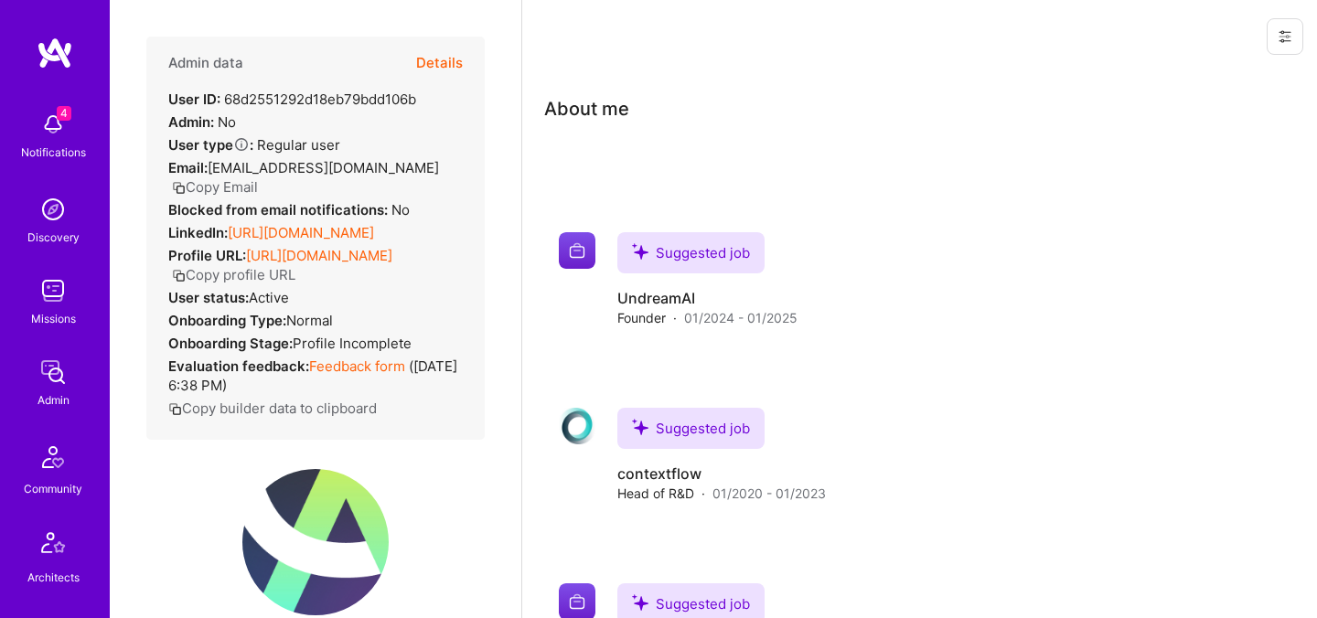
click at [443, 70] on button "Details" at bounding box center [439, 63] width 47 height 53
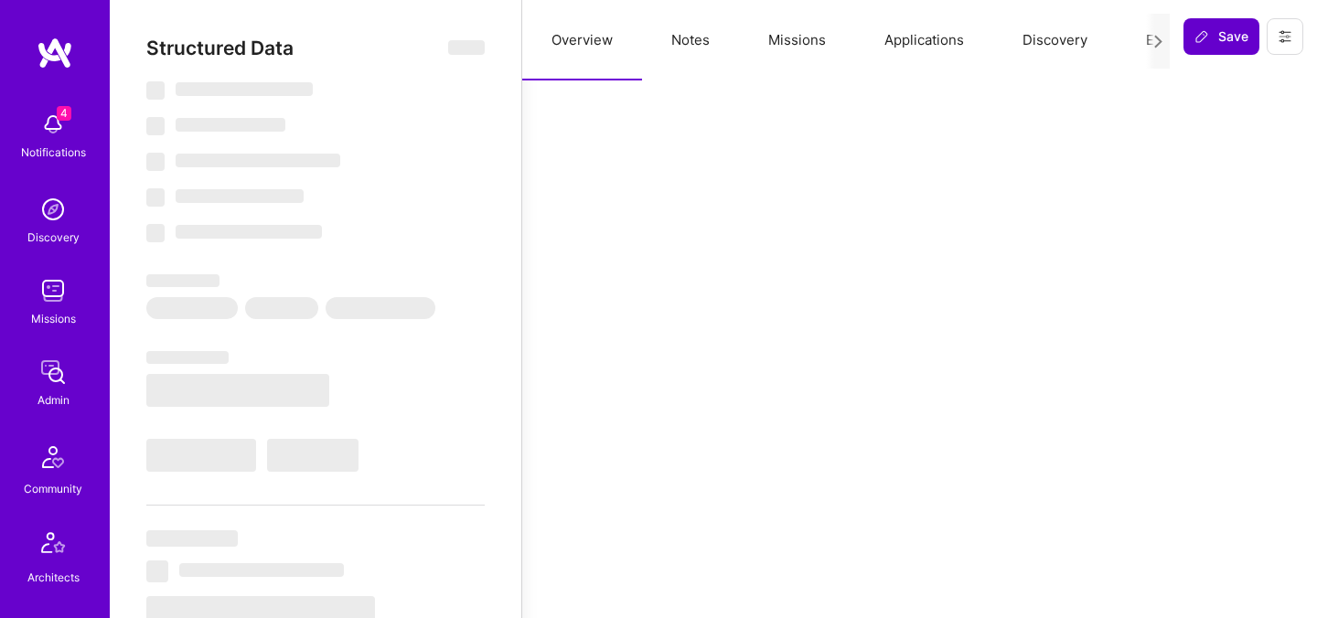
select select "US"
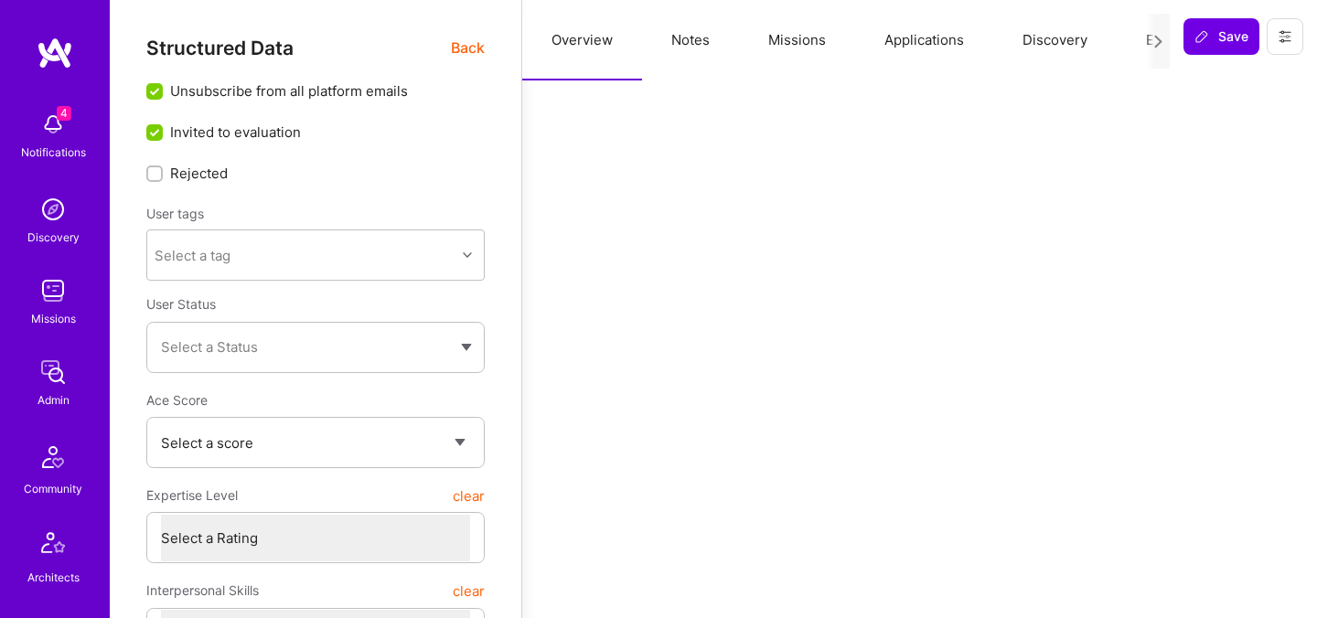
click at [1133, 44] on button "Evaluation" at bounding box center [1179, 40] width 125 height 80
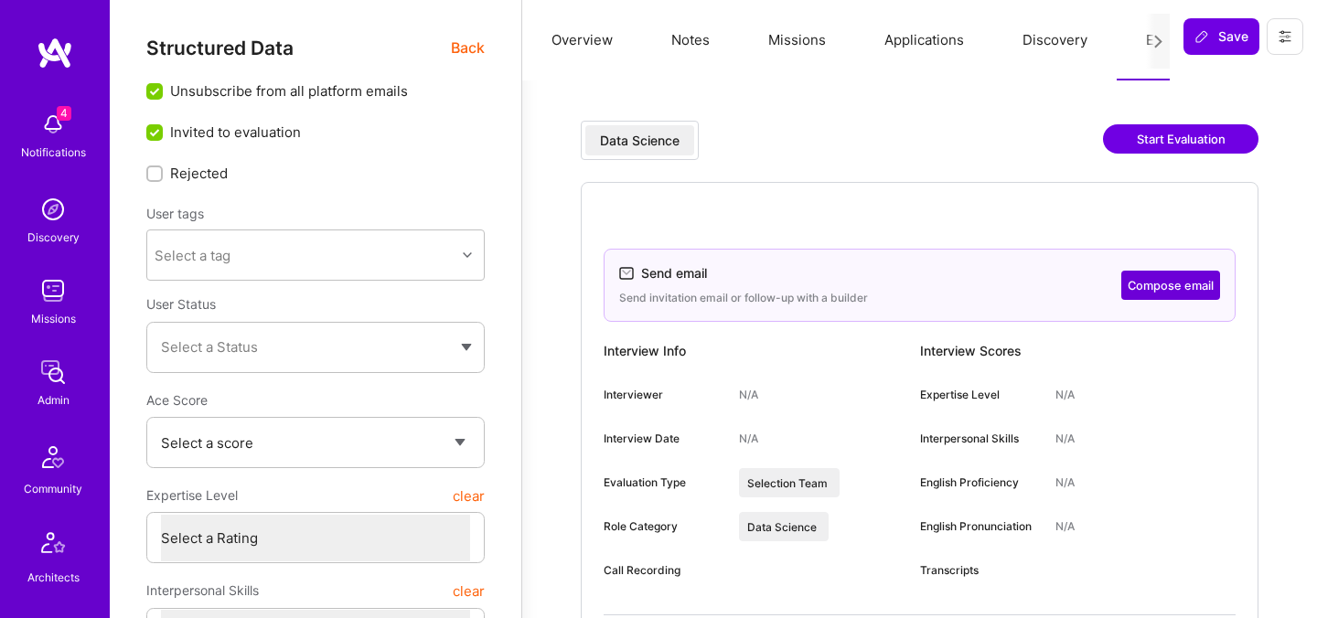
click at [473, 54] on span "Back" at bounding box center [468, 48] width 34 height 23
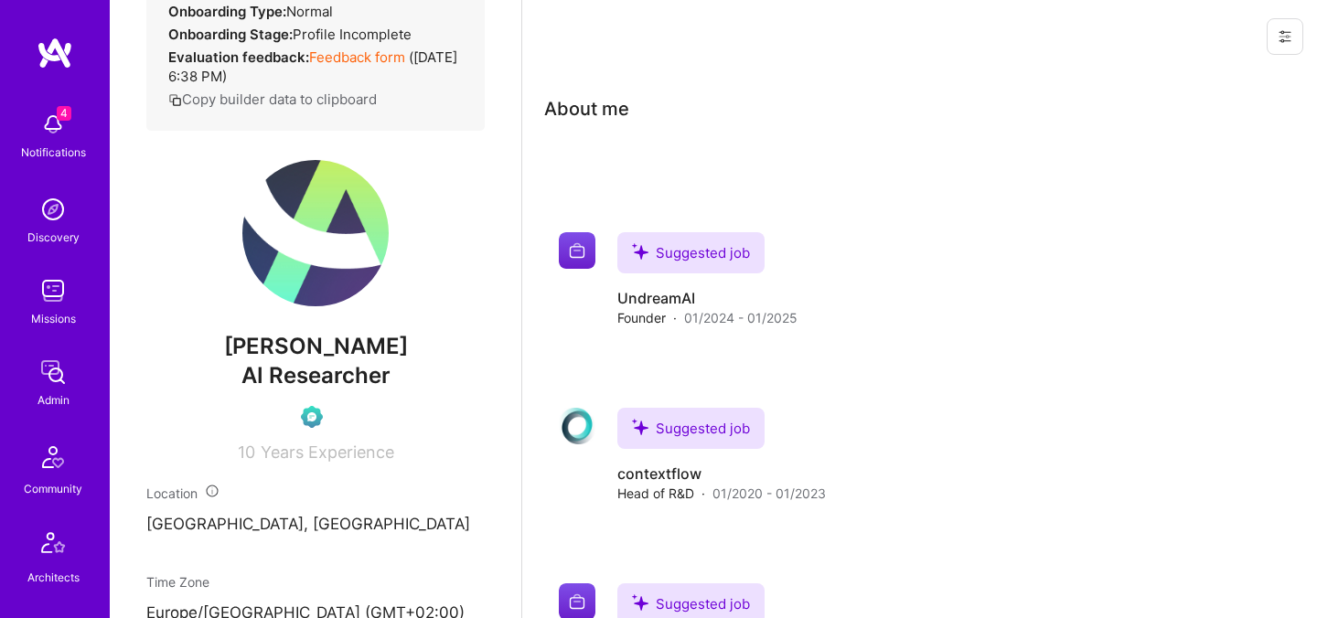
scroll to position [344, 0]
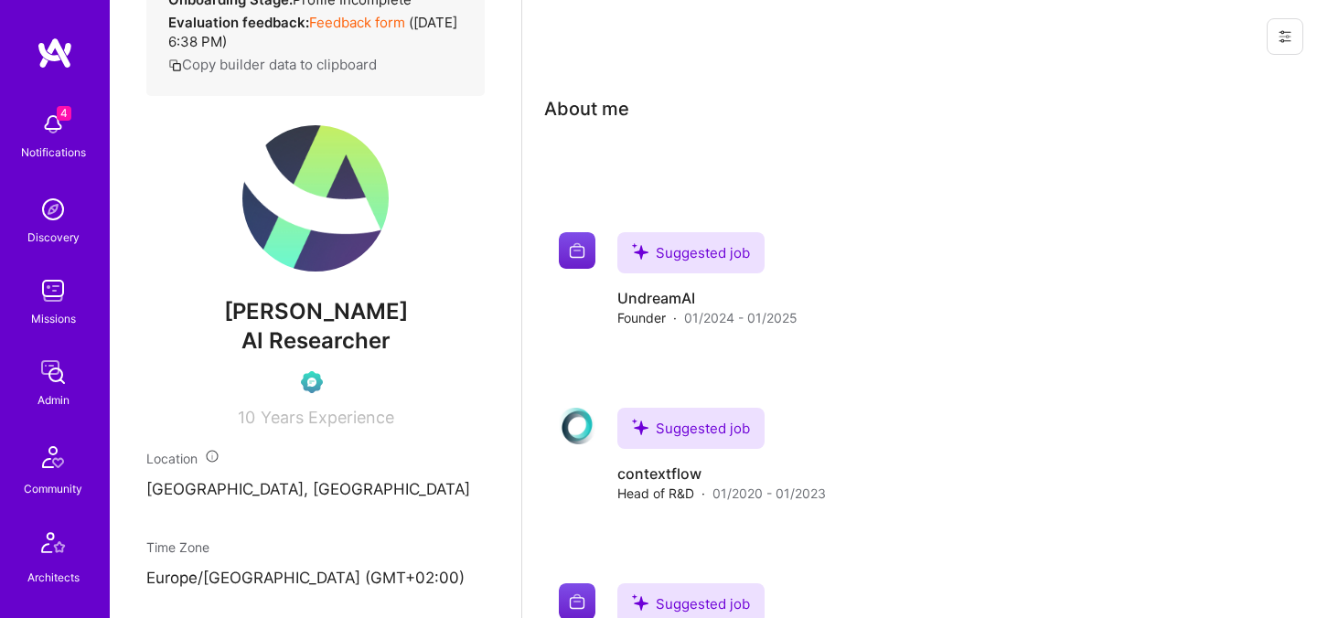
click at [326, 326] on span "[PERSON_NAME]" at bounding box center [315, 311] width 338 height 27
copy span "[PERSON_NAME]"
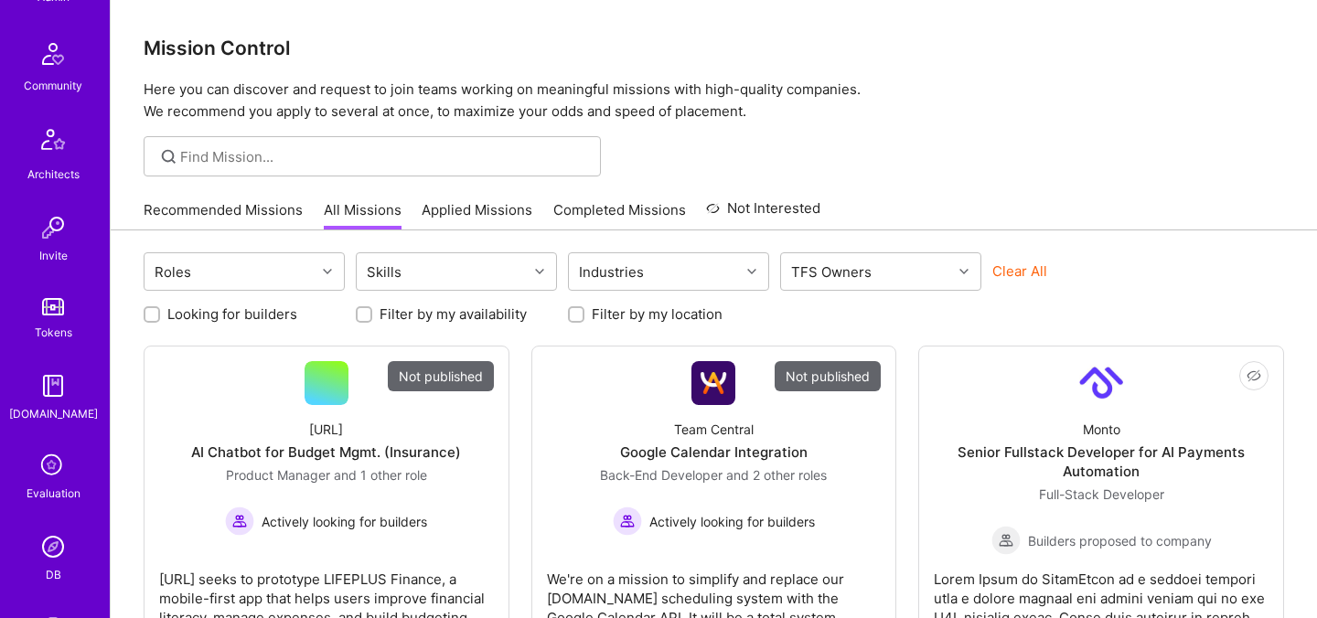
scroll to position [549, 0]
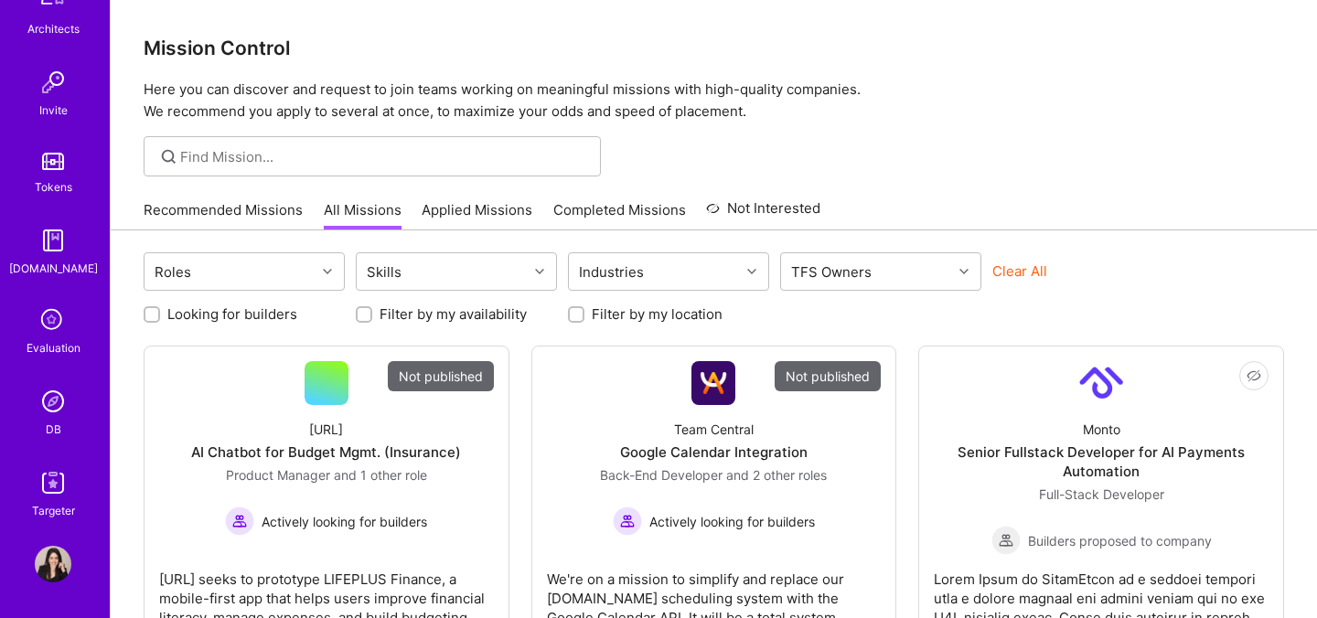
click at [54, 380] on div "4 Notifications Discovery Missions Admin Community Architects Invite Tokens A.G…" at bounding box center [55, 37] width 110 height 967
click at [54, 397] on img at bounding box center [53, 401] width 37 height 37
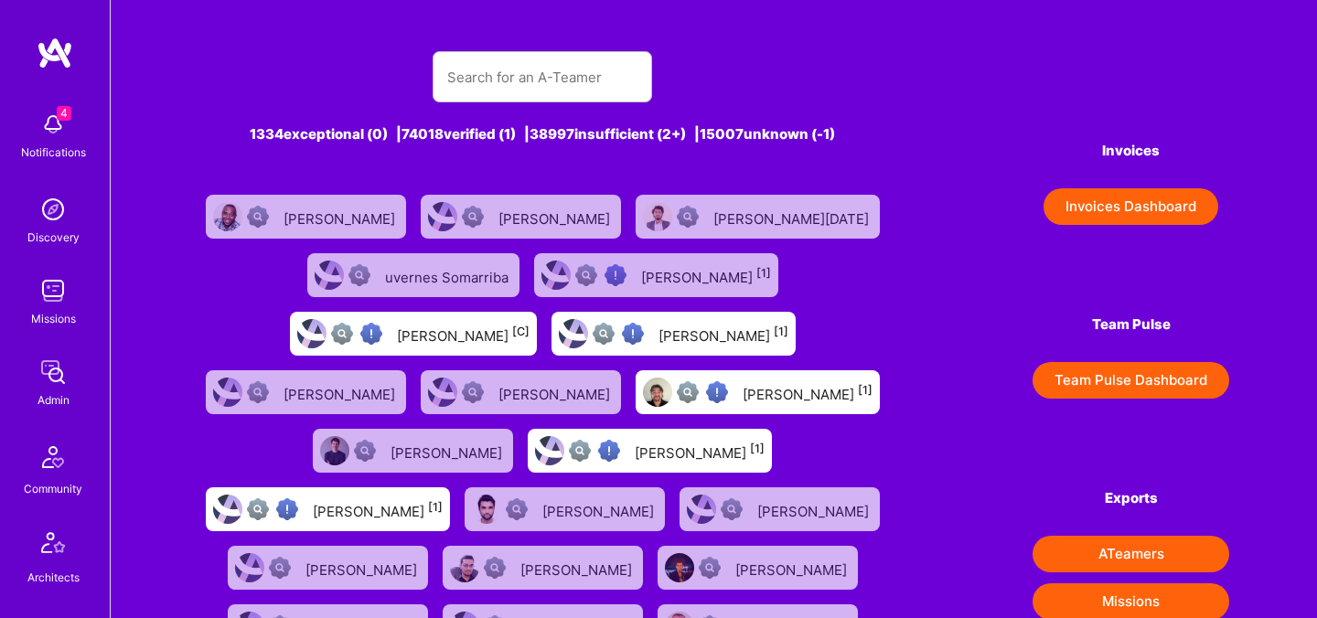
scroll to position [549, 0]
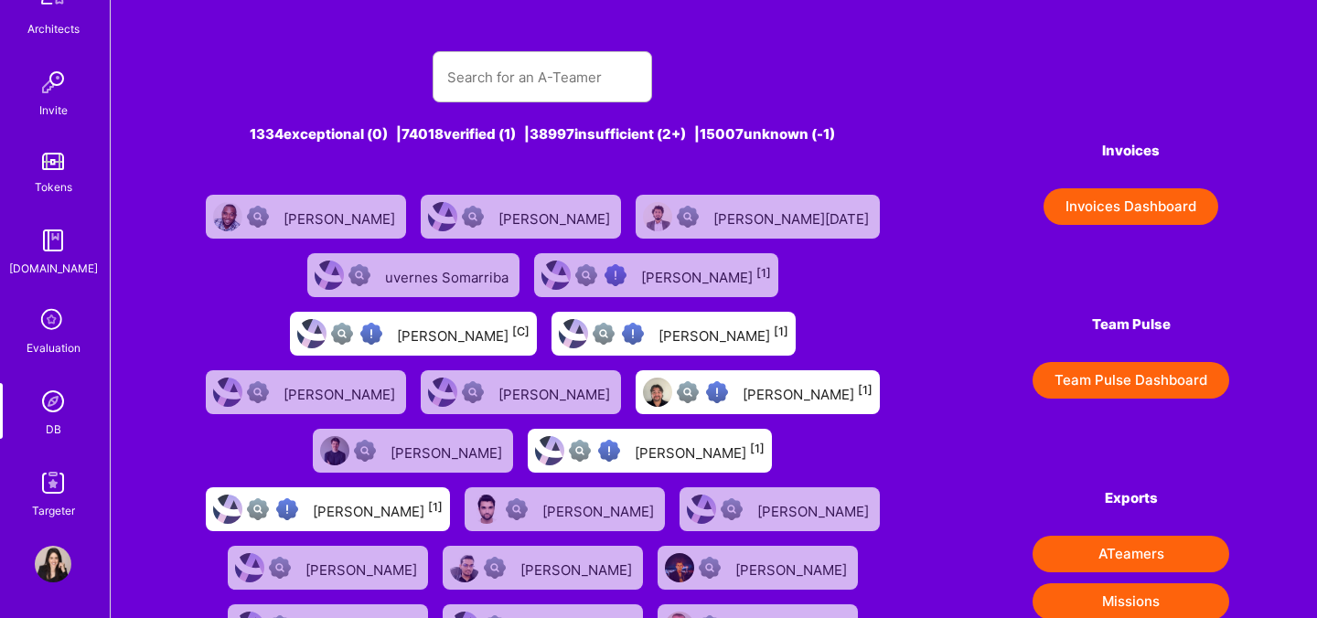
click at [50, 314] on icon at bounding box center [53, 321] width 35 height 35
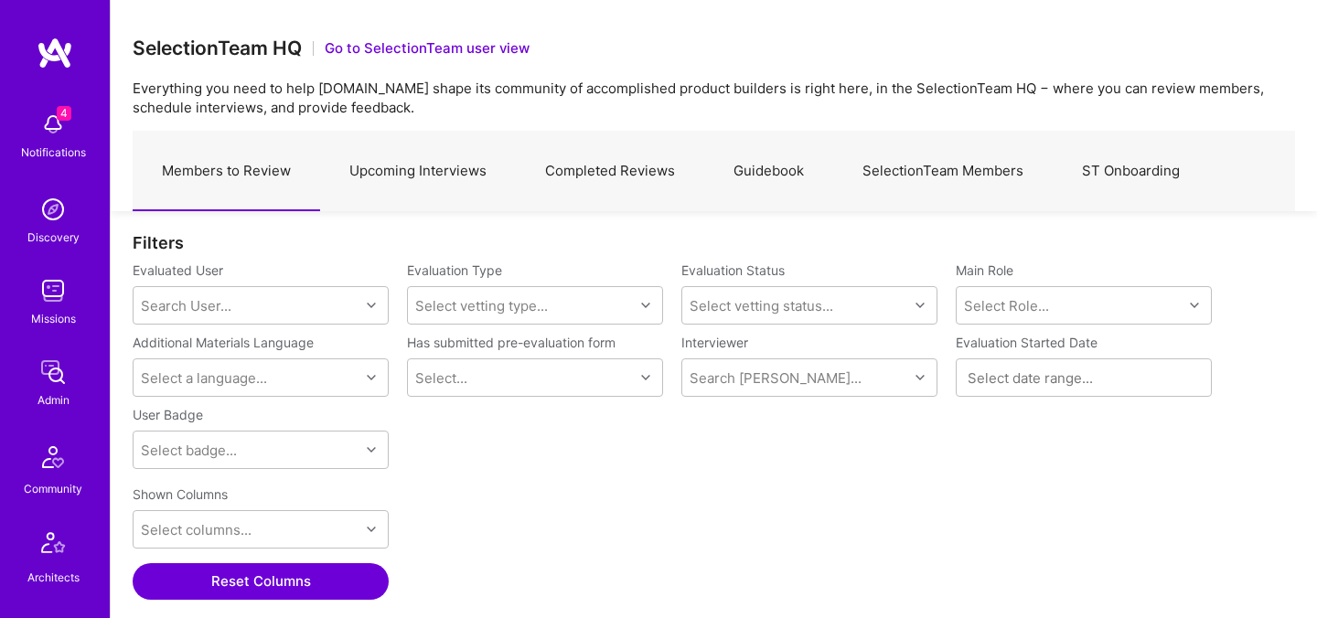
scroll to position [426, 1162]
click at [372, 191] on link "Upcoming Interviews" at bounding box center [418, 172] width 196 height 80
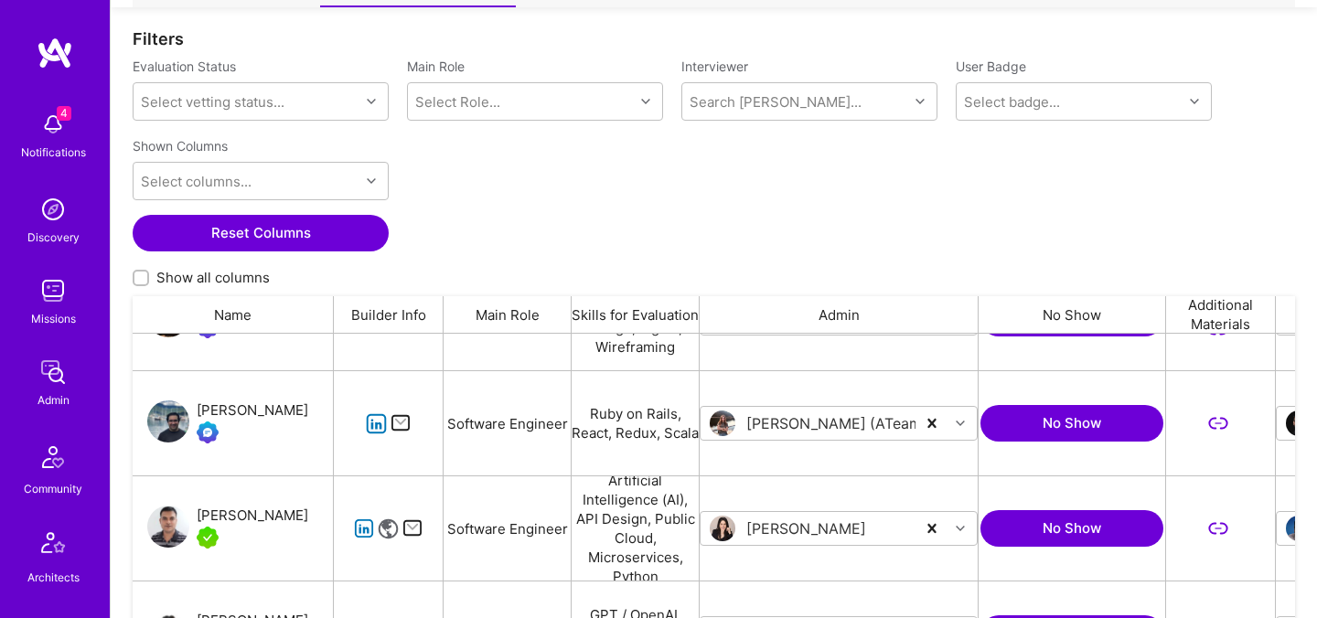
scroll to position [187, 0]
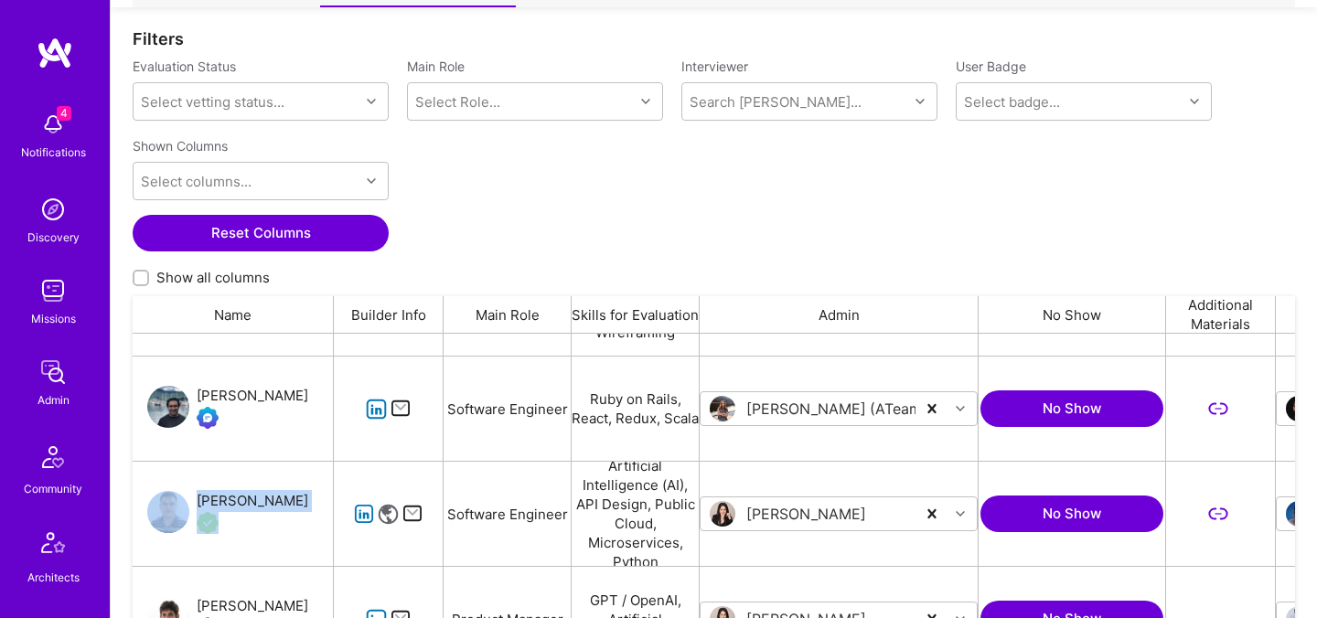
drag, startPoint x: 195, startPoint y: 486, endPoint x: 289, endPoint y: 496, distance: 94.6
click at [289, 496] on div "[PERSON_NAME]" at bounding box center [233, 514] width 201 height 104
copy div "[PERSON_NAME]"
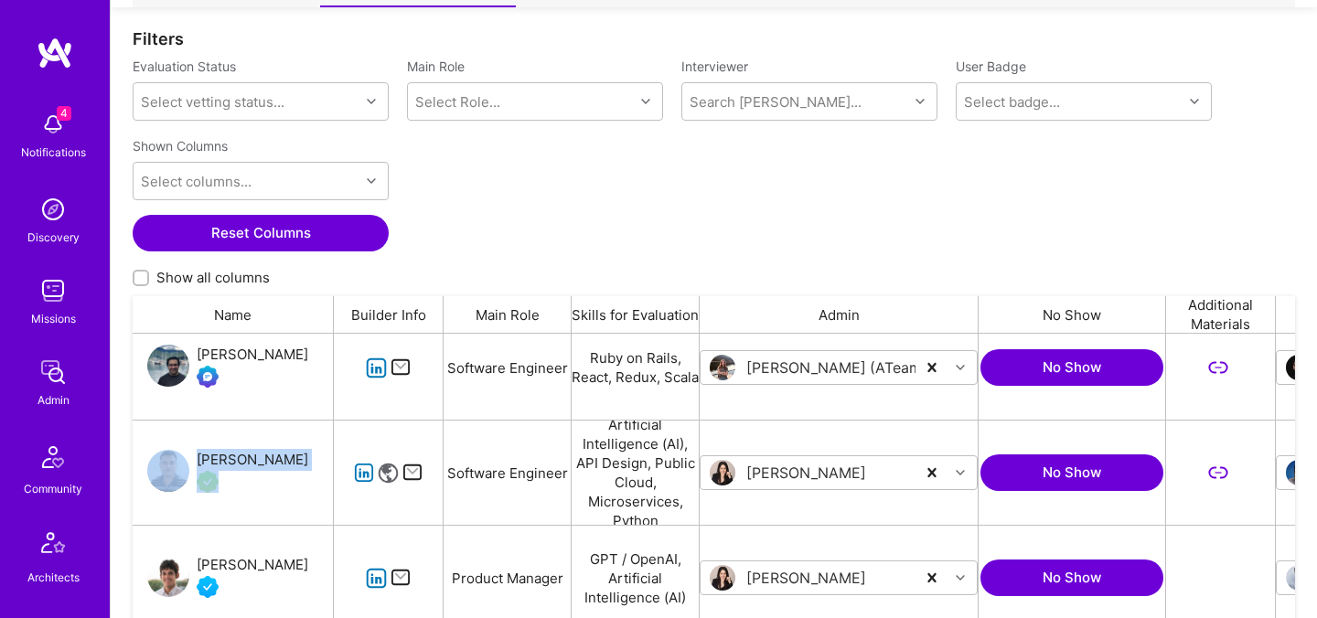
scroll to position [236, 0]
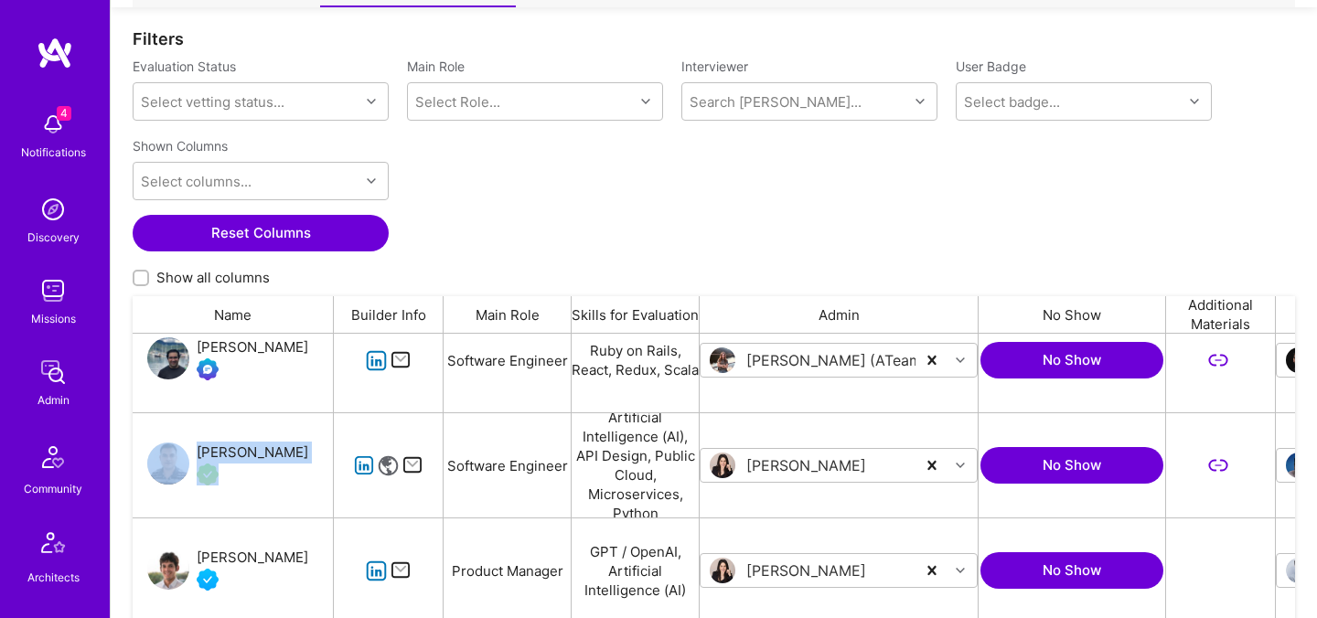
click at [260, 455] on div "[PERSON_NAME]" at bounding box center [253, 453] width 112 height 22
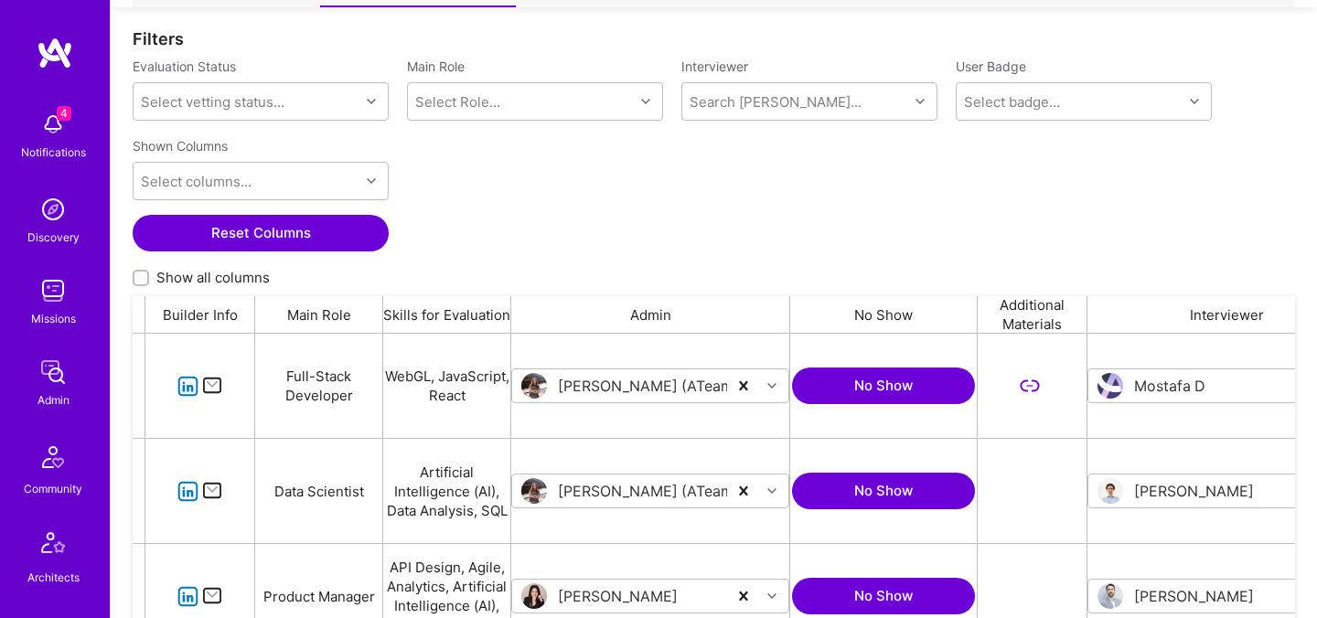
scroll to position [0, 0]
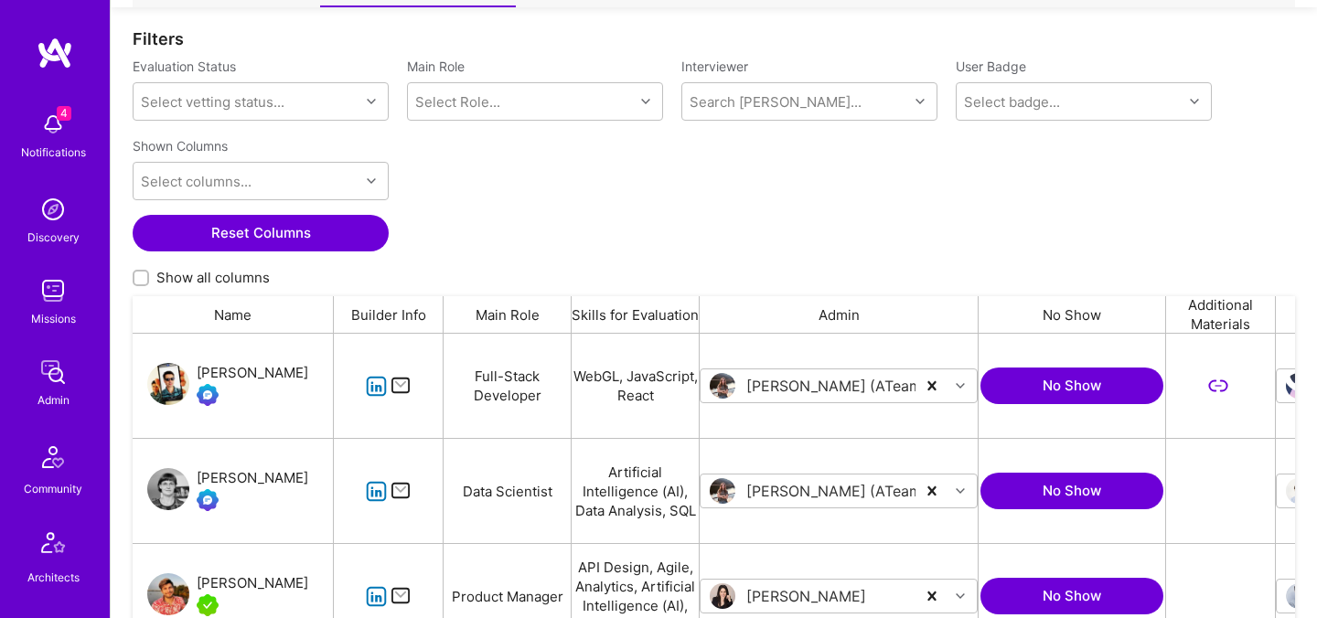
click at [219, 468] on div "Christina Stejskalova" at bounding box center [253, 478] width 112 height 22
click at [930, 113] on div at bounding box center [922, 101] width 28 height 37
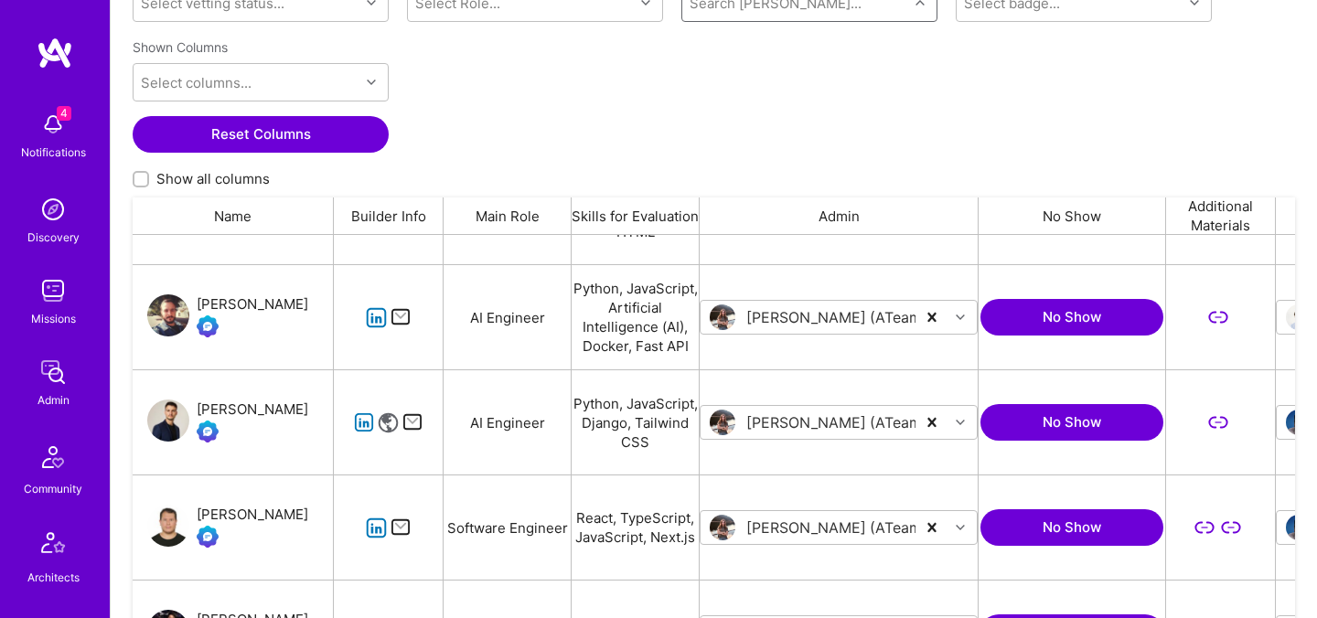
scroll to position [1888, 0]
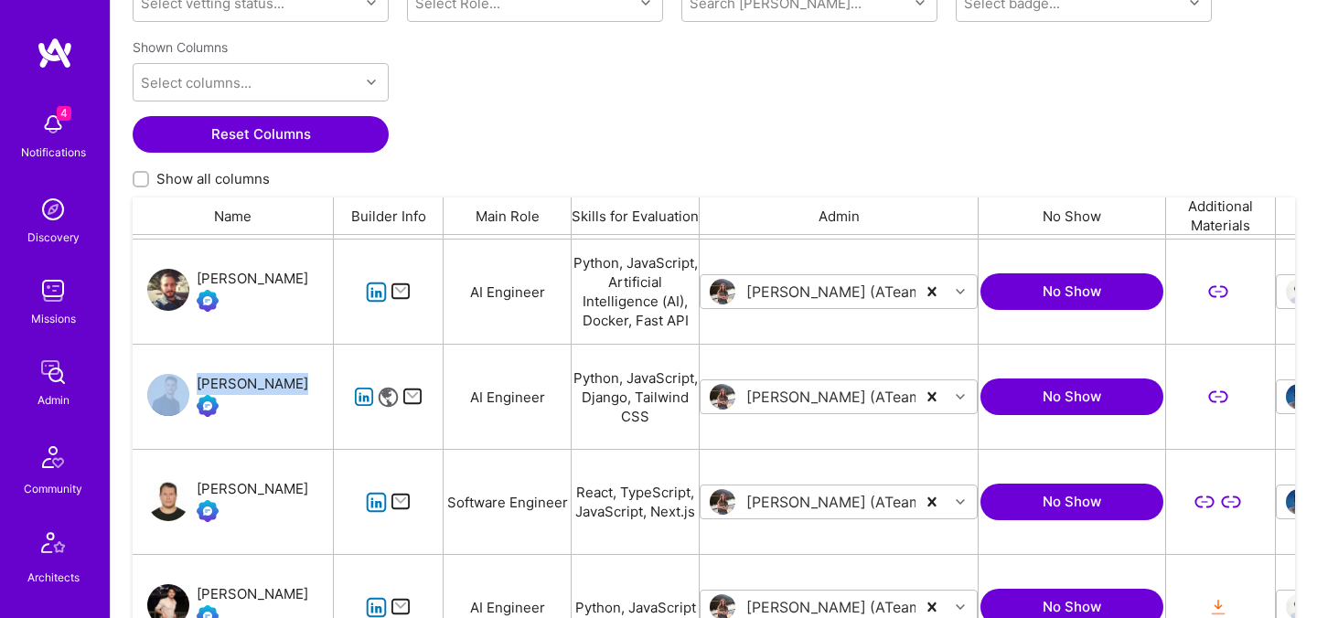
drag, startPoint x: 211, startPoint y: 364, endPoint x: 294, endPoint y: 379, distance: 84.5
click at [294, 379] on div "Michele Roman" at bounding box center [233, 397] width 201 height 104
copy div "Michele Roman"
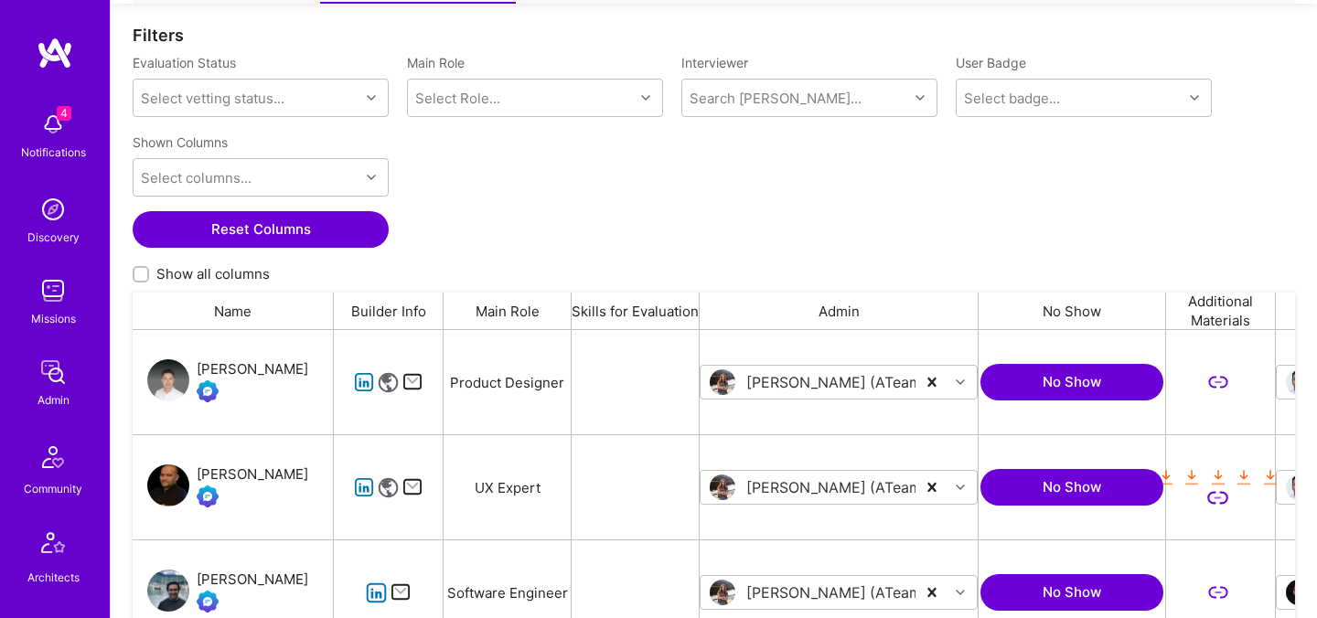
scroll to position [222, 0]
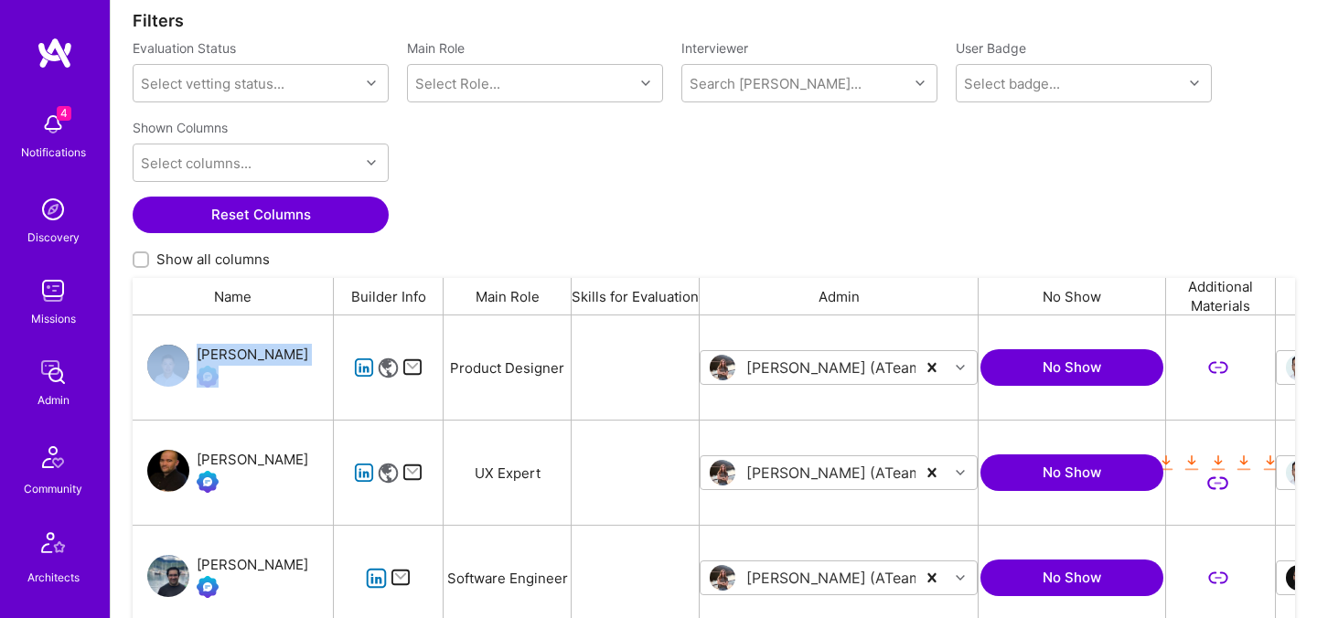
click at [221, 351] on div "Edward Chu" at bounding box center [253, 355] width 112 height 22
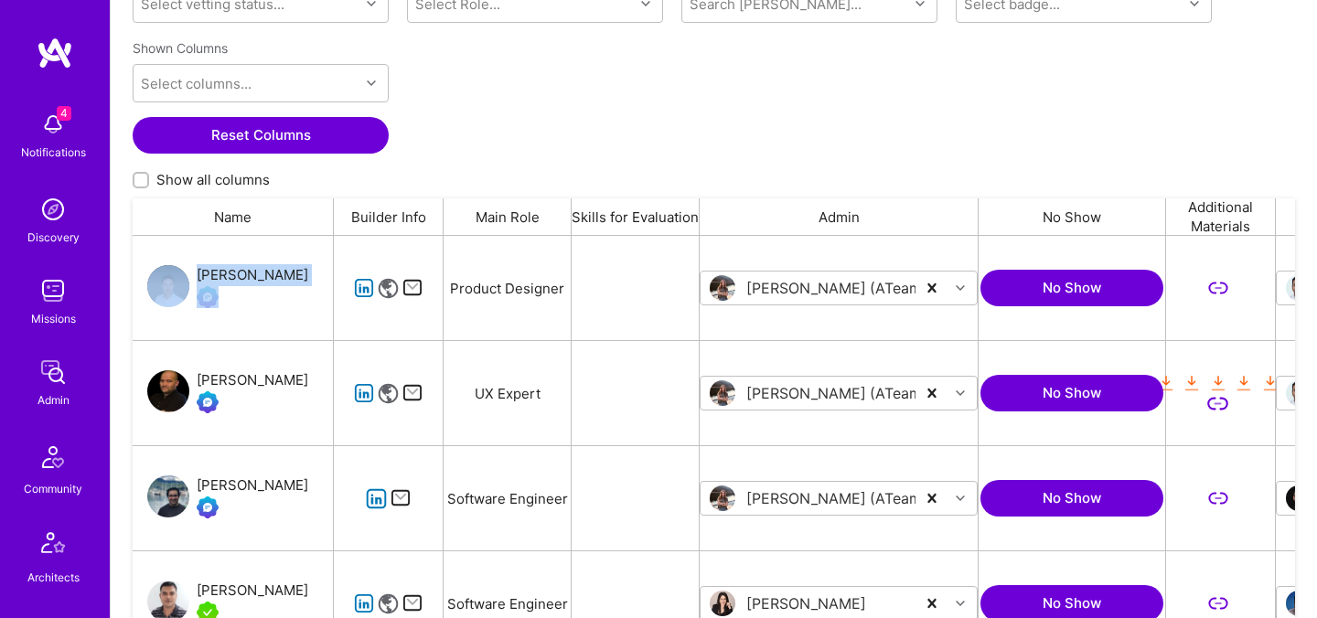
scroll to position [461, 0]
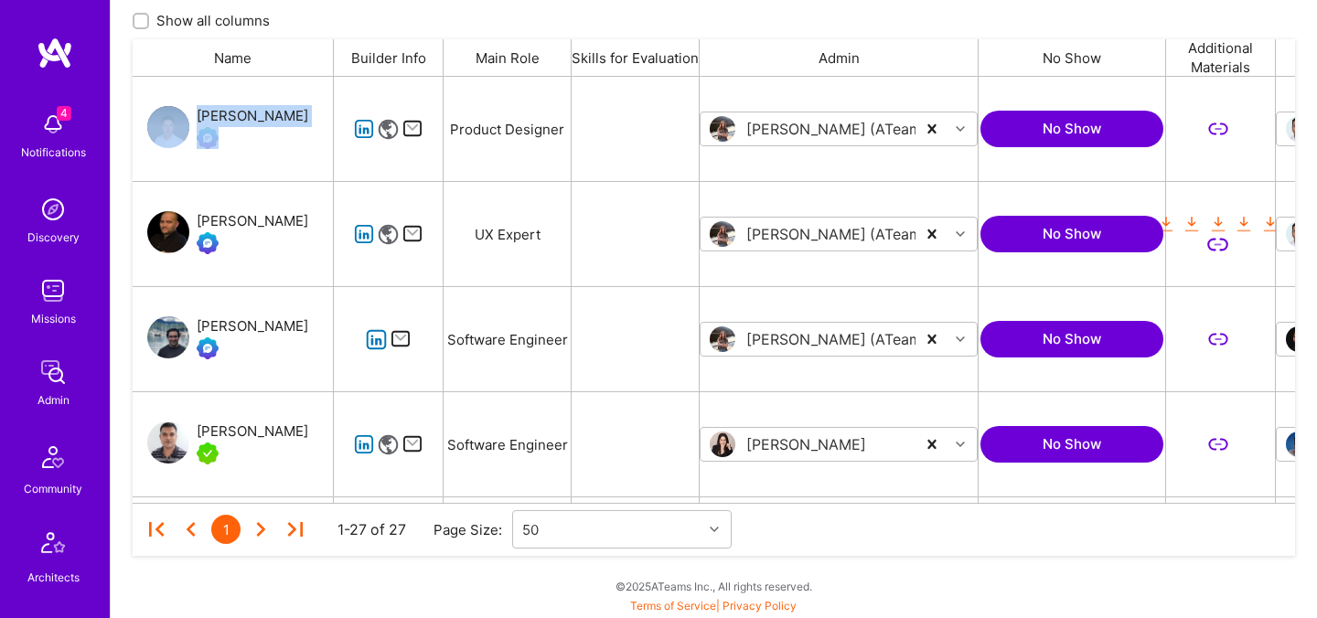
click at [275, 430] on div "[PERSON_NAME]" at bounding box center [253, 432] width 112 height 22
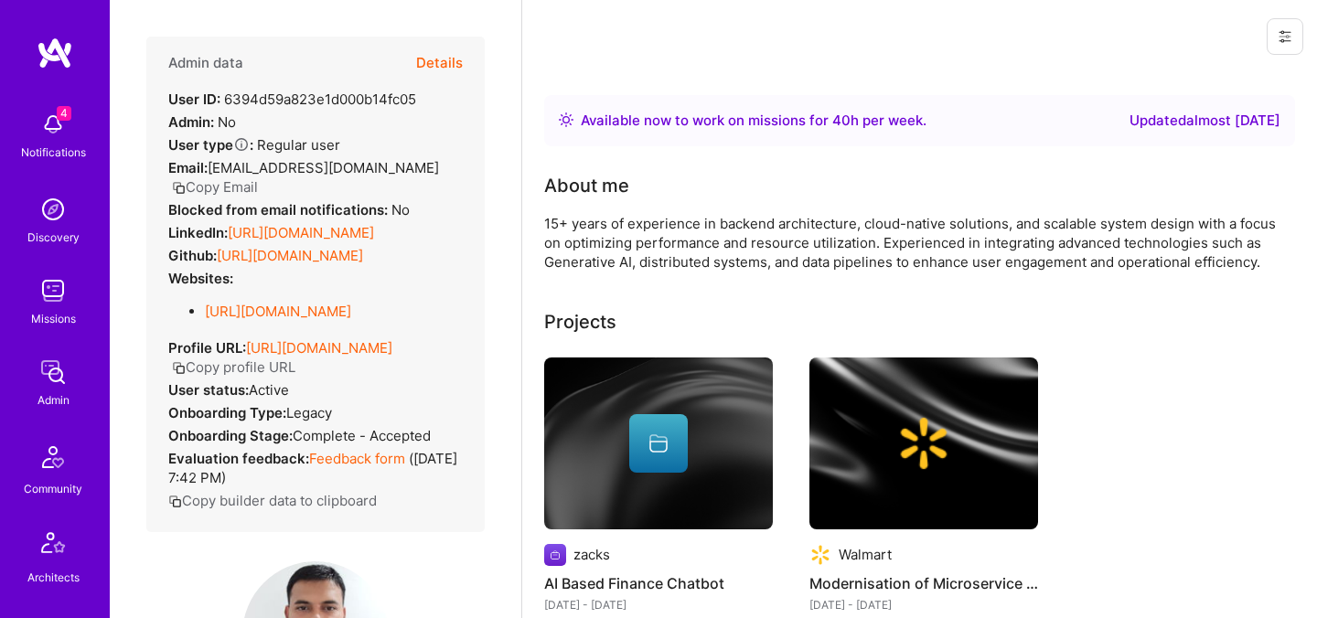
click at [447, 49] on button "Details" at bounding box center [439, 63] width 47 height 53
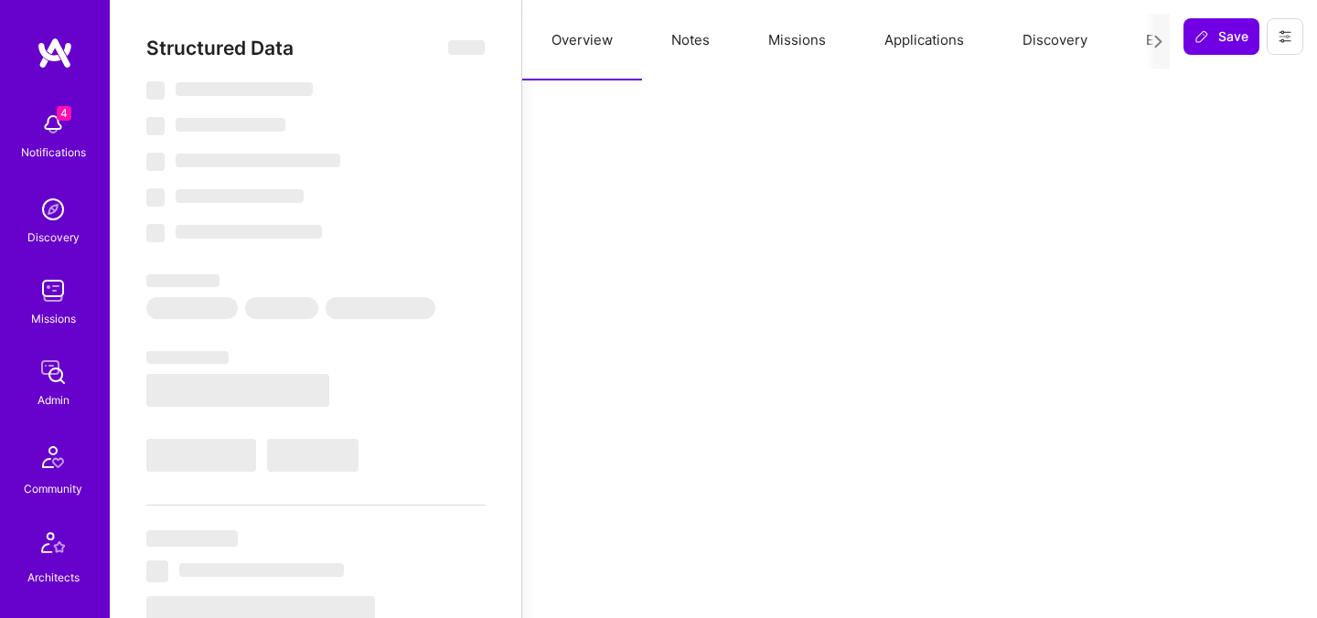
click at [1145, 43] on button "Evaluation" at bounding box center [1179, 40] width 125 height 80
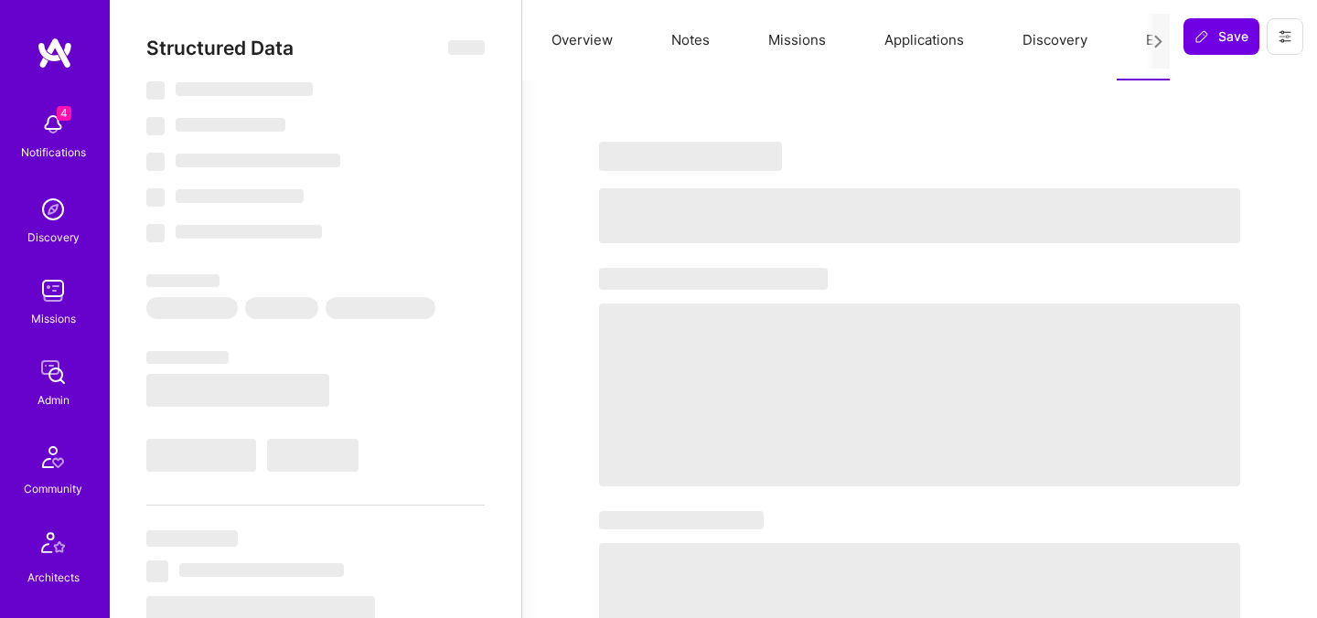
select select "Right Now"
select select "5"
select select "4"
select select "7"
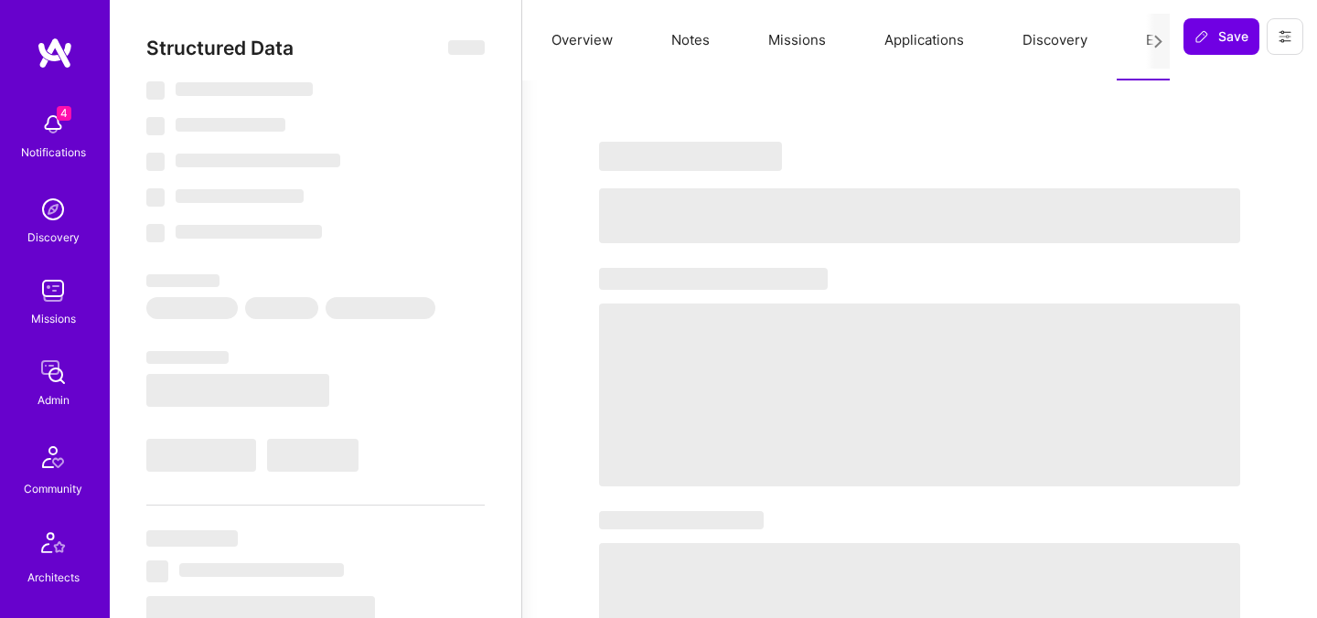
select select "IN"
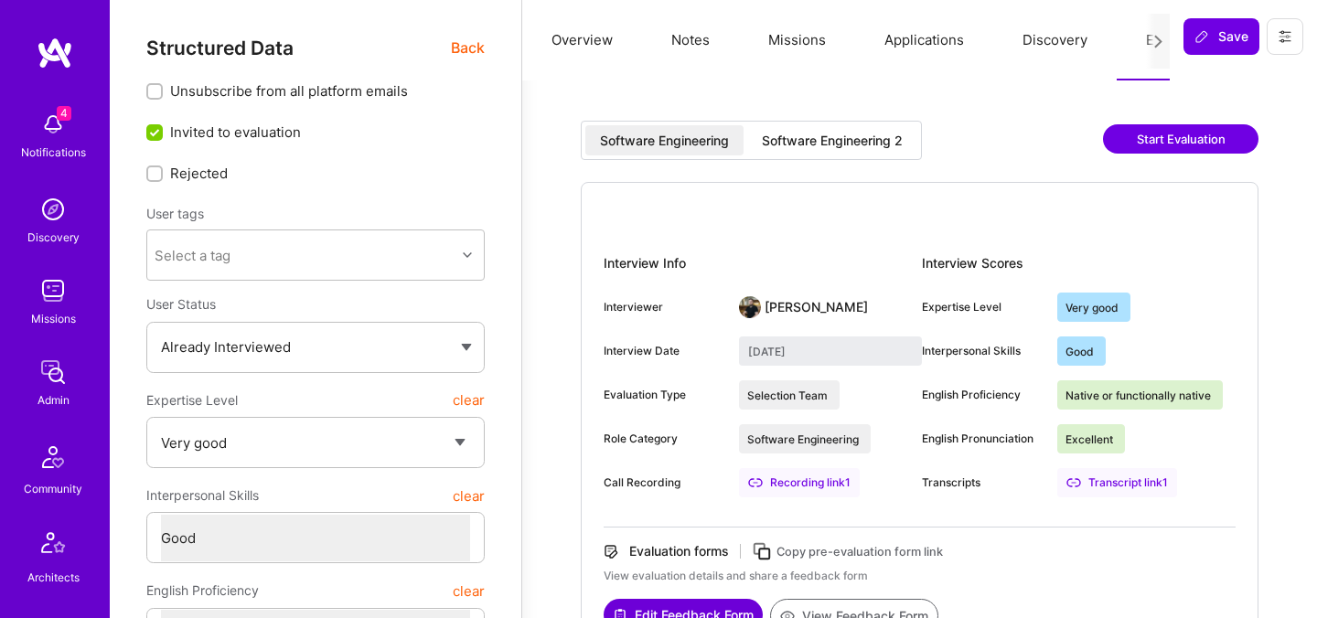
click at [842, 146] on div "Software Engineering 2" at bounding box center [832, 141] width 141 height 18
type input "[DATE]"
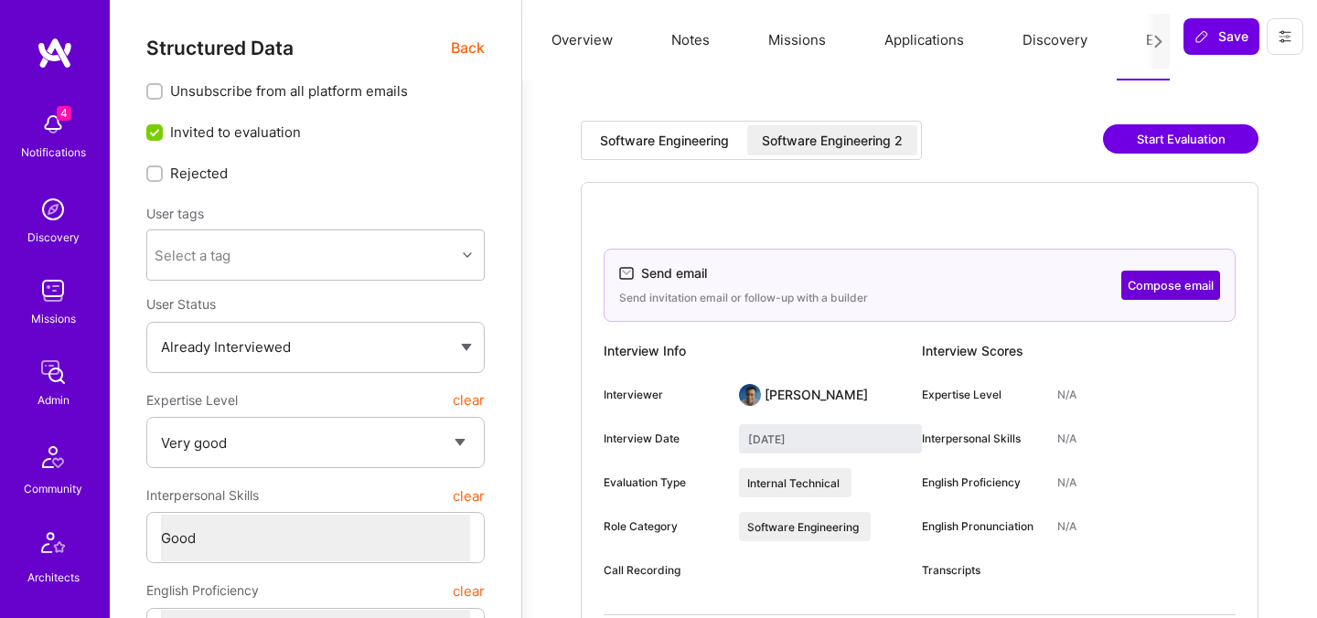
click at [470, 90] on label "Unsubscribe from all platform emails" at bounding box center [315, 90] width 338 height 19
click at [163, 90] on input "Unsubscribe from all platform emails" at bounding box center [156, 92] width 13 height 13
checkbox input "true"
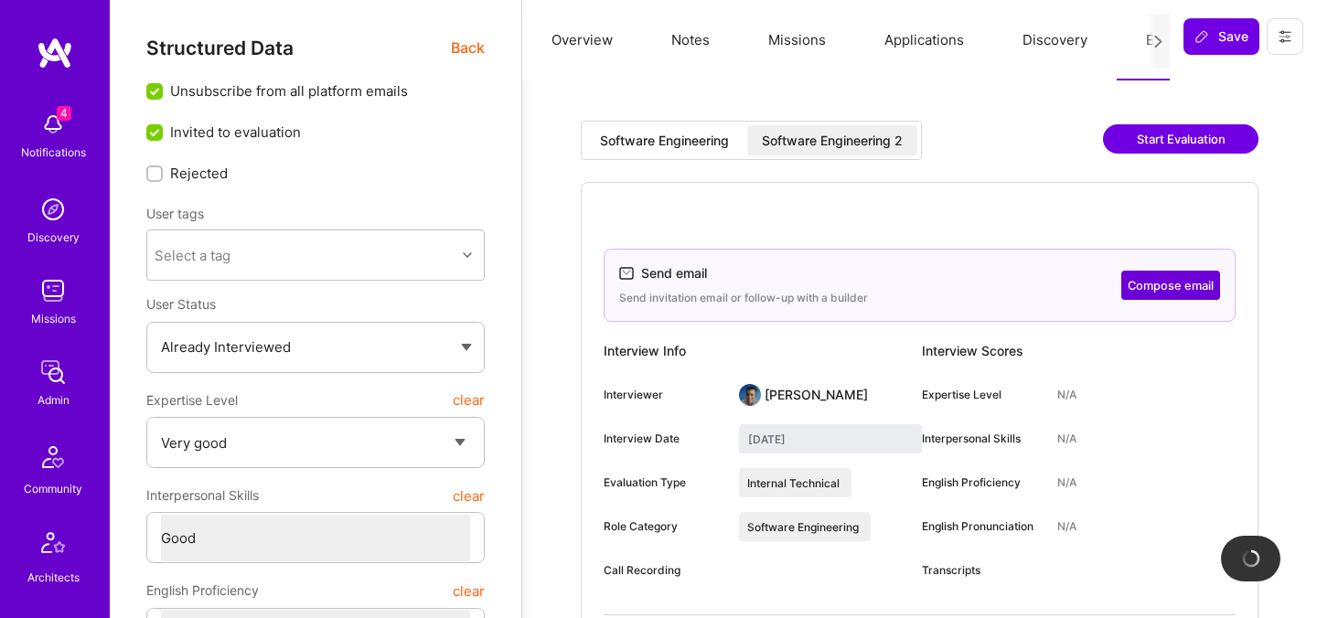
scroll to position [0, 0]
click at [467, 39] on span "Back" at bounding box center [468, 48] width 34 height 23
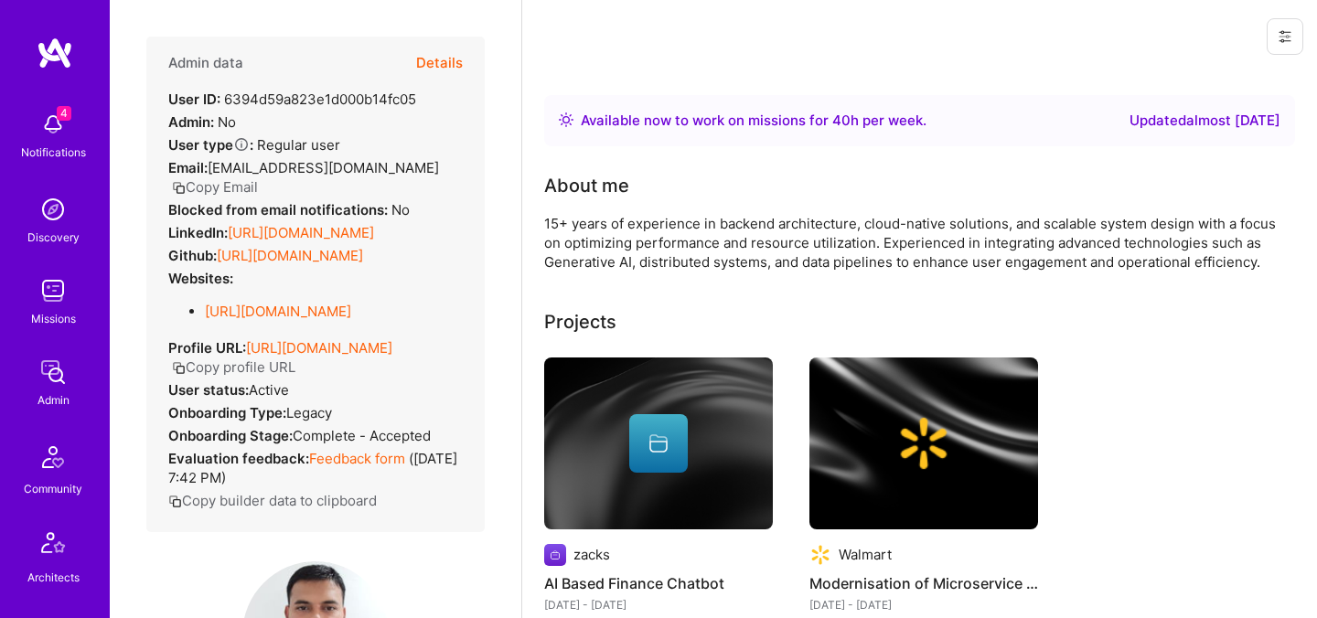
click at [465, 50] on div "Admin data Details User ID: 6394d59a823e1d000b14fc05 Admin: No User type Regula…" at bounding box center [315, 285] width 338 height 496
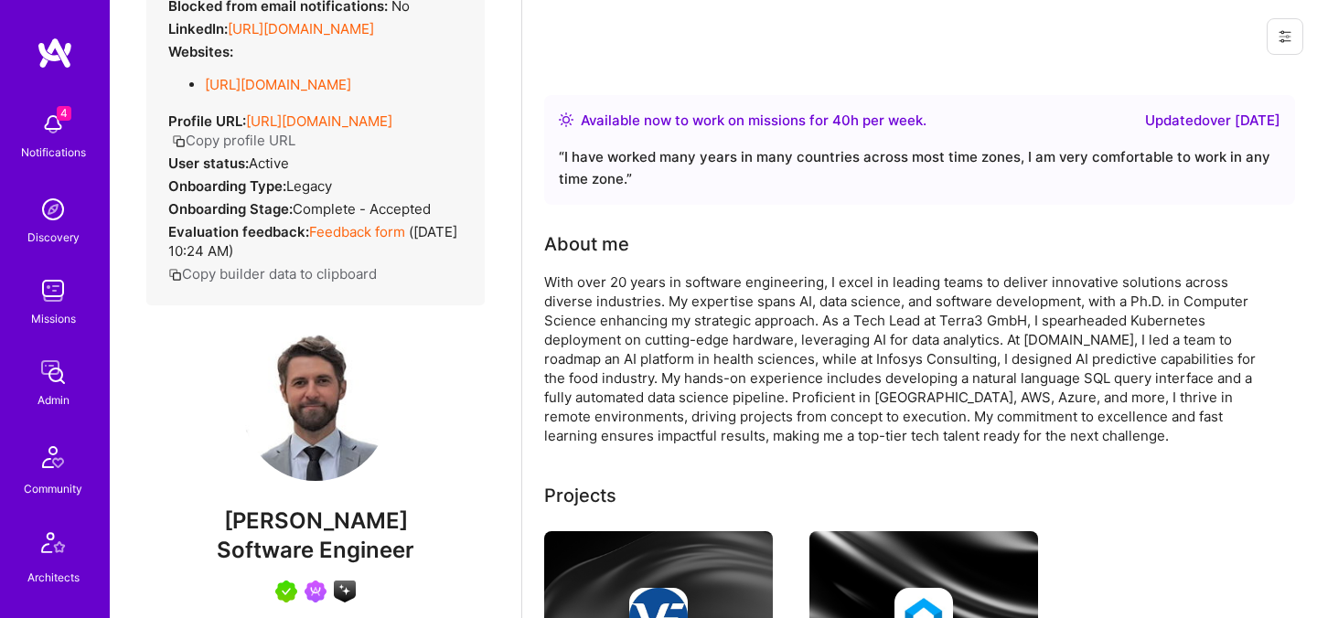
scroll to position [15, 0]
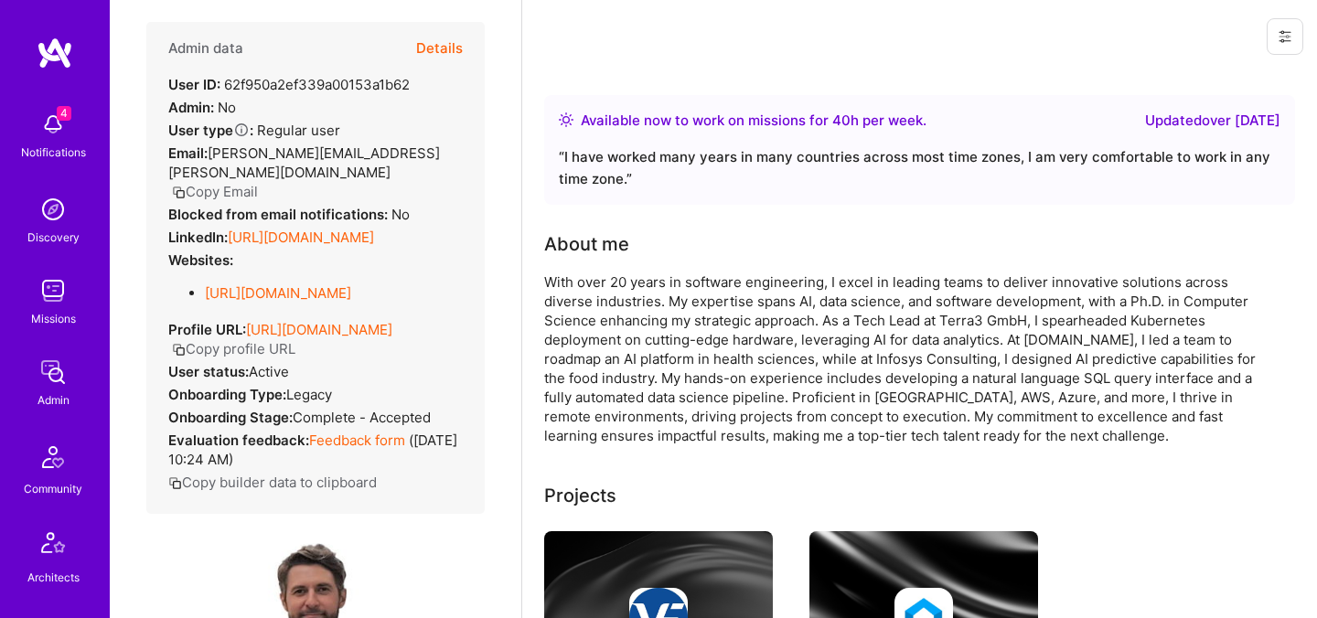
click at [443, 45] on button "Details" at bounding box center [439, 48] width 47 height 53
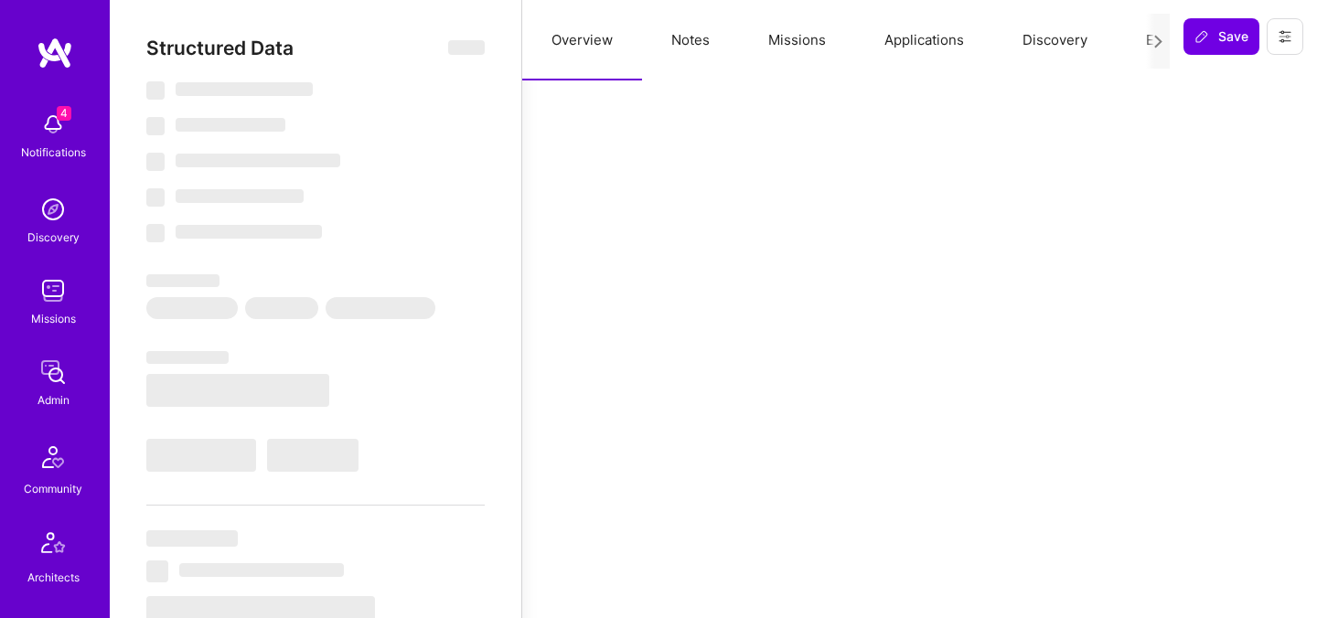
click at [1134, 42] on button "Evaluation" at bounding box center [1179, 40] width 125 height 80
select select "Right Now"
select select "5"
select select "4"
select select "7"
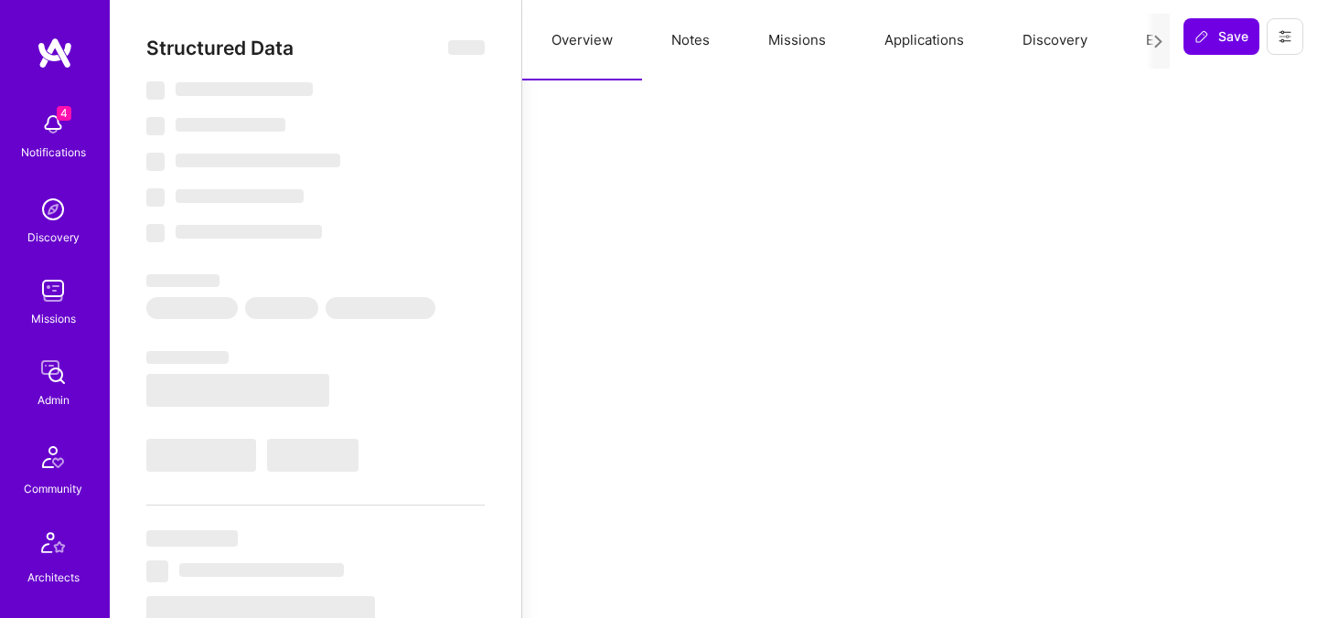
select select "7"
select select "CH"
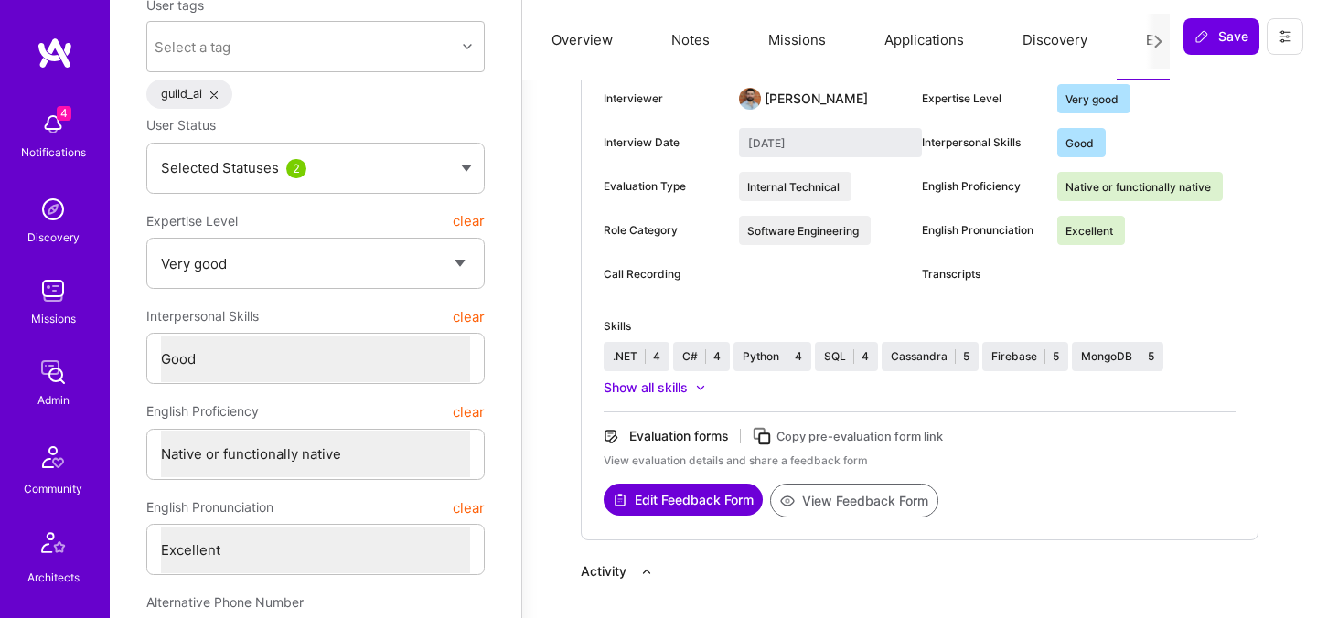
scroll to position [0, 0]
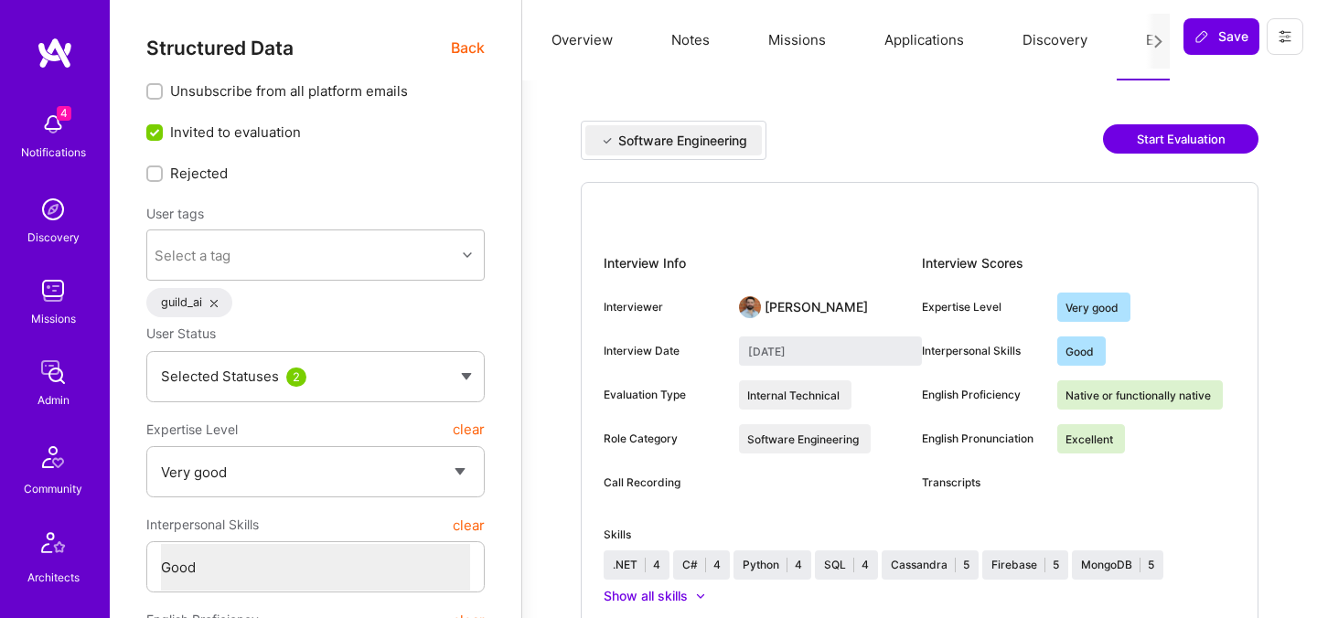
click at [1167, 144] on button "Start Evaluation" at bounding box center [1180, 138] width 155 height 29
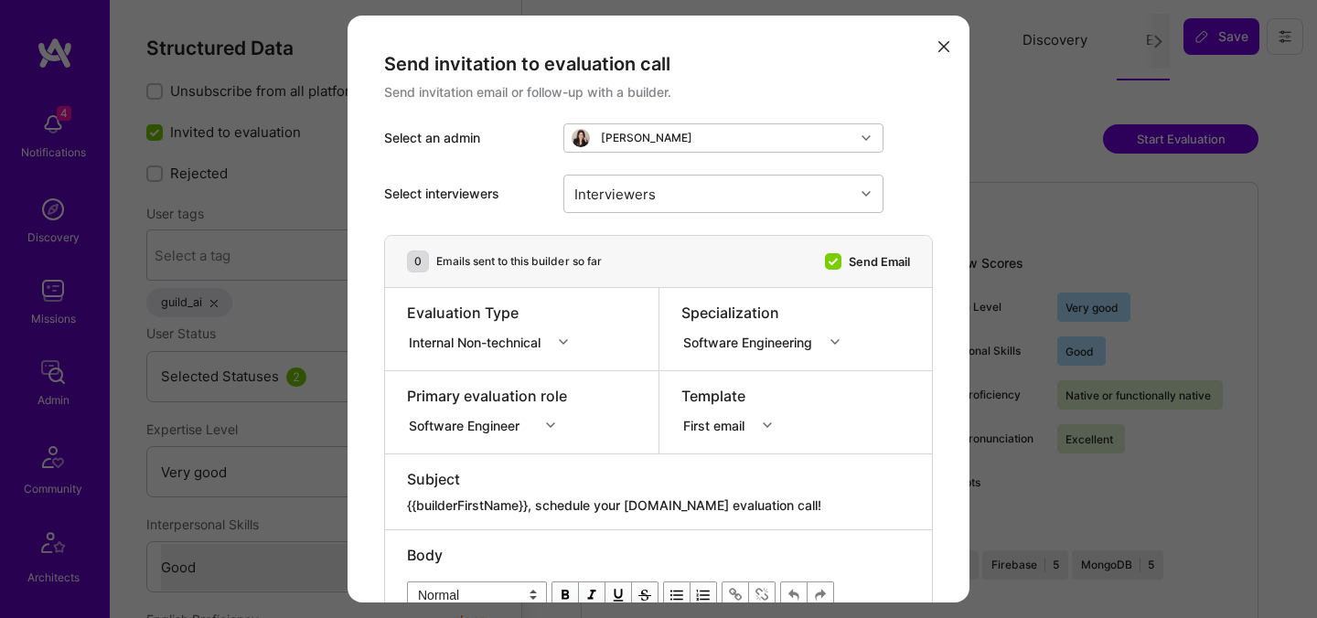
click at [827, 253] on div "modal" at bounding box center [833, 261] width 16 height 16
click at [827, 254] on input "Send Email" at bounding box center [835, 262] width 16 height 16
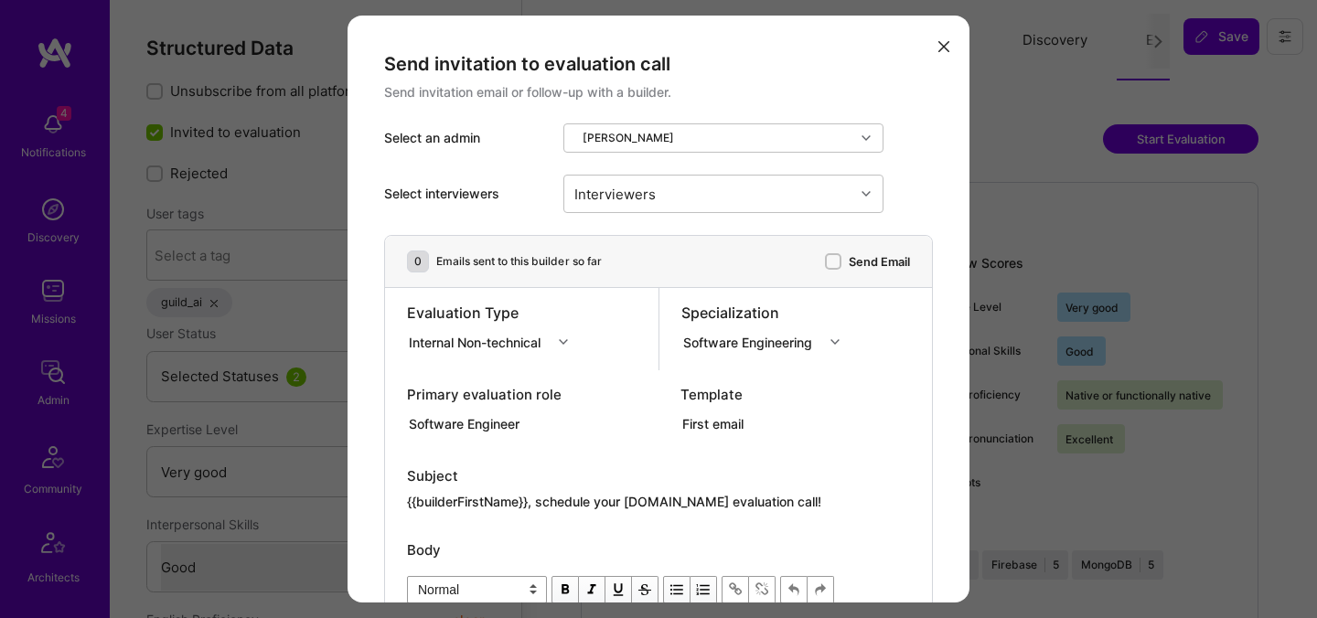
scroll to position [1, 0]
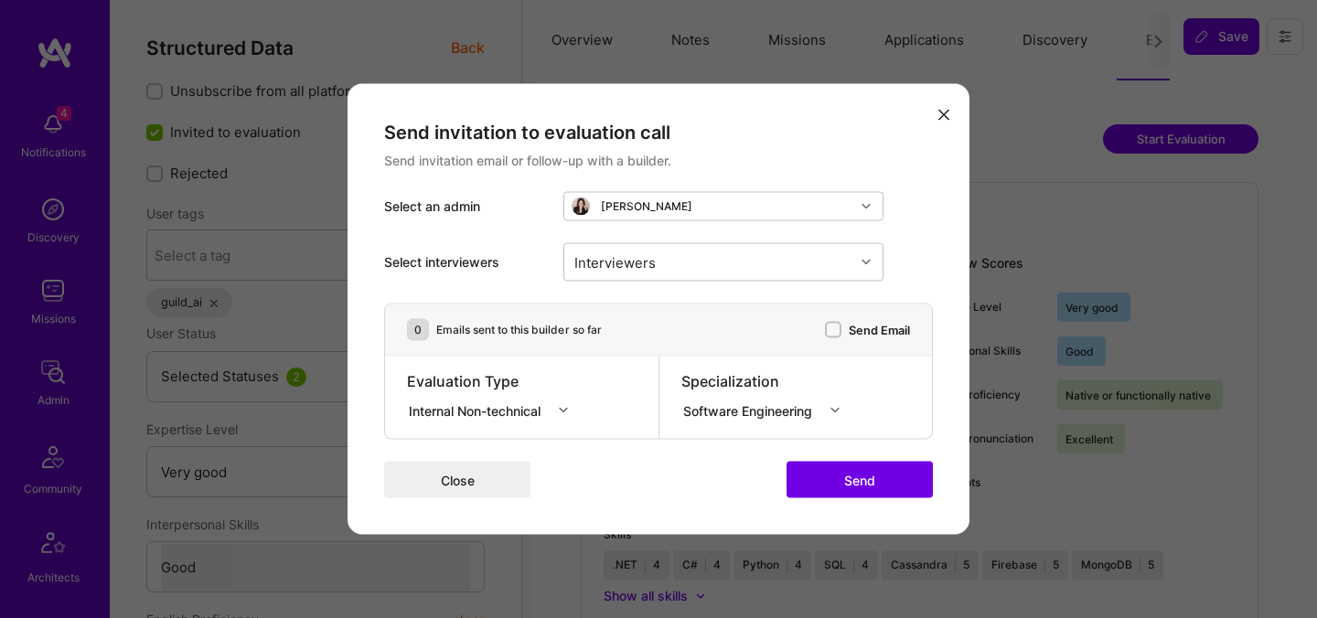
click at [843, 329] on label "Send Email" at bounding box center [867, 329] width 85 height 19
click at [841, 329] on input "Send Email" at bounding box center [834, 330] width 13 height 13
checkbox input "true"
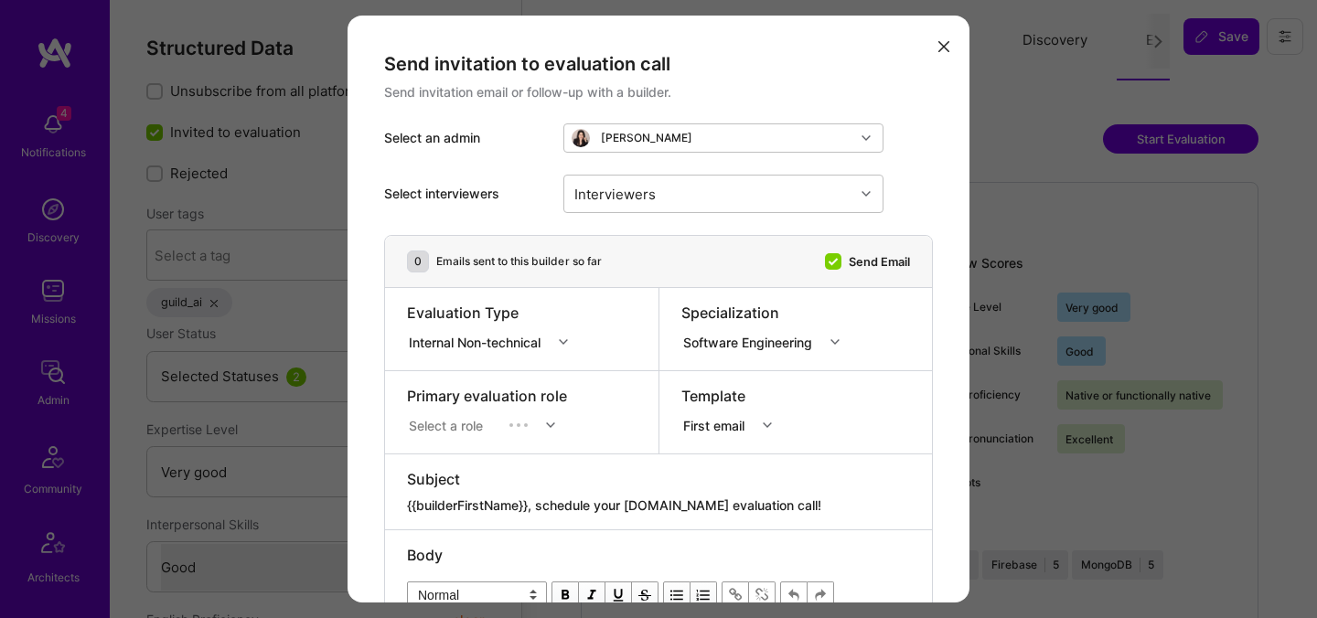
scroll to position [0, 0]
click at [948, 38] on button "modal" at bounding box center [944, 45] width 22 height 30
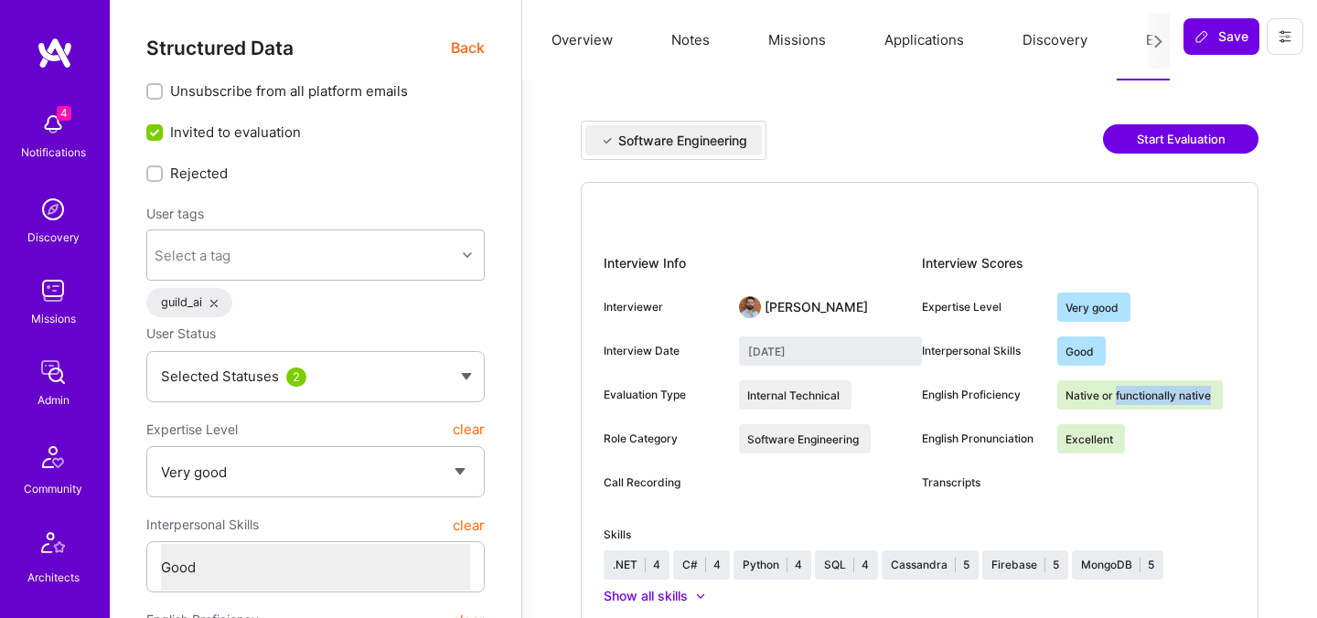
drag, startPoint x: 1218, startPoint y: 395, endPoint x: 1114, endPoint y: 400, distance: 104.3
click at [1114, 400] on div "Native or functionally native" at bounding box center [1140, 394] width 166 height 29
copy div "functionally native"
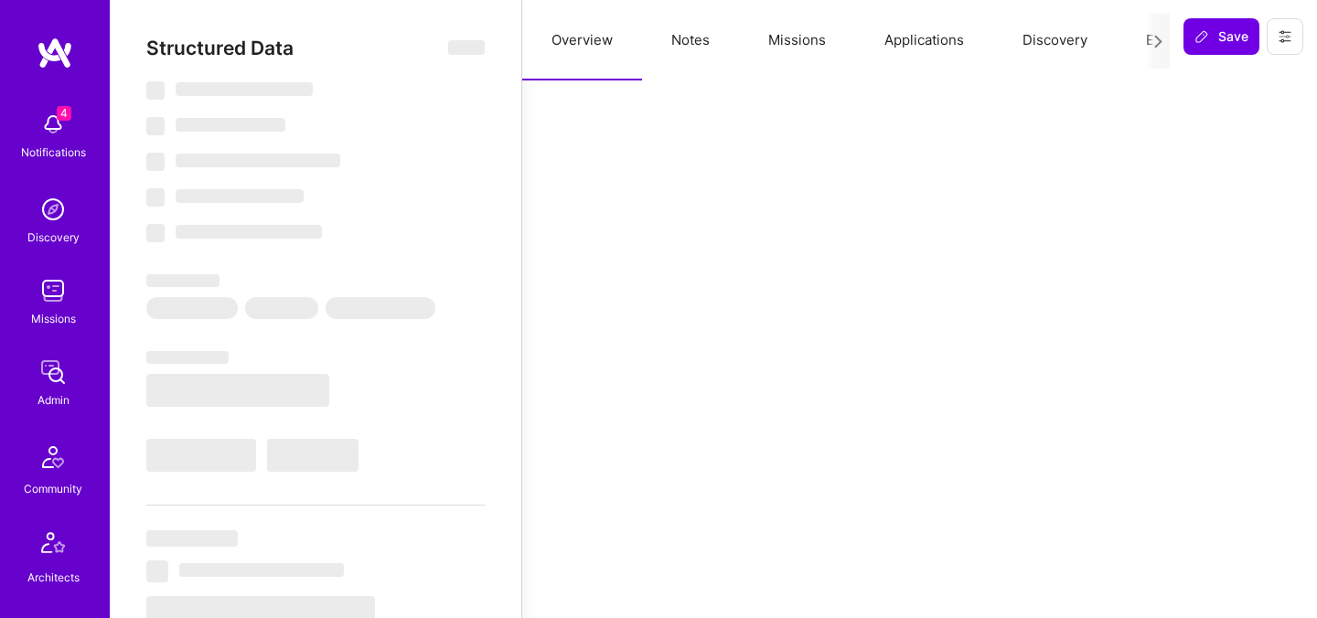
click at [1131, 41] on button "Evaluation" at bounding box center [1179, 40] width 125 height 80
select select "Right Now"
select select "Verified"
select select "CA"
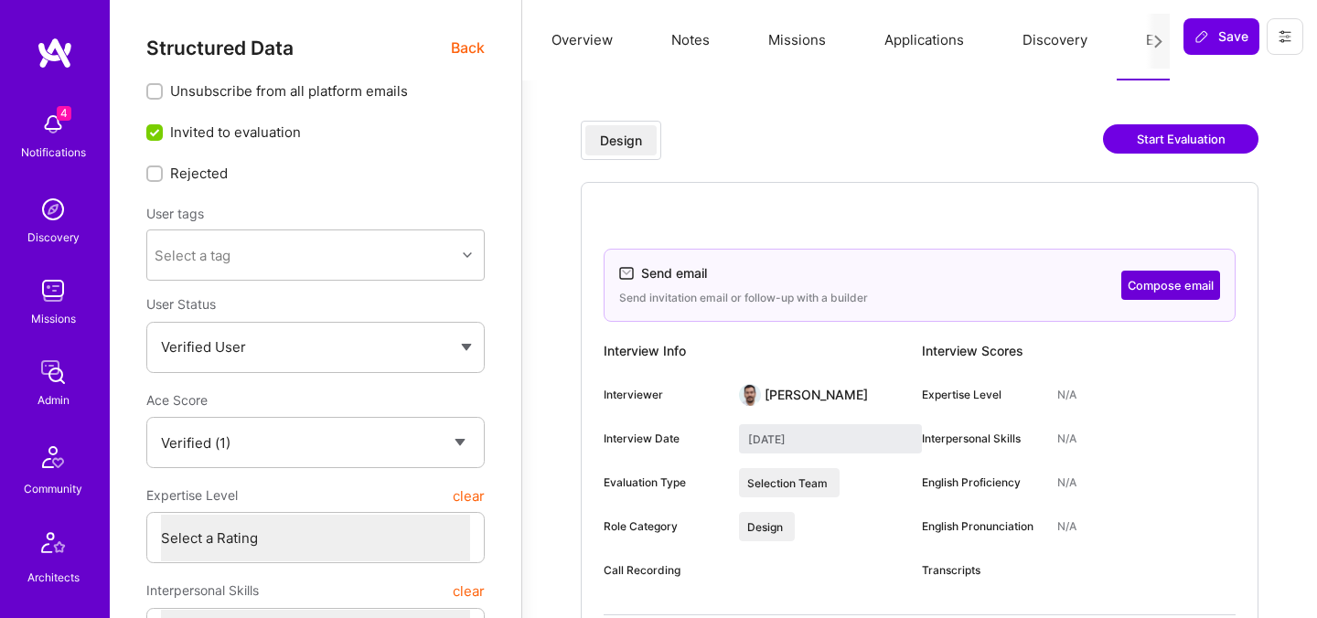
click at [1153, 285] on button "Compose email" at bounding box center [1170, 285] width 99 height 29
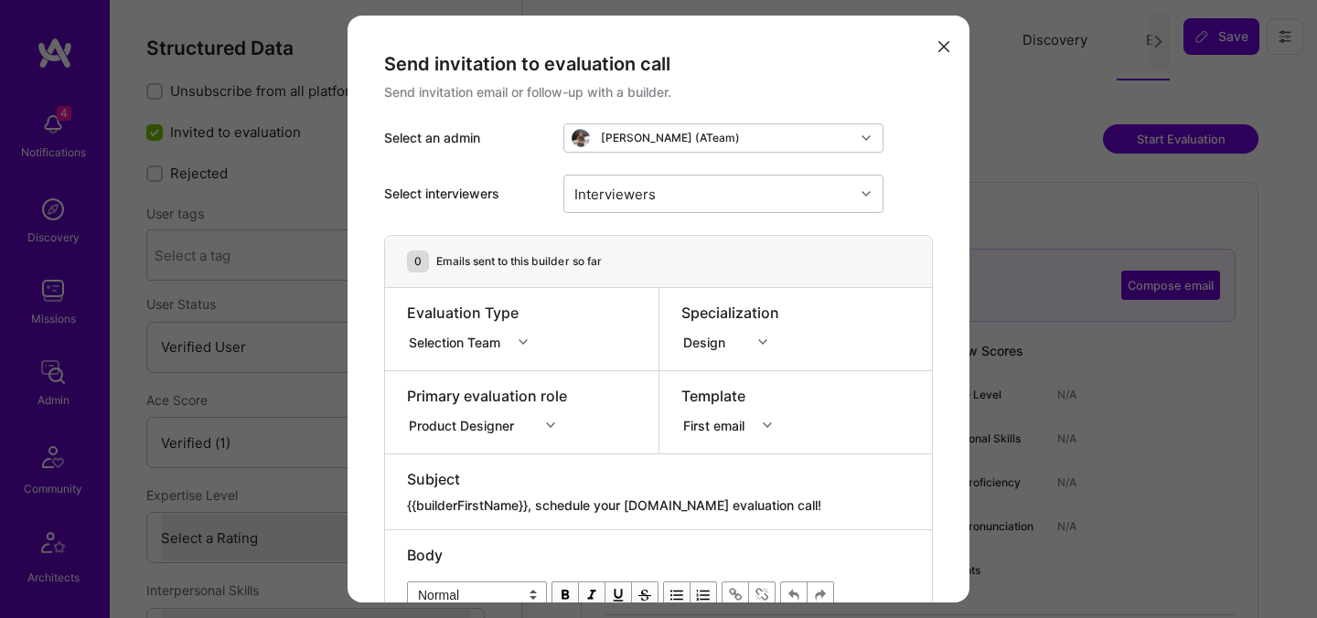
click at [942, 43] on icon "modal" at bounding box center [943, 46] width 11 height 11
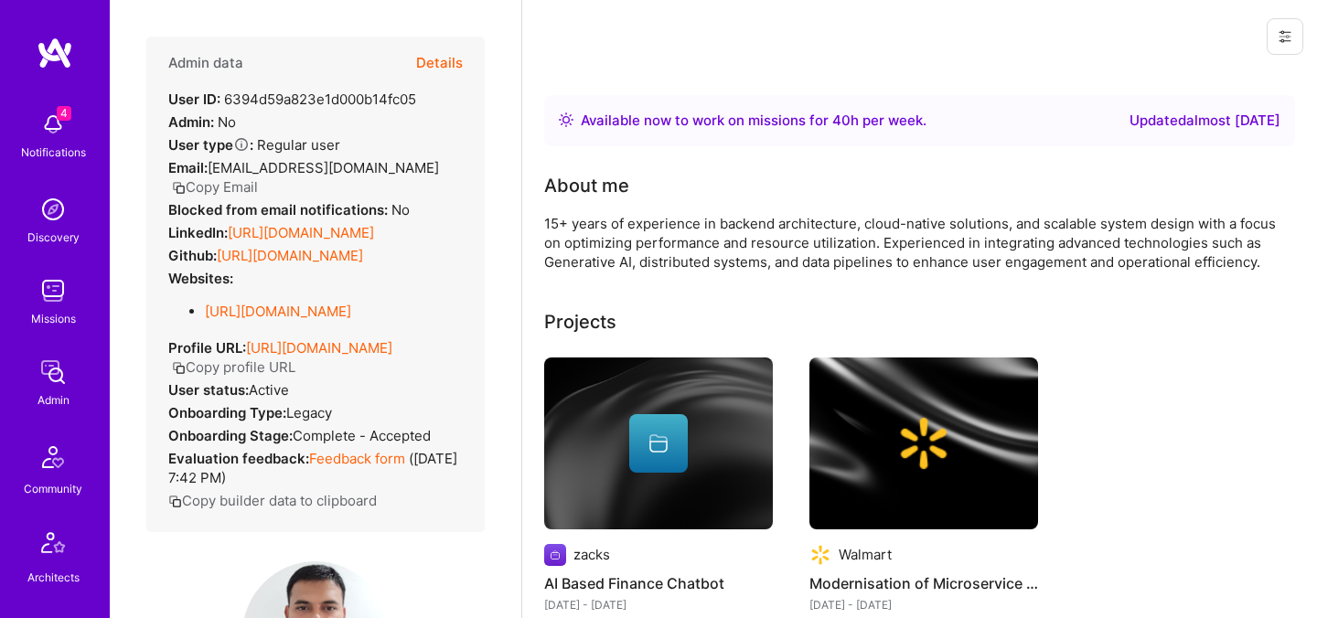
click at [454, 66] on button "Details" at bounding box center [439, 63] width 47 height 53
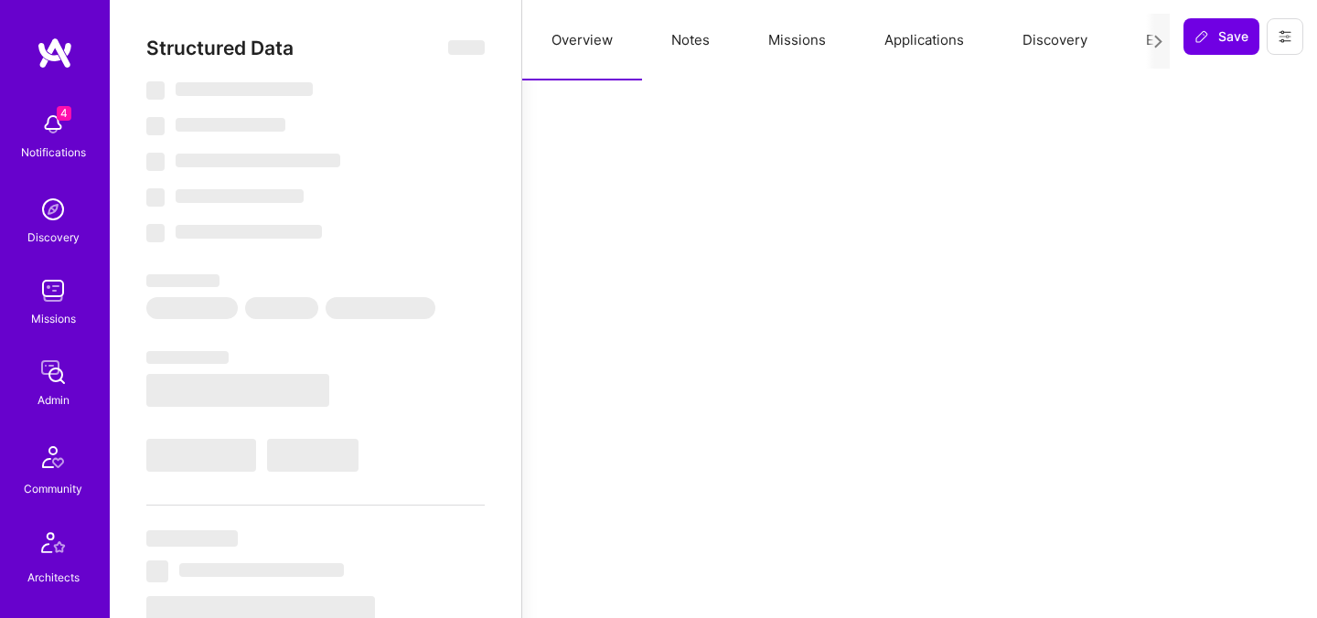
click at [1129, 42] on button "Evaluation" at bounding box center [1179, 40] width 125 height 80
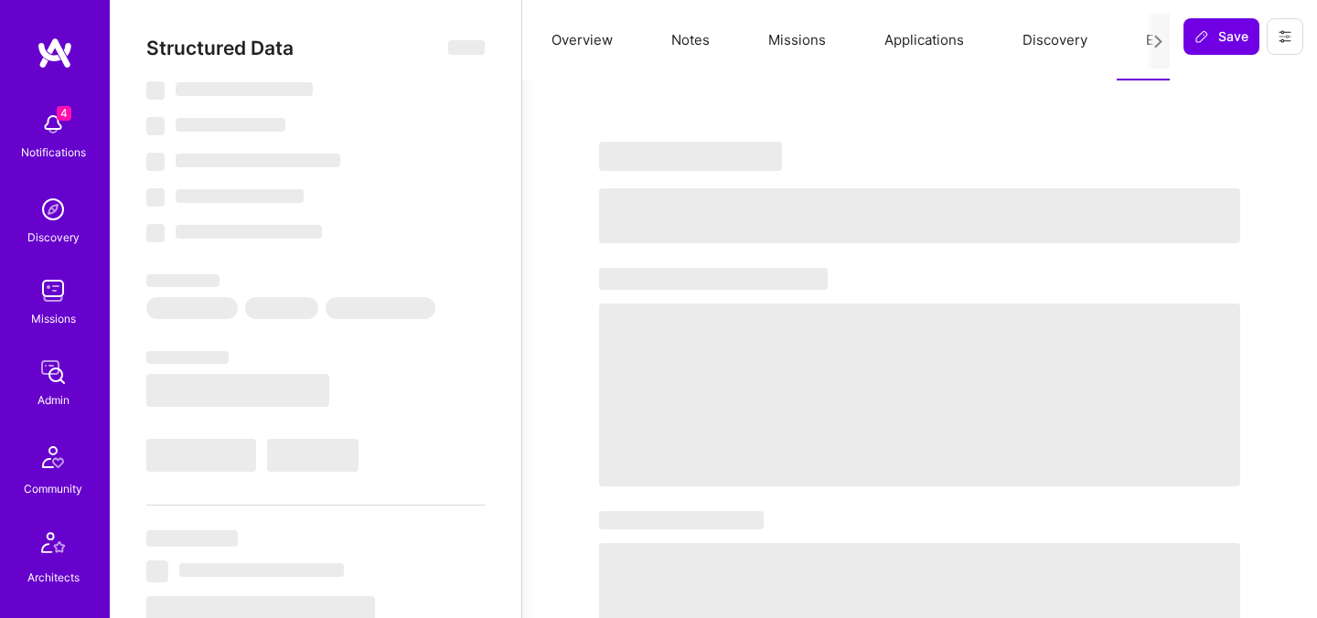
select select "Right Now"
select select "5"
select select "4"
select select "7"
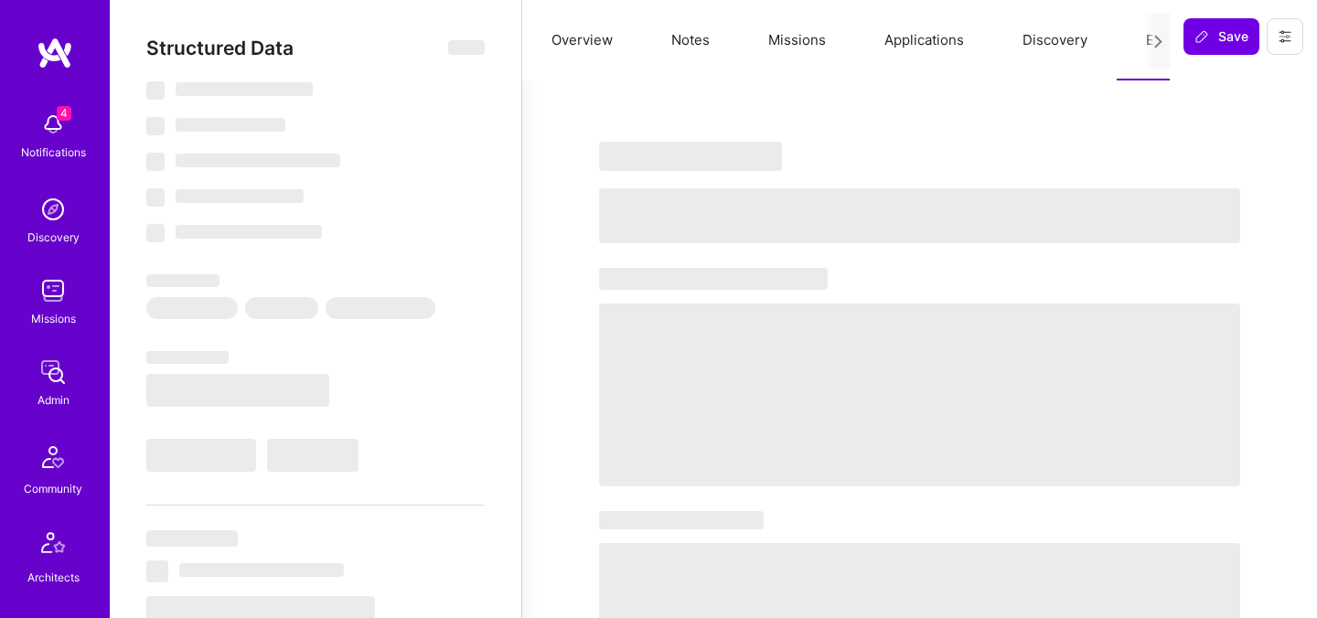
select select "IN"
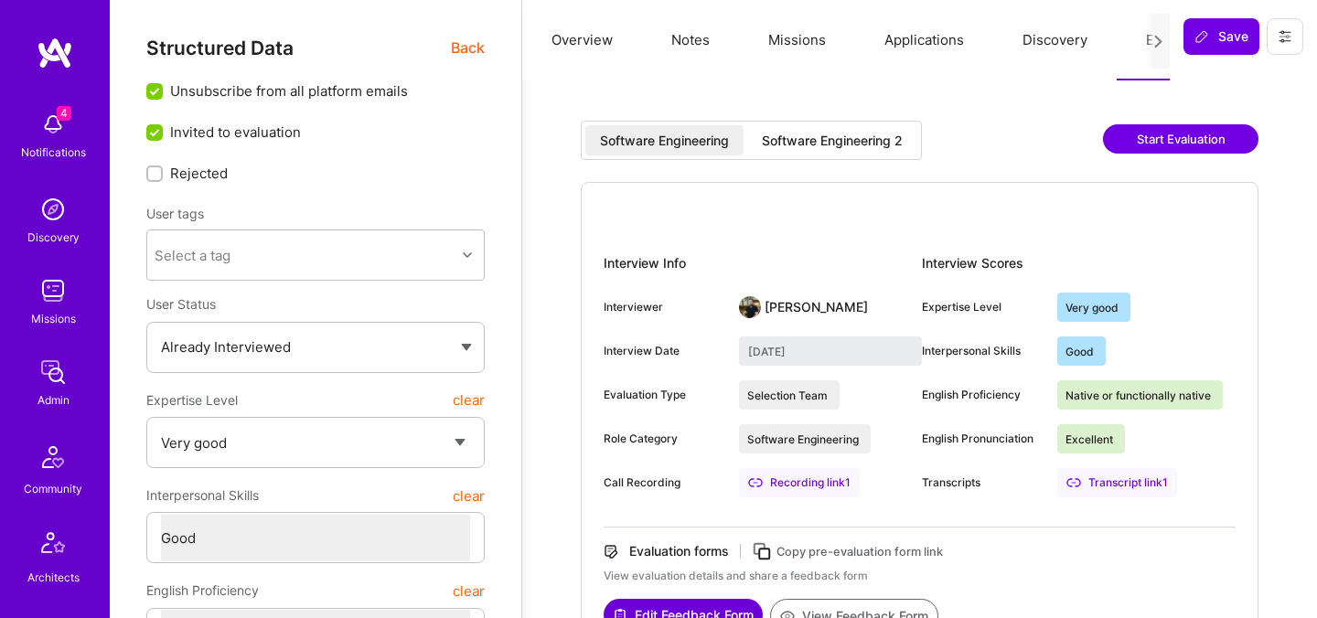
click at [889, 144] on div "Software Engineering 2" at bounding box center [832, 141] width 141 height 18
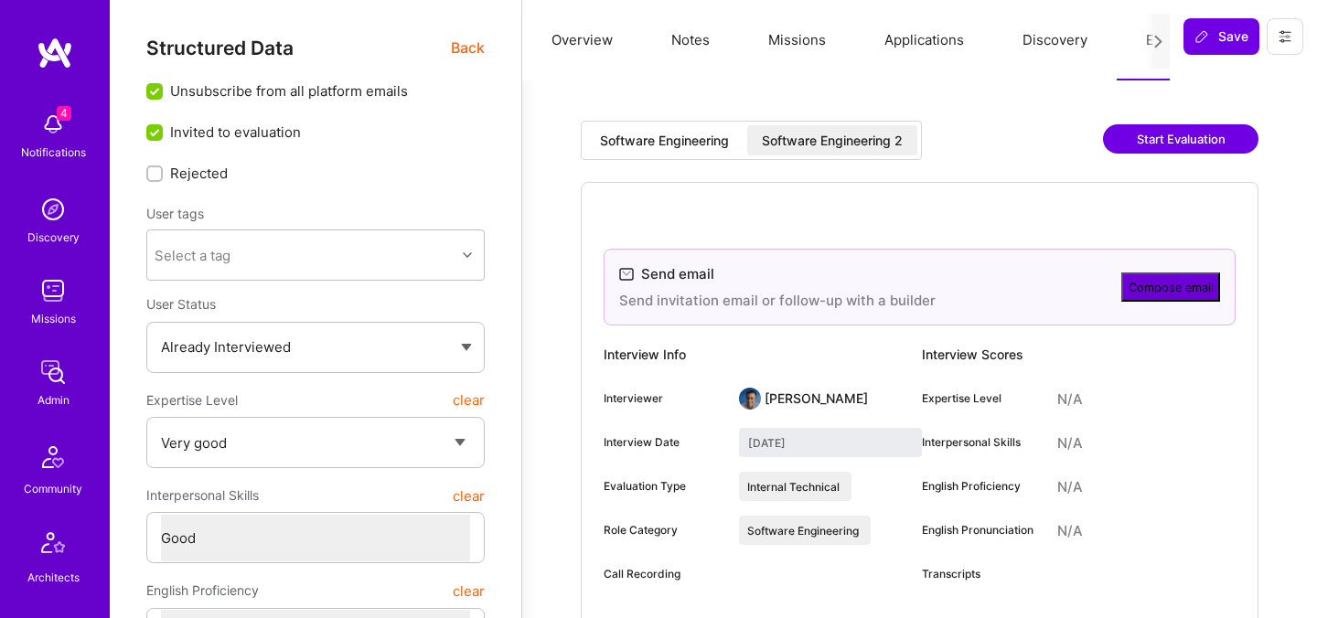
type input "[DATE]"
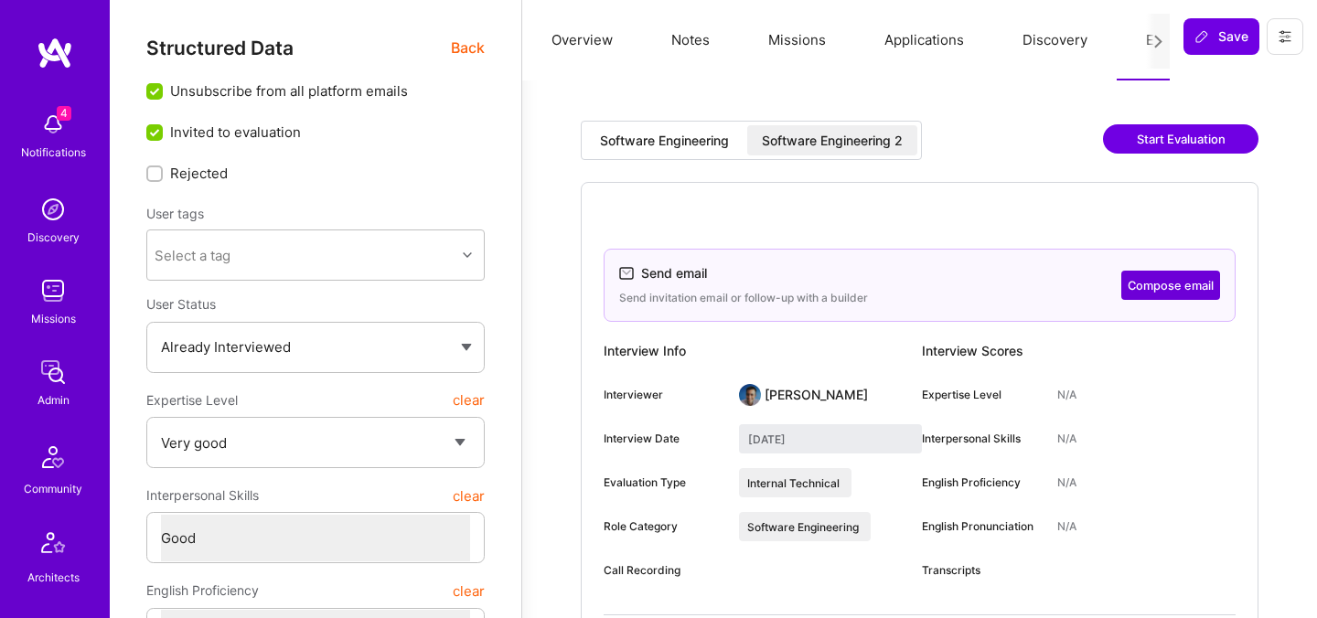
click at [1159, 288] on button "Compose email" at bounding box center [1170, 285] width 99 height 29
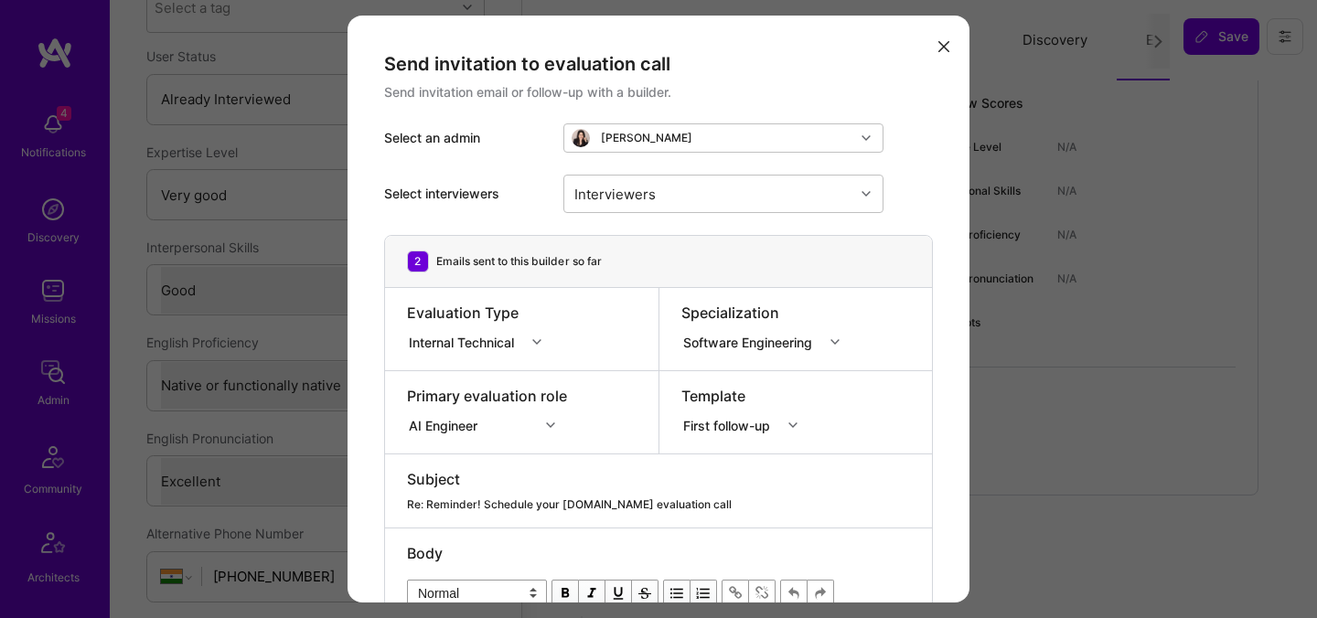
click at [455, 260] on div "Emails sent to this builder so far" at bounding box center [519, 261] width 166 height 16
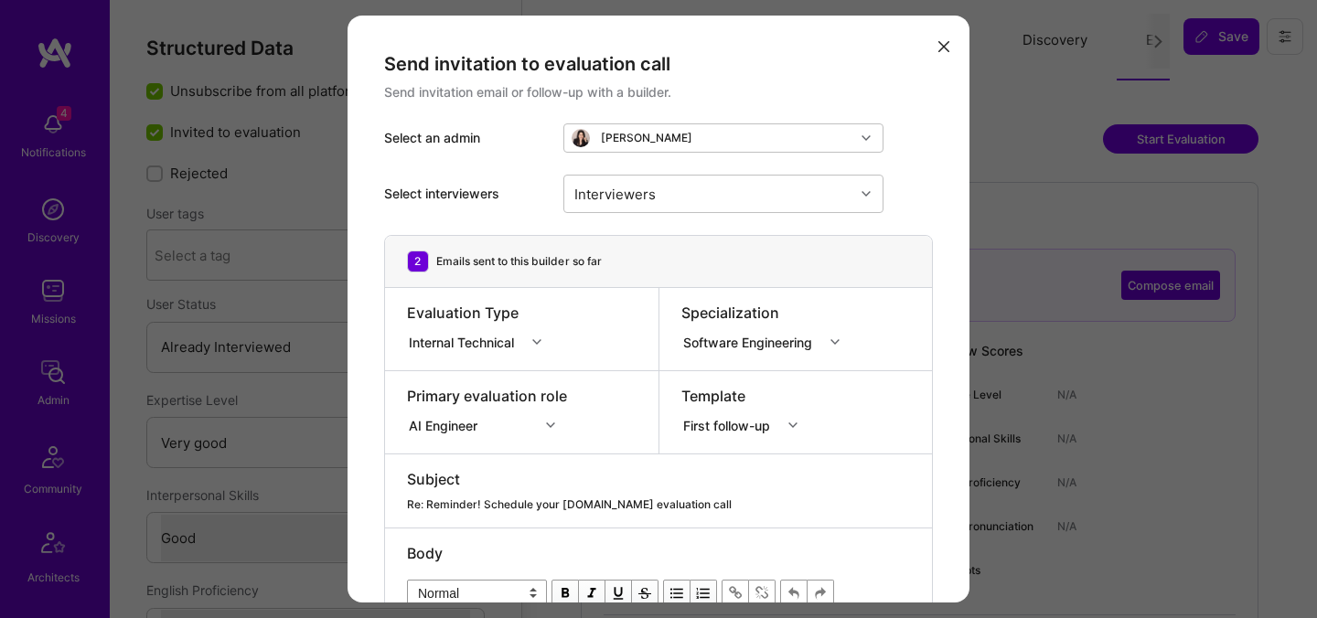
click at [936, 50] on button "modal" at bounding box center [944, 45] width 22 height 30
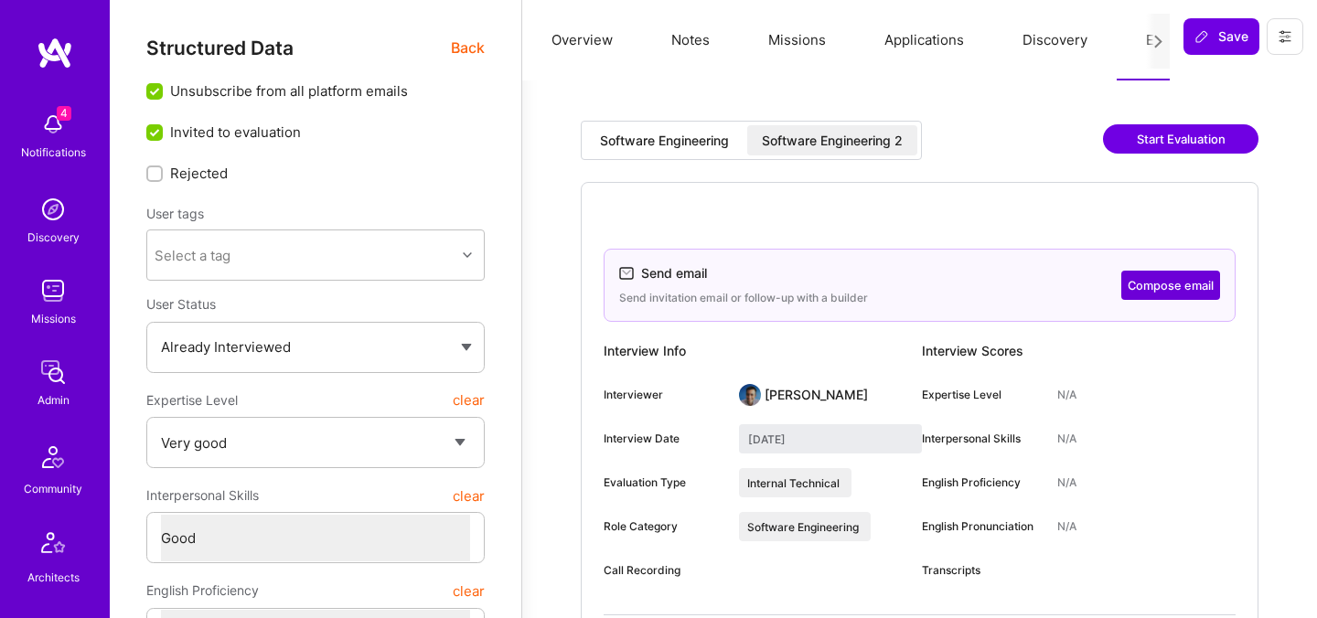
click at [1139, 144] on button "Start Evaluation" at bounding box center [1180, 138] width 155 height 29
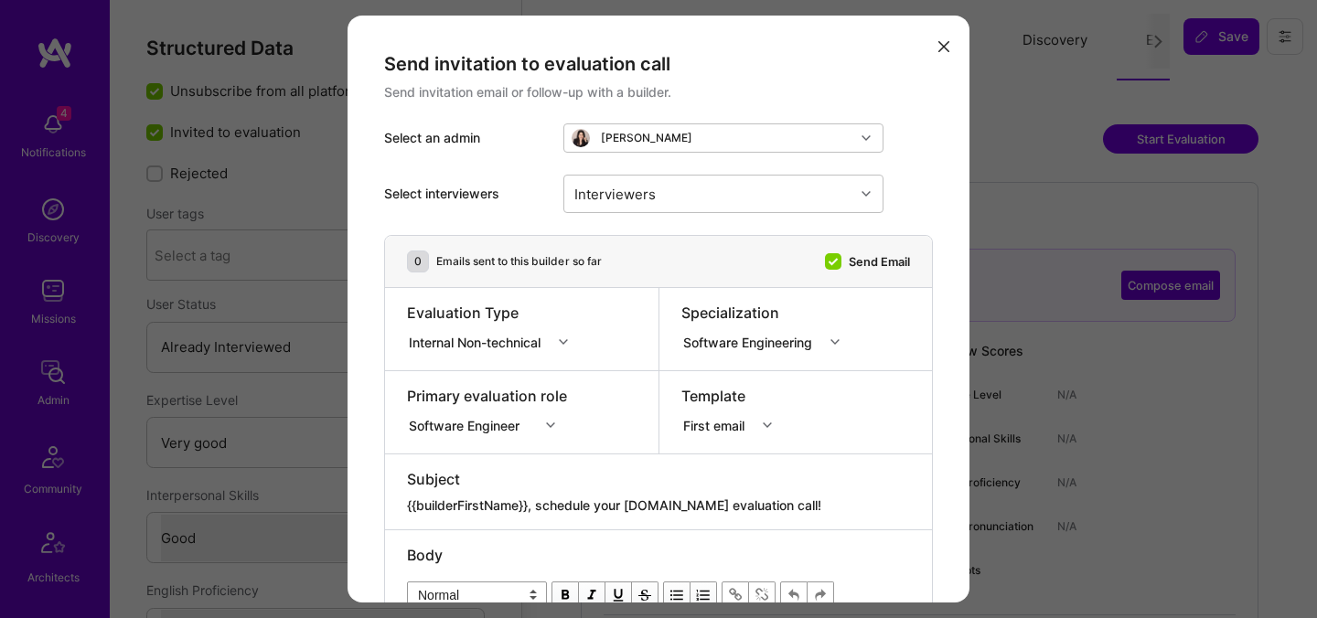
click at [827, 255] on input "Send Email" at bounding box center [835, 262] width 16 height 16
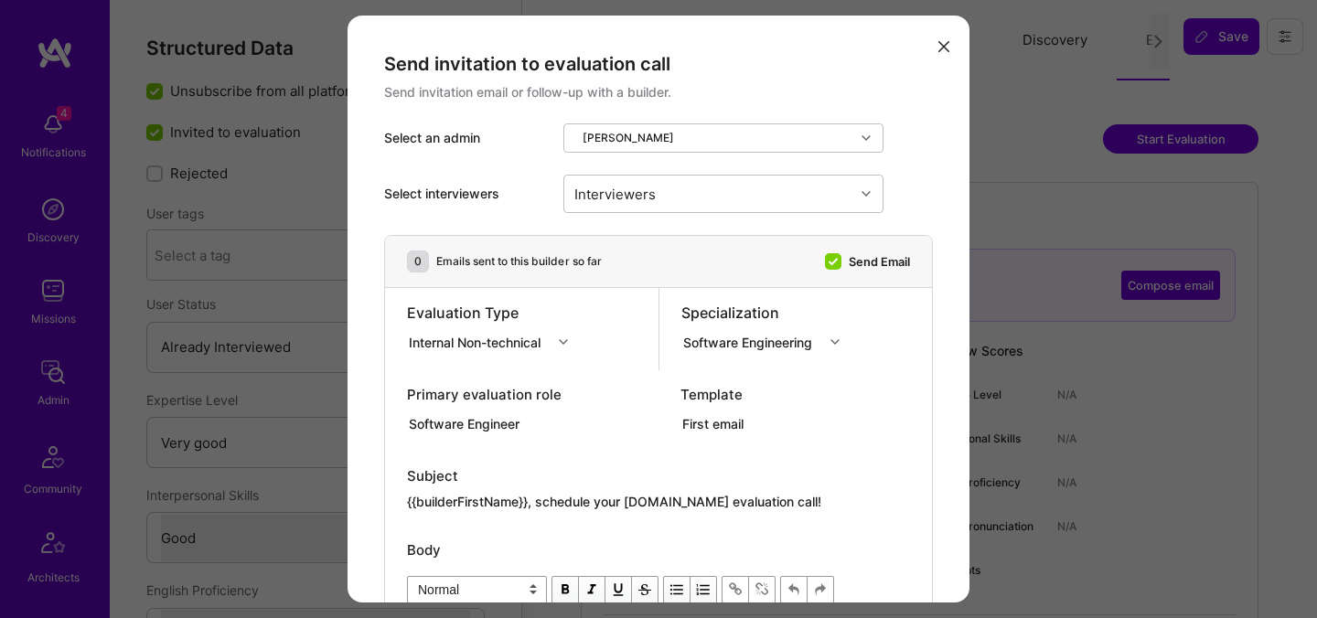
checkbox input "false"
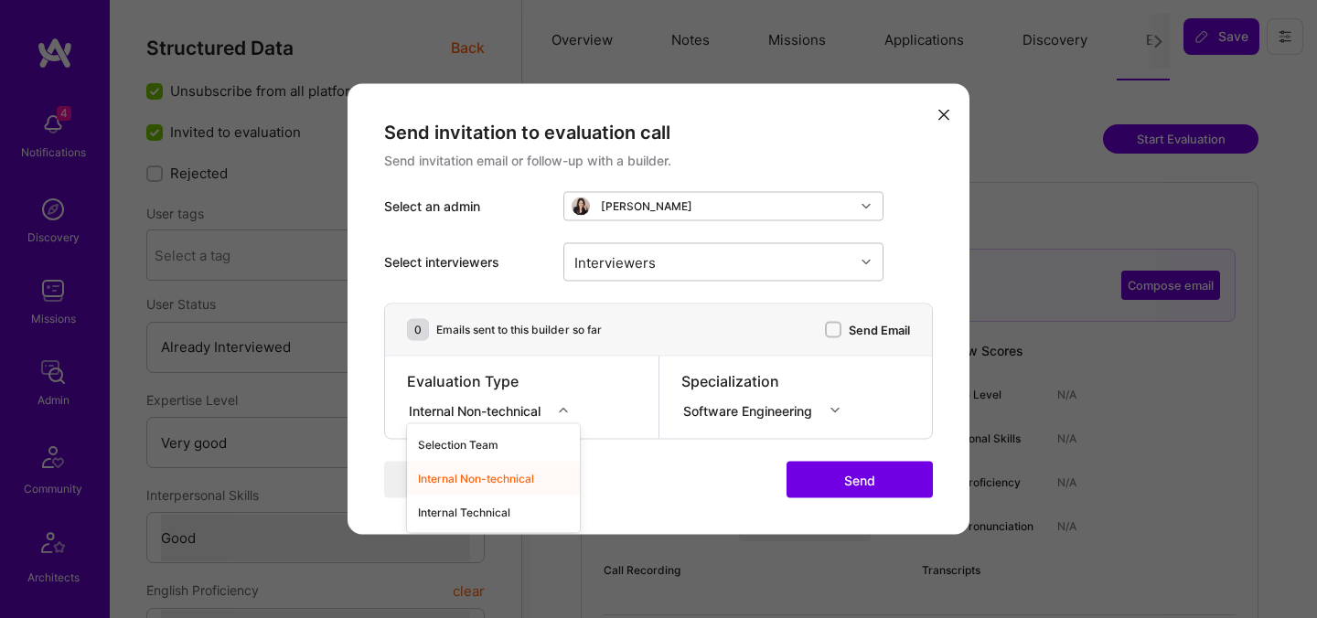
click at [547, 403] on div "Internal Non-technical" at bounding box center [478, 410] width 139 height 19
click at [481, 508] on div "Internal Technical" at bounding box center [493, 513] width 173 height 34
click at [609, 454] on div "Send invitation to evaluation call Send invitation email or follow-up with a bu…" at bounding box center [658, 309] width 622 height 451
click at [940, 120] on button "modal" at bounding box center [944, 114] width 22 height 30
